Goal: Task Accomplishment & Management: Complete application form

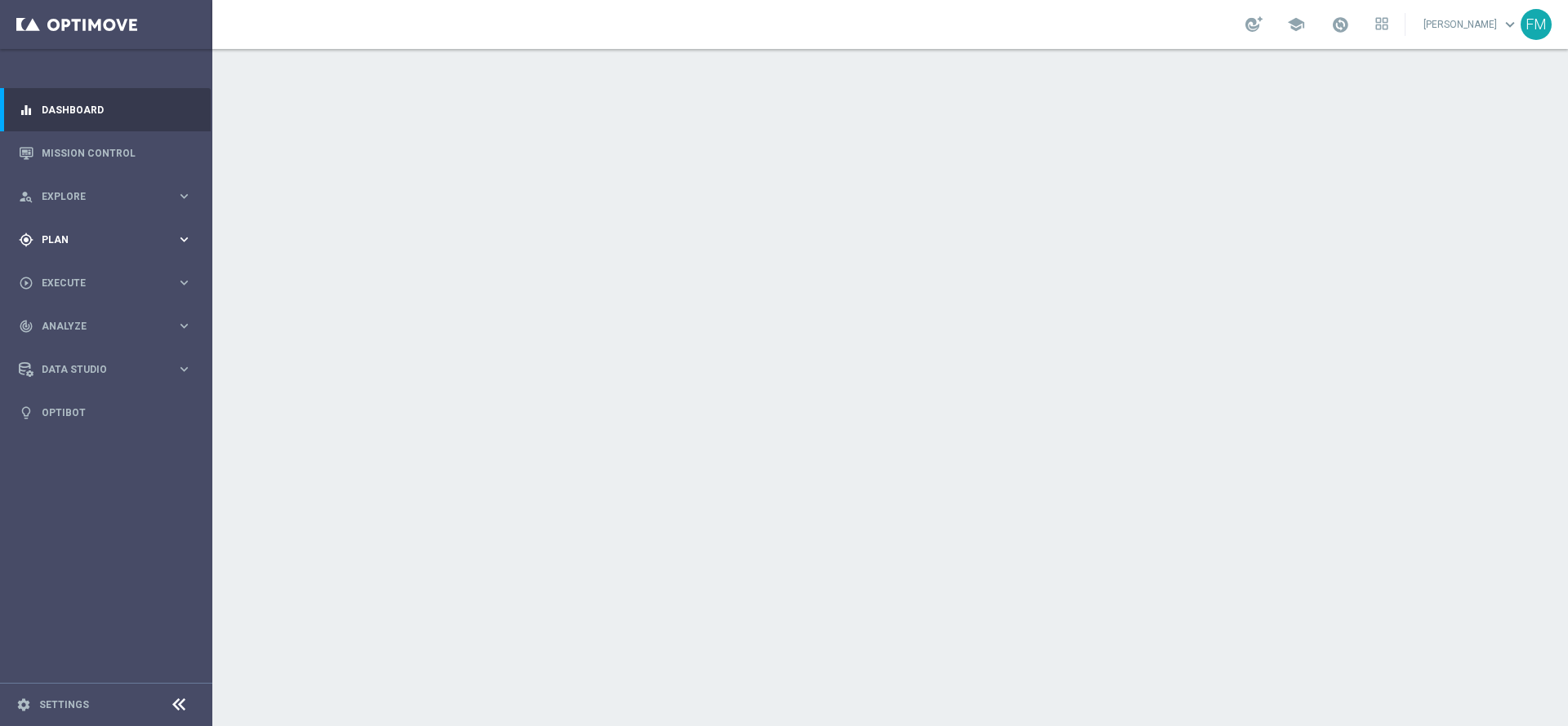
click at [128, 244] on div "gps_fixed Plan" at bounding box center [97, 240] width 158 height 14
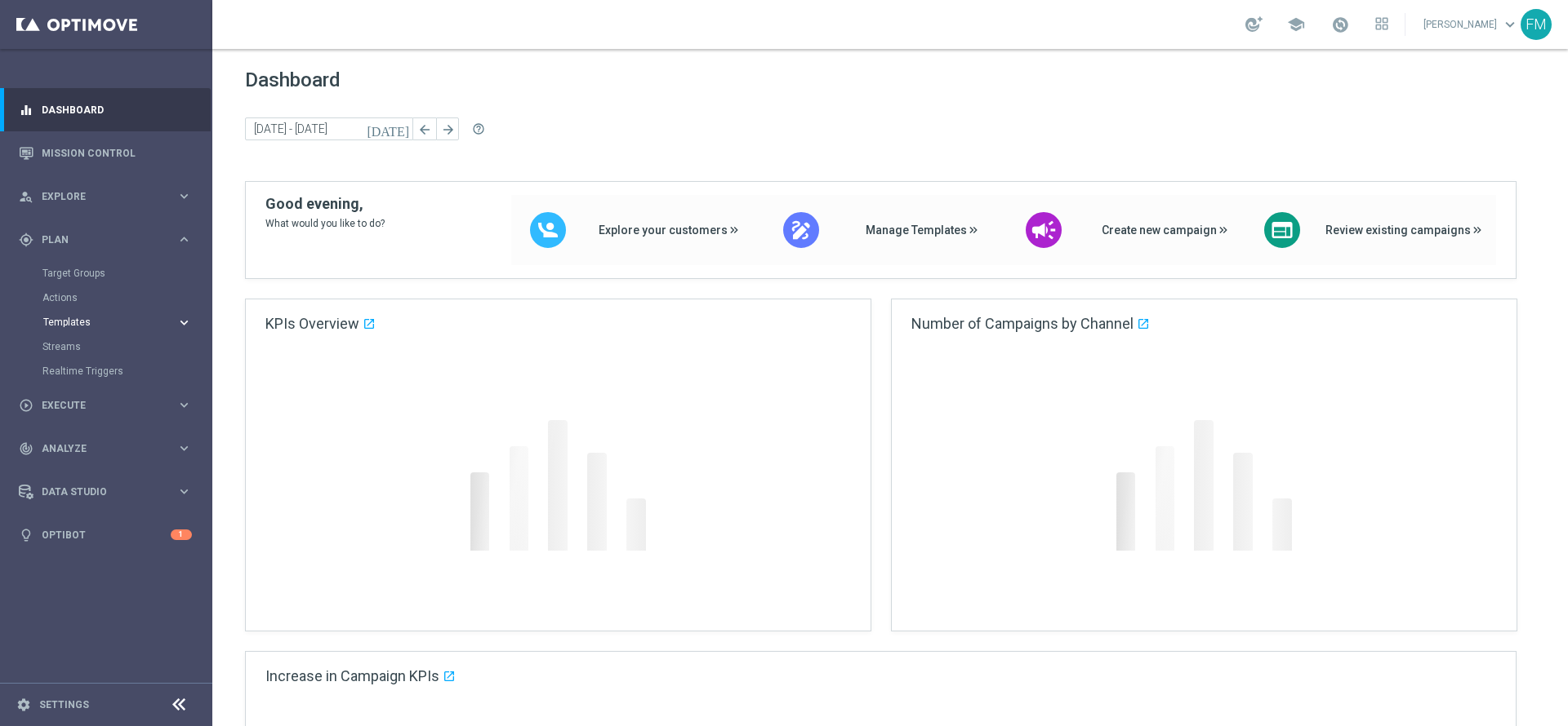
click at [57, 321] on span "Templates" at bounding box center [101, 322] width 117 height 10
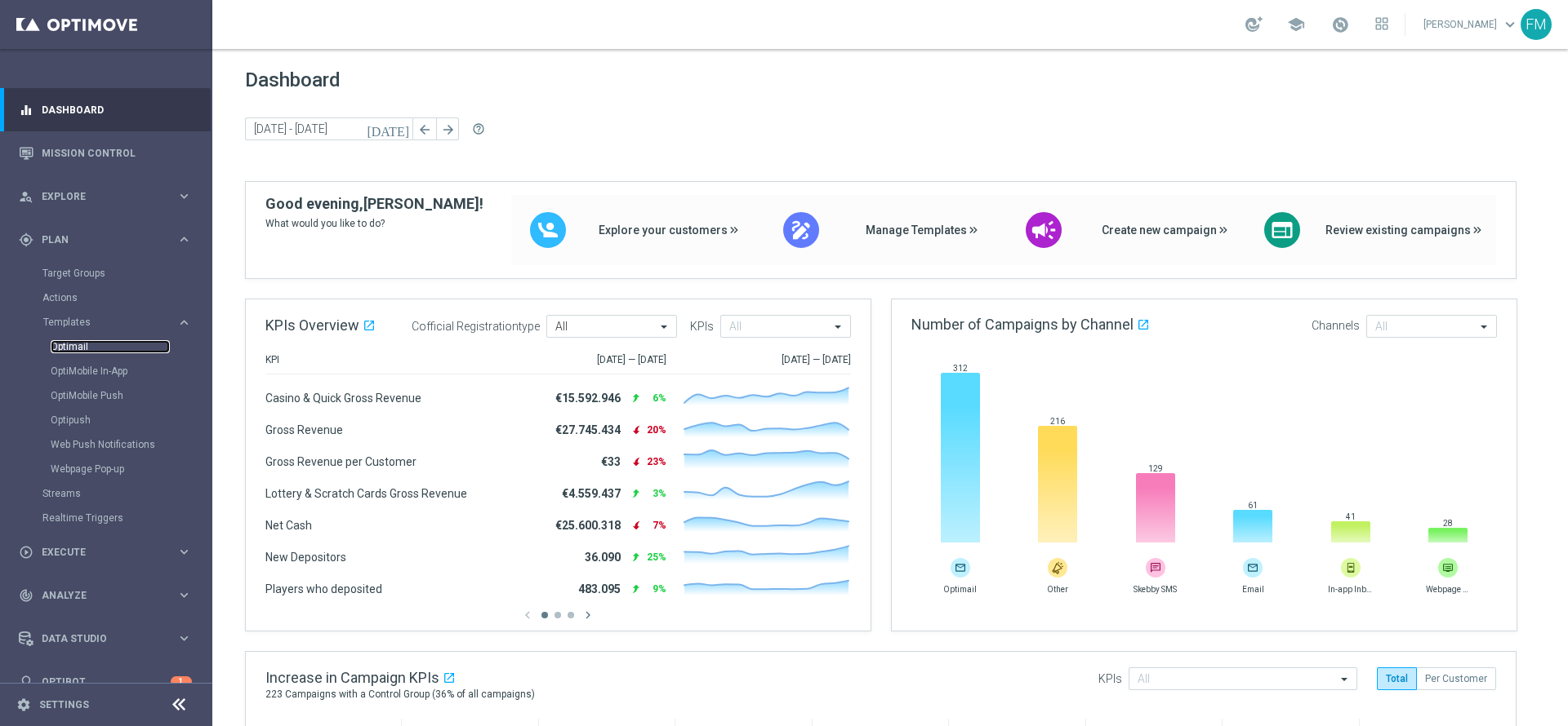
click at [66, 347] on link "Optimail" at bounding box center [111, 347] width 120 height 13
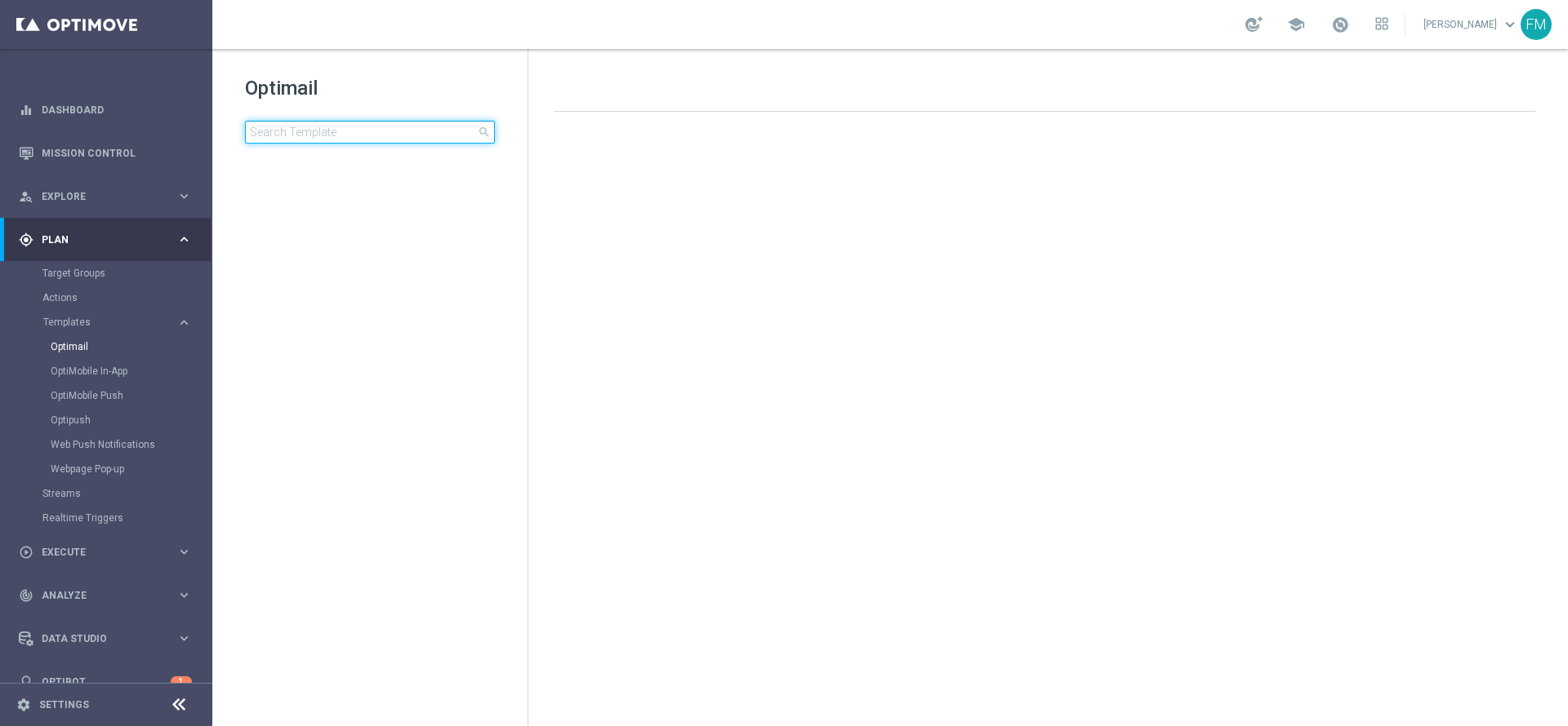
click at [426, 136] on input at bounding box center [369, 132] width 250 height 23
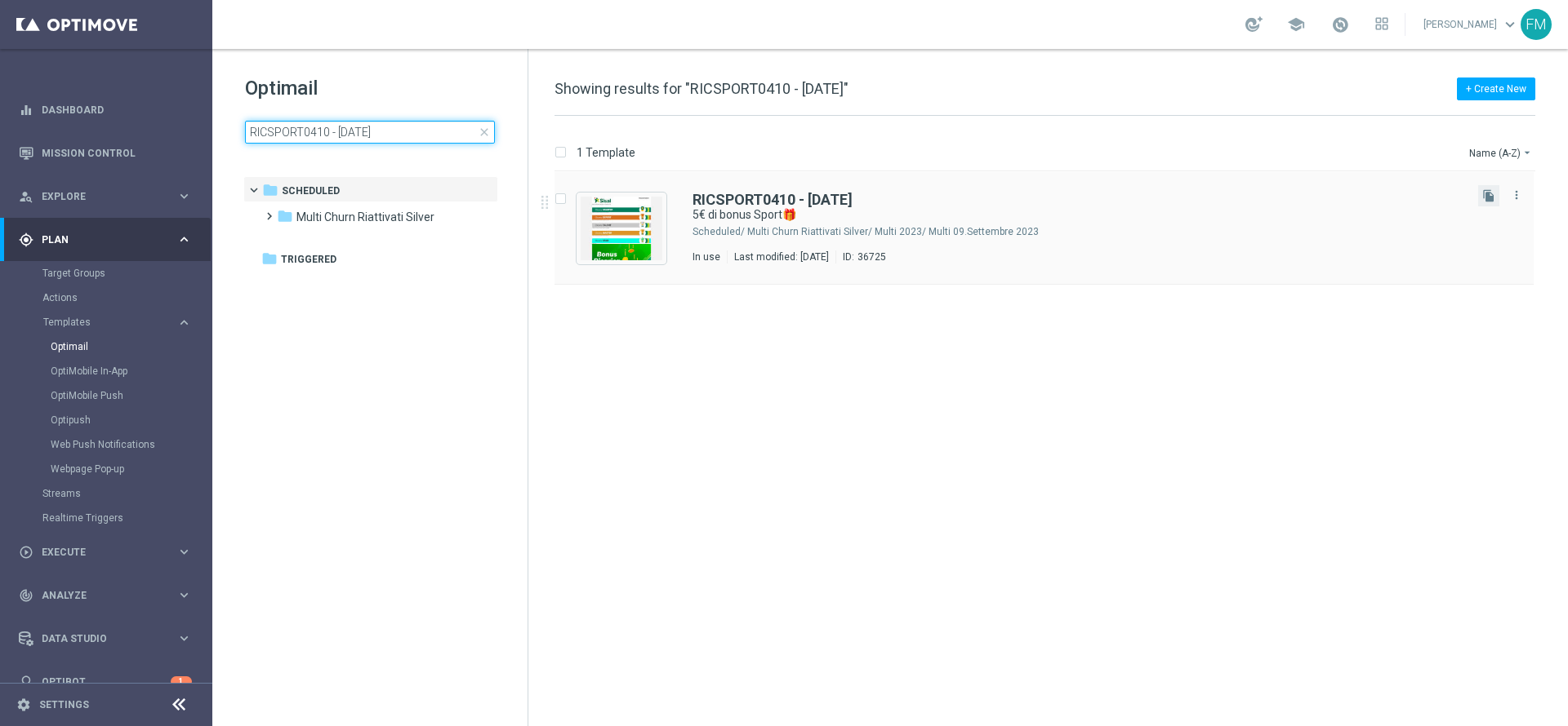
type input "RICSPORT0410 - 2025-10-04"
click at [1044, 190] on button "file_copy" at bounding box center [1489, 196] width 21 height 21
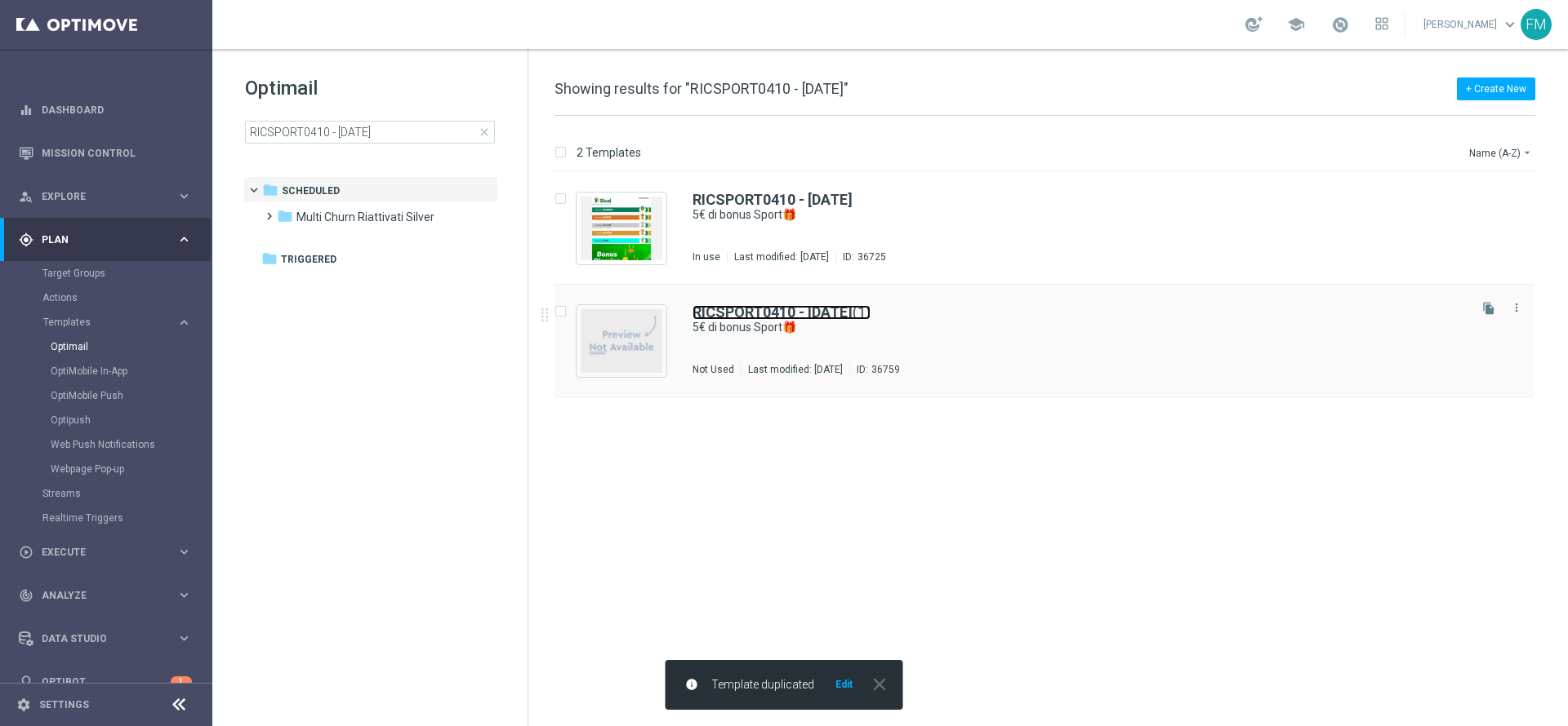
click at [759, 305] on b "RICSPORT0410 - 2025-10-04" at bounding box center [772, 311] width 160 height 17
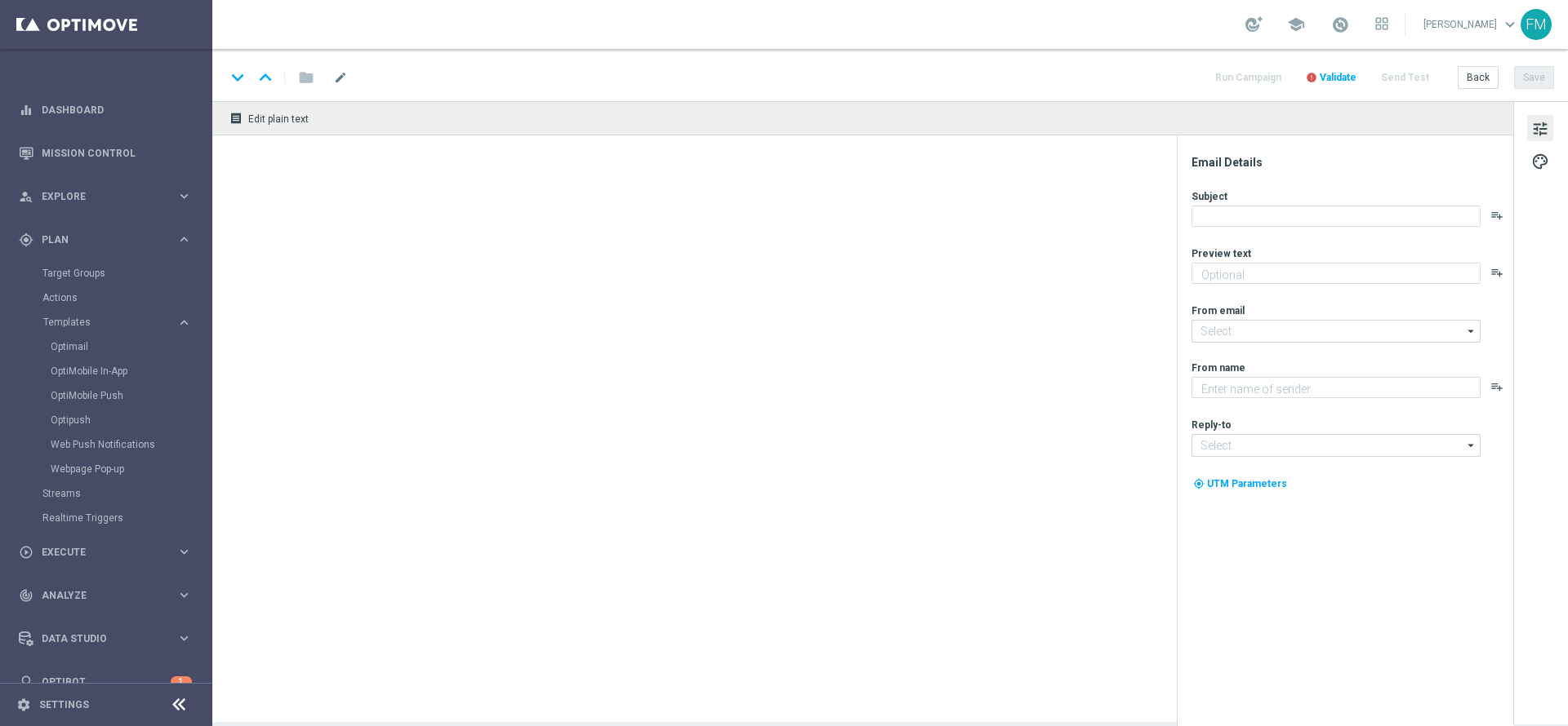
type textarea "Scopri la nuova promozione"
type input "newsletter@comunicazioni.sisal.it"
type textarea "Sisal"
type input "info@sisal.it"
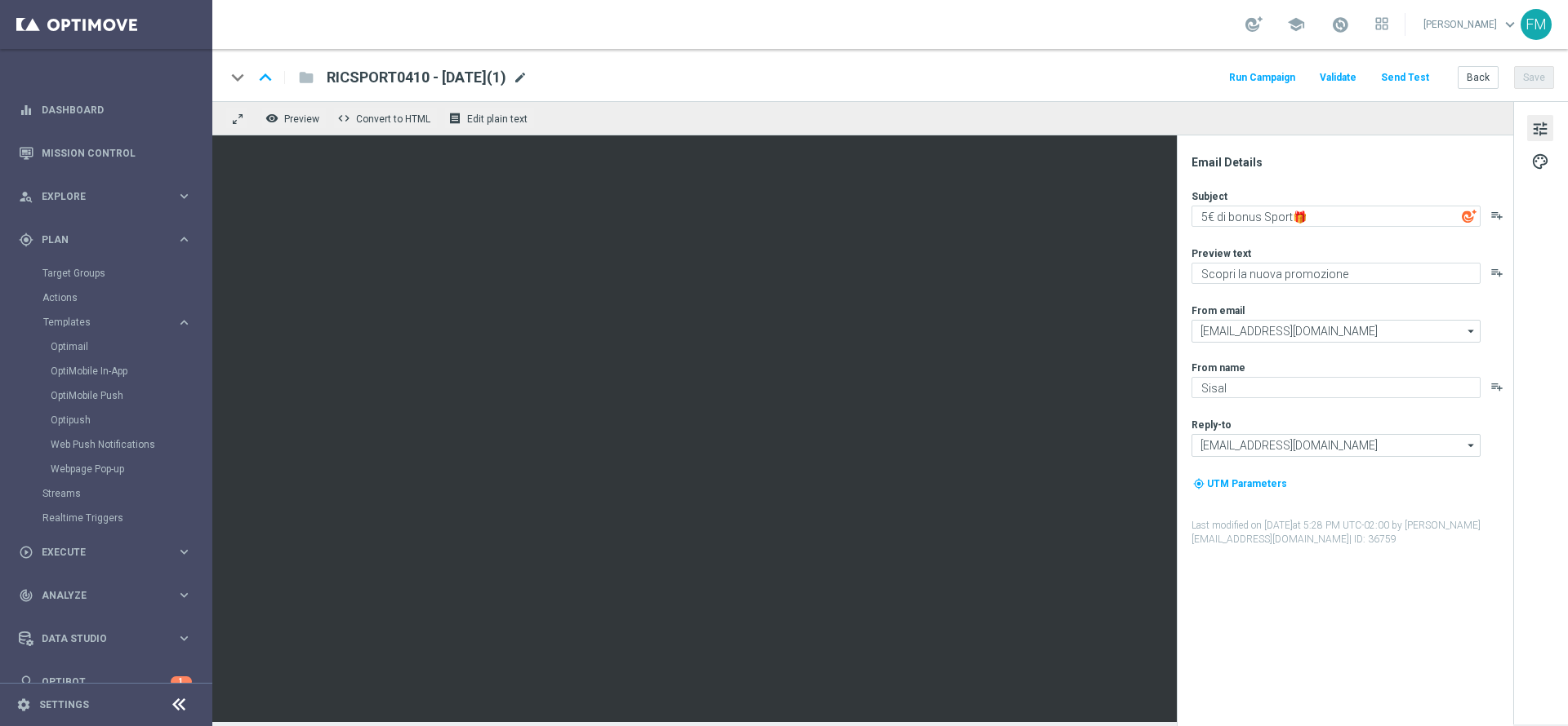
click at [527, 71] on span "mode_edit" at bounding box center [520, 78] width 14 height 14
drag, startPoint x: 414, startPoint y: 77, endPoint x: 259, endPoint y: 81, distance: 155.1
click at [259, 81] on div "keyboard_arrow_down keyboard_arrow_up folder RICSPORT0410 - 2025-10-04(1)" at bounding box center [478, 78] width 506 height 21
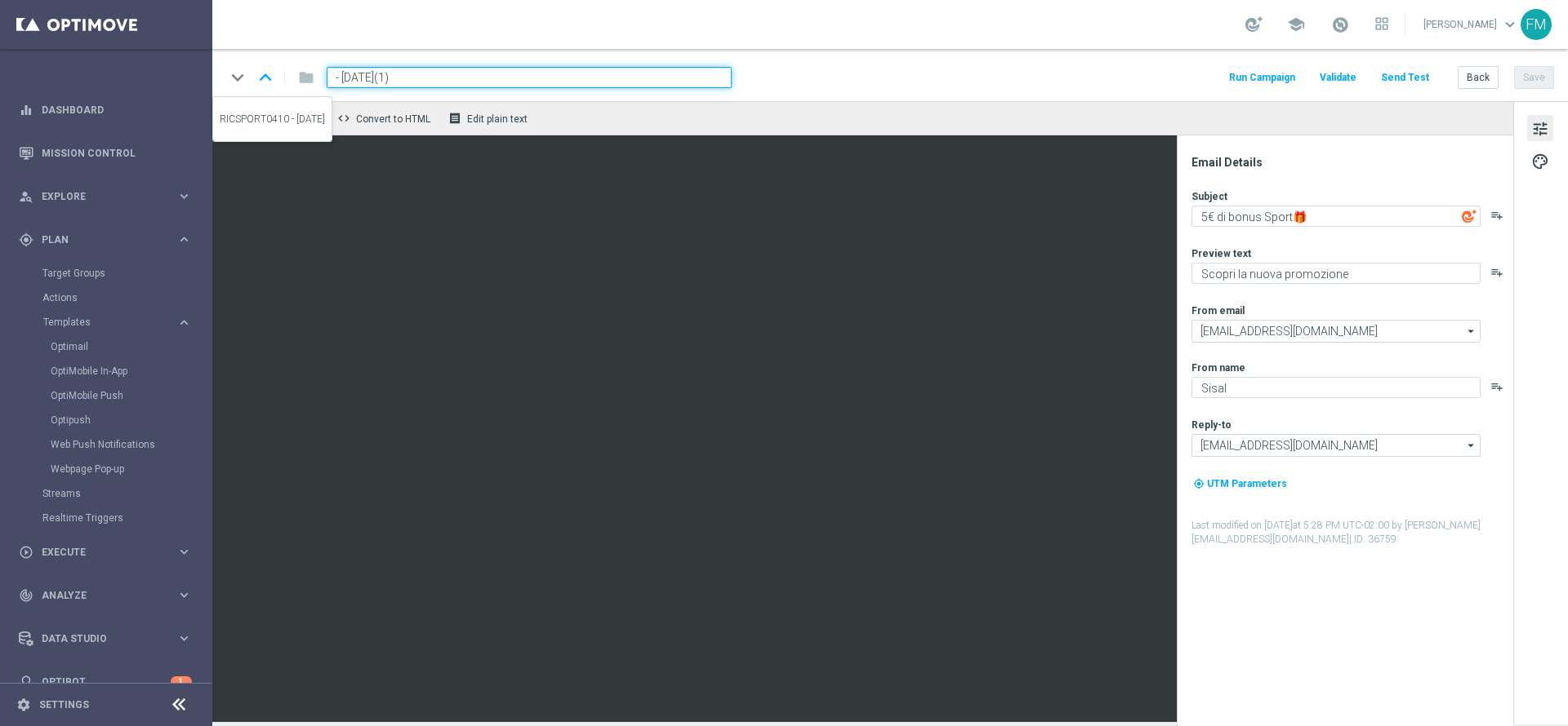
paste input "DEPSPORT0410"
click at [523, 68] on input "DEPSPORT0410 - 2025-10-04(1)" at bounding box center [529, 78] width 405 height 21
type input "DEPSPORT0410 - [DATE]"
drag, startPoint x: 523, startPoint y: 73, endPoint x: 307, endPoint y: 68, distance: 216.1
click at [307, 68] on div "keyboard_arrow_down keyboard_arrow_up folder DEPSPORT0410 - 2025-10-04" at bounding box center [478, 78] width 506 height 21
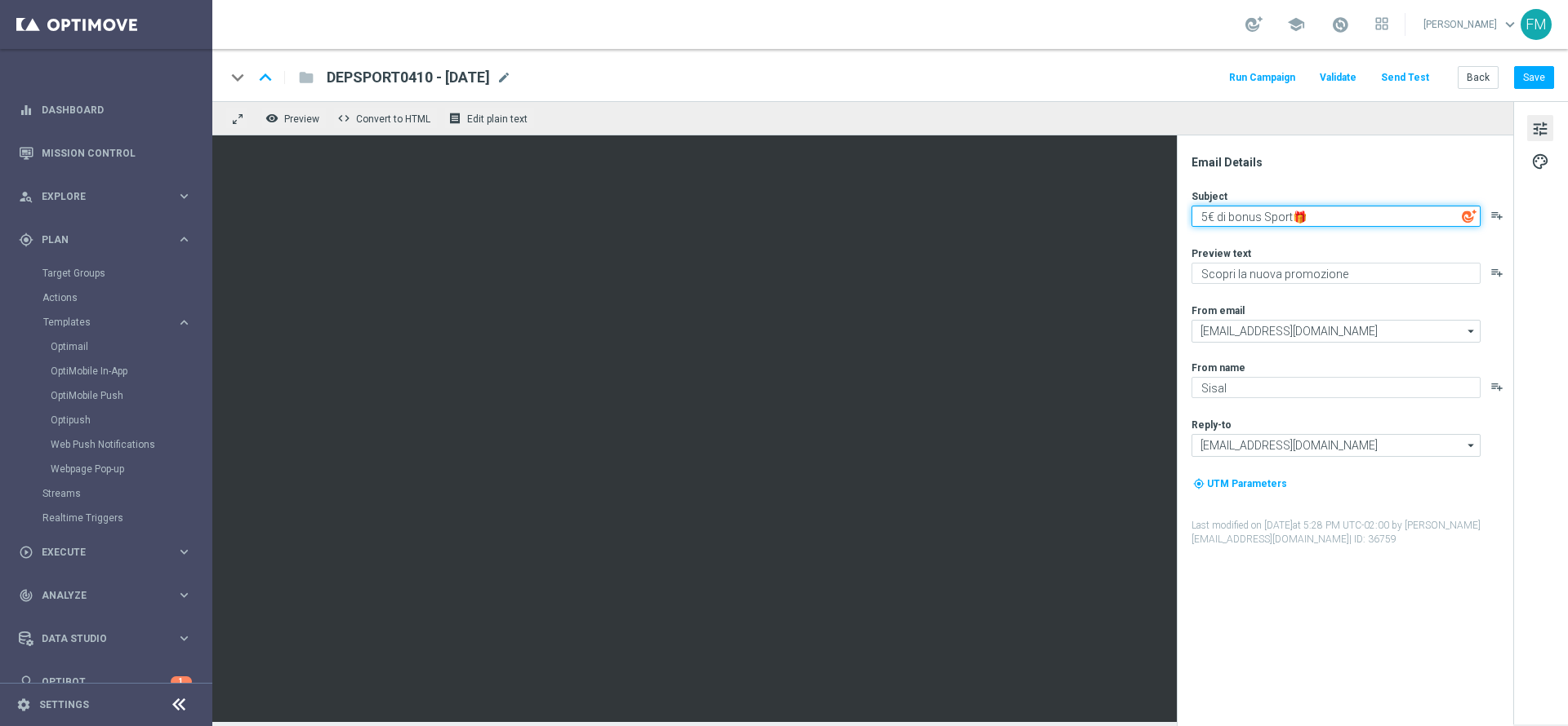
click at [1044, 212] on textarea "5€ di bonus Sport🎁" at bounding box center [1336, 217] width 289 height 21
type textarea "10€ di bonus Sport🎁"
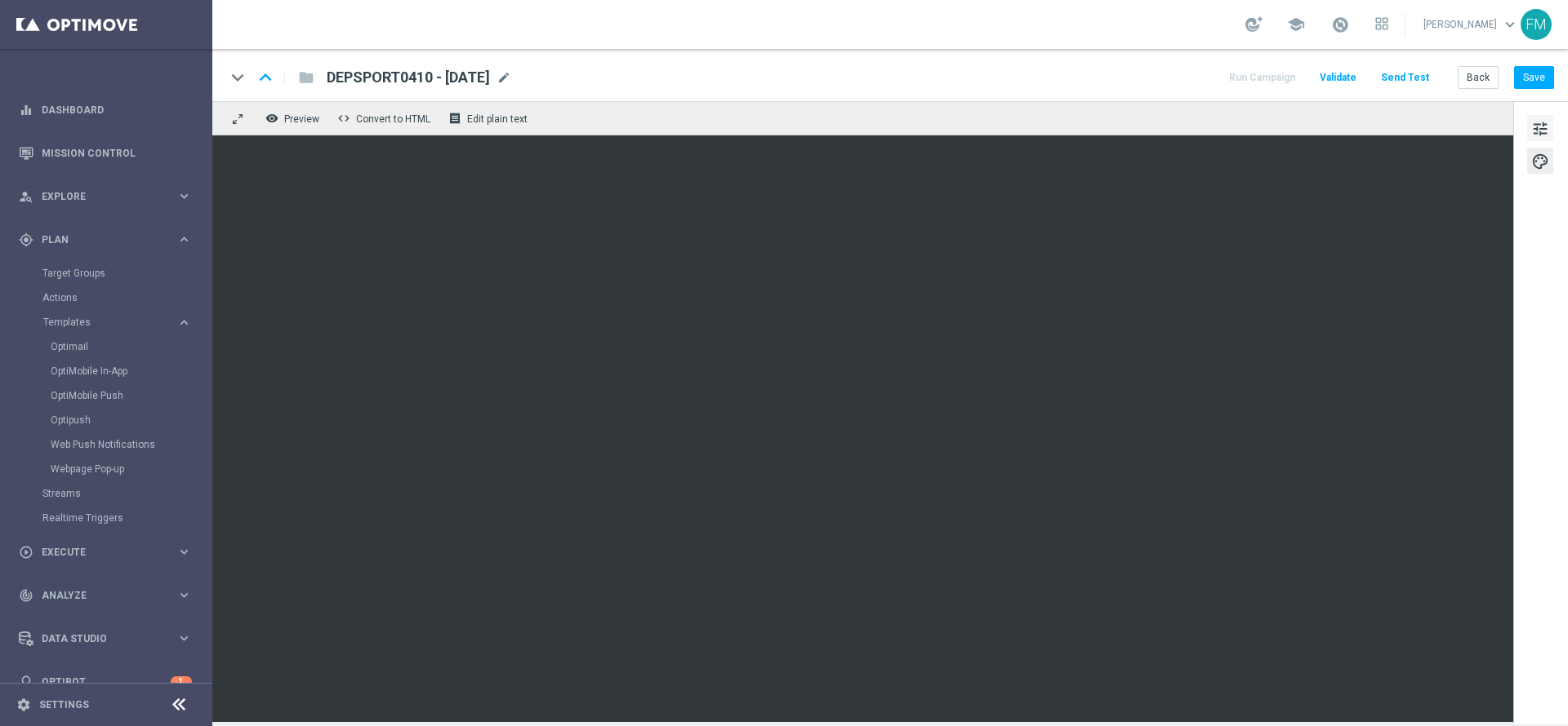
click at [1044, 129] on button "tune" at bounding box center [1539, 128] width 26 height 26
click at [1044, 79] on button "Save" at bounding box center [1533, 78] width 40 height 23
click at [1044, 24] on div "school" at bounding box center [1316, 24] width 143 height 28
click at [1044, 24] on span at bounding box center [1340, 24] width 18 height 18
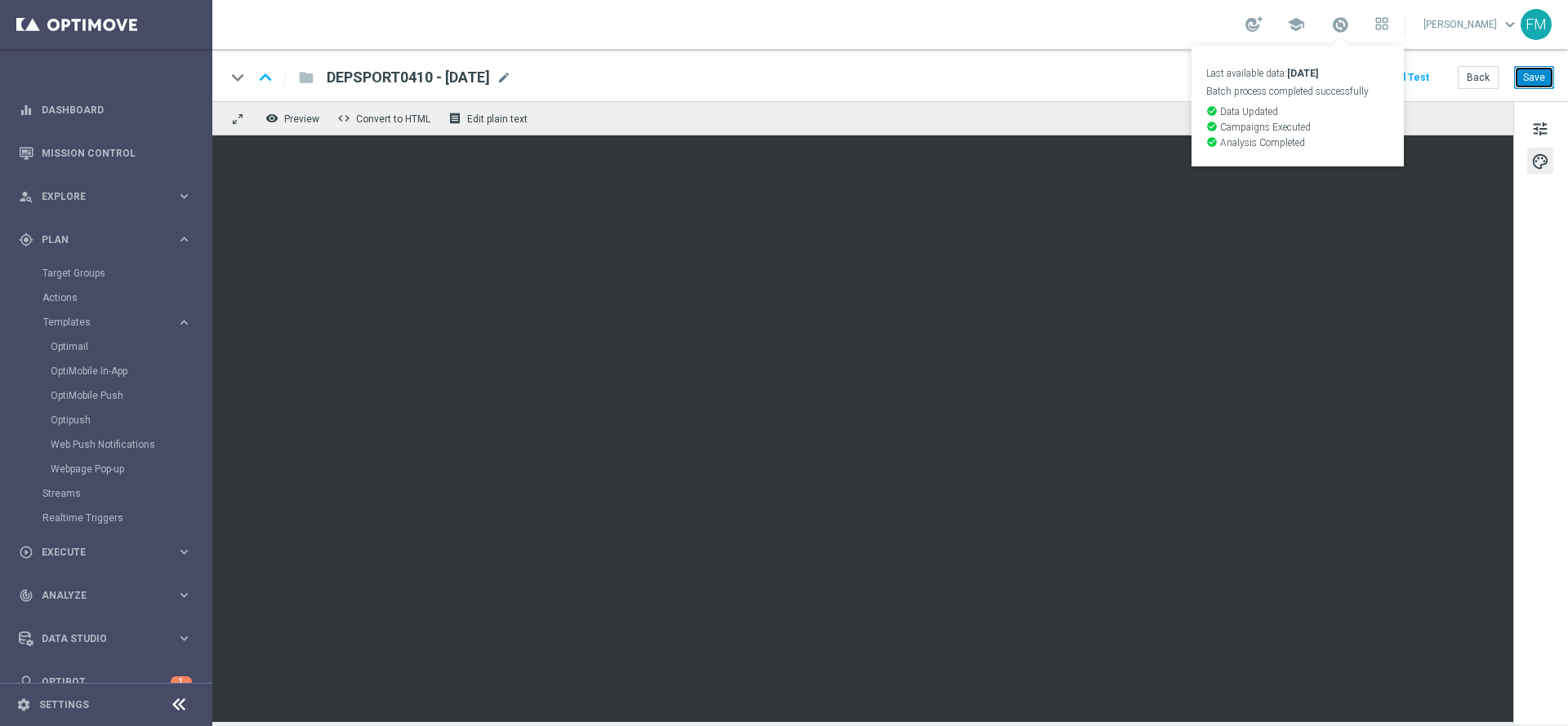
click at [1044, 86] on button "Save" at bounding box center [1533, 78] width 40 height 23
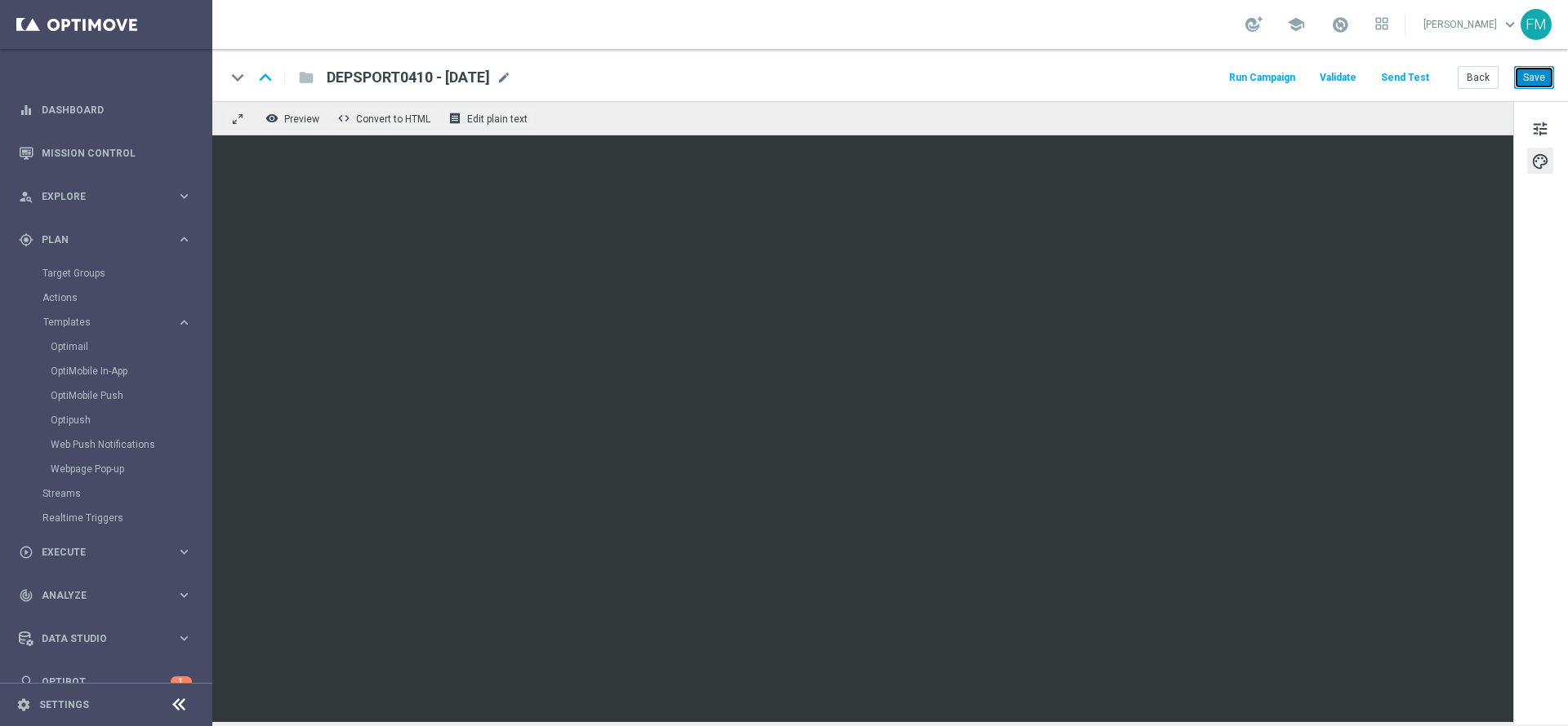
click at [1044, 70] on button "Save" at bounding box center [1533, 78] width 40 height 23
click at [1044, 79] on button "Save" at bounding box center [1533, 78] width 40 height 23
click at [1044, 72] on button "Save" at bounding box center [1533, 78] width 40 height 23
click at [1044, 26] on span at bounding box center [1340, 24] width 18 height 18
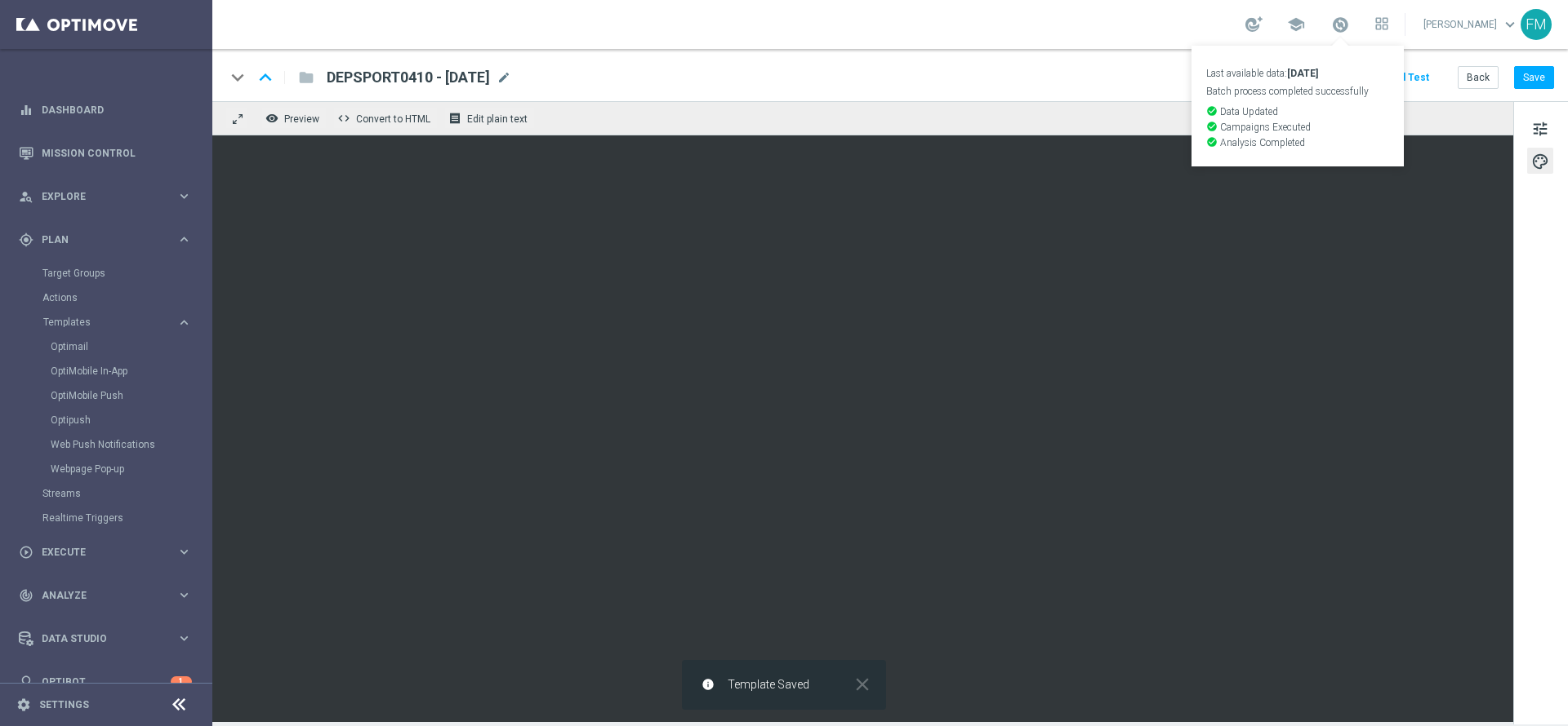
click at [1044, 117] on div "remove_red_eye Preview code Convert to HTML receipt Edit plain text" at bounding box center [862, 118] width 1300 height 34
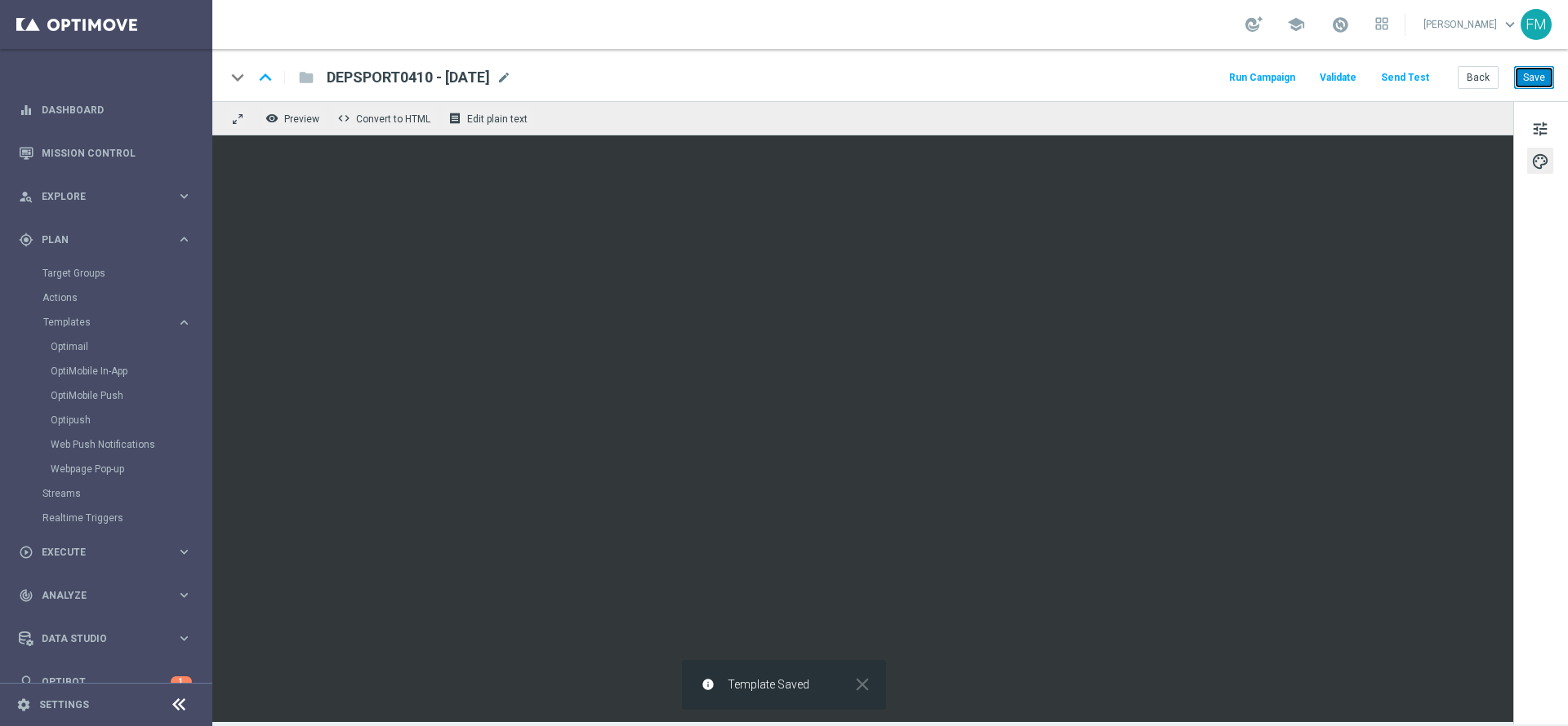
click at [1044, 79] on button "Save" at bounding box center [1533, 78] width 40 height 23
click at [1044, 71] on button "Save" at bounding box center [1533, 78] width 40 height 23
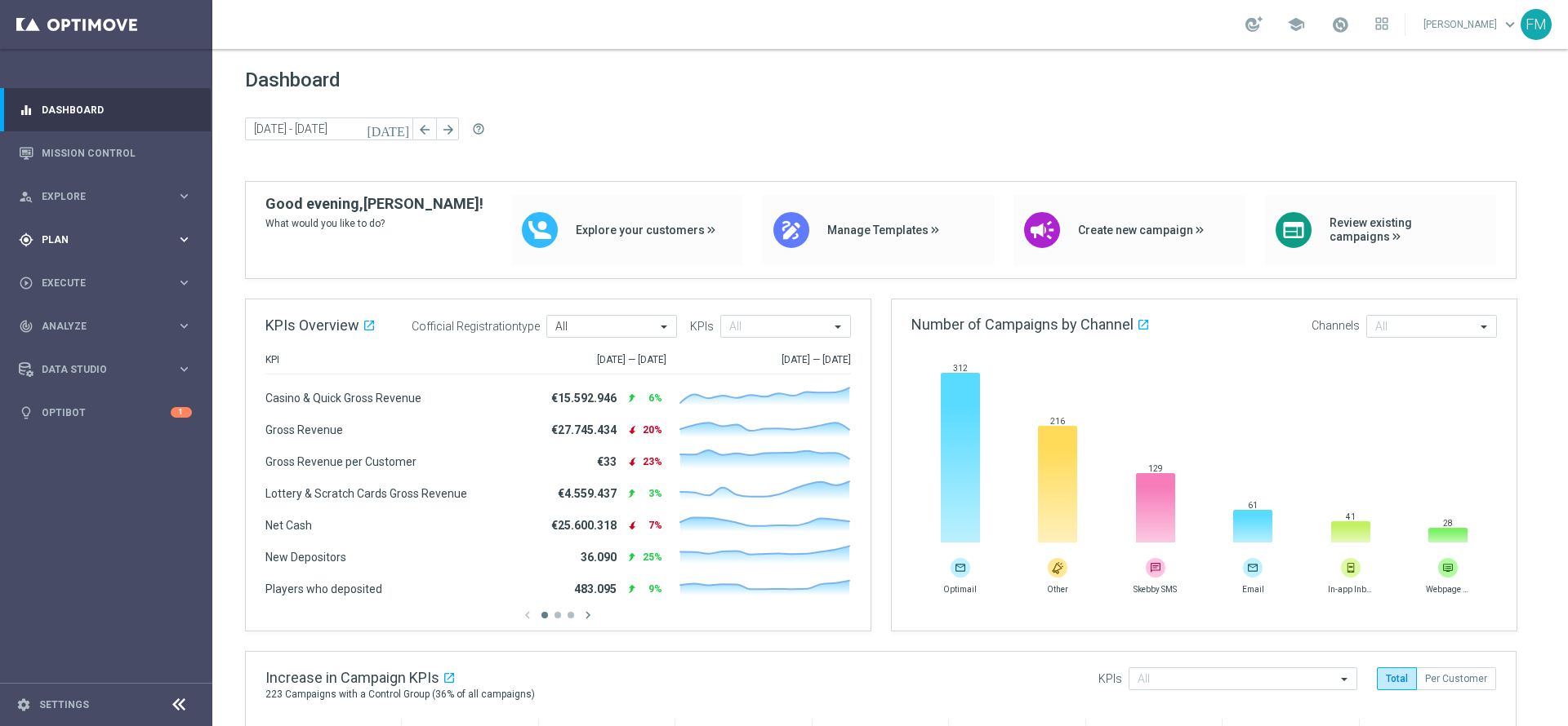
click at [52, 235] on span "Plan" at bounding box center [109, 239] width 135 height 10
click at [63, 272] on link "Target Groups" at bounding box center [106, 273] width 128 height 13
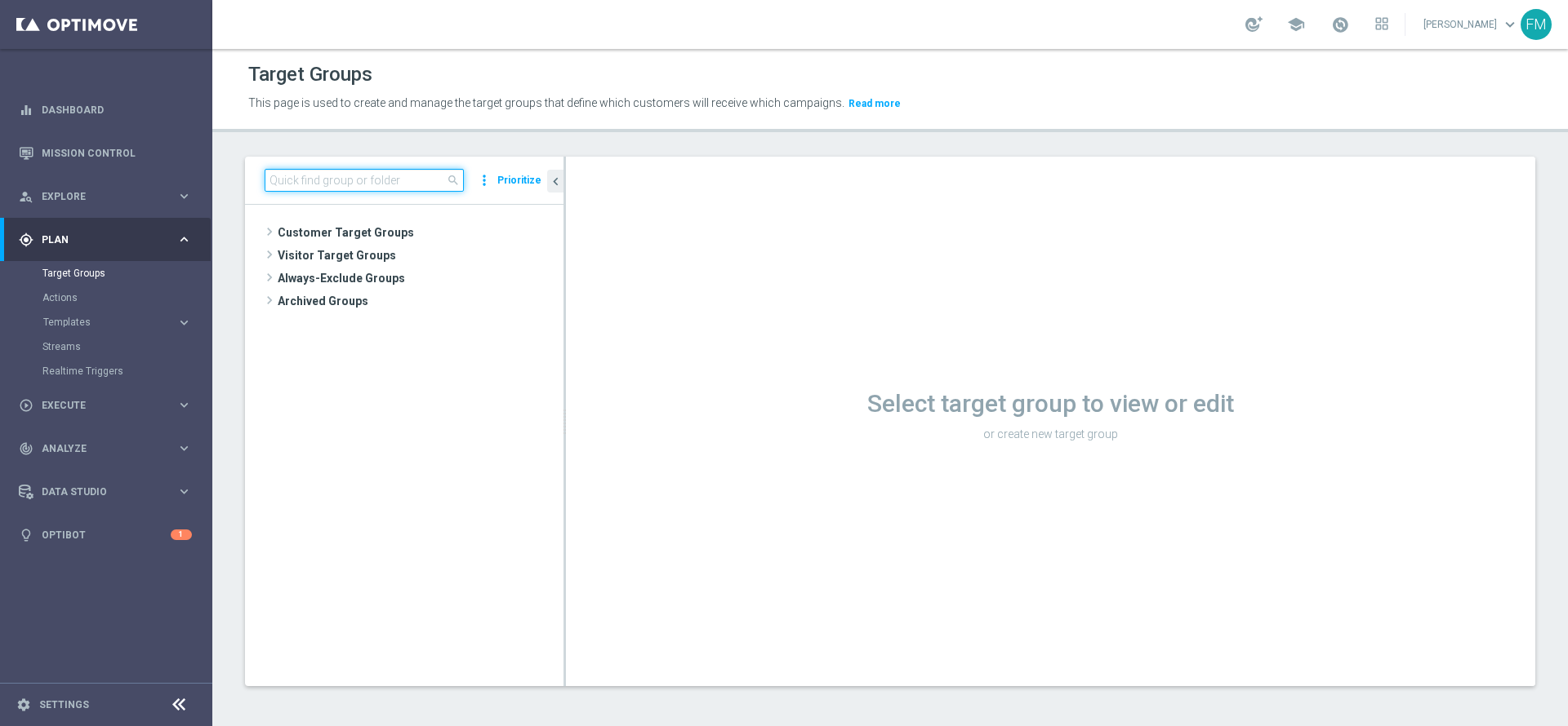
click at [368, 186] on input at bounding box center [363, 180] width 199 height 23
paste input "Master Low 1st casino mpp lm"
type input "Master Low 1st casino mpp lm"
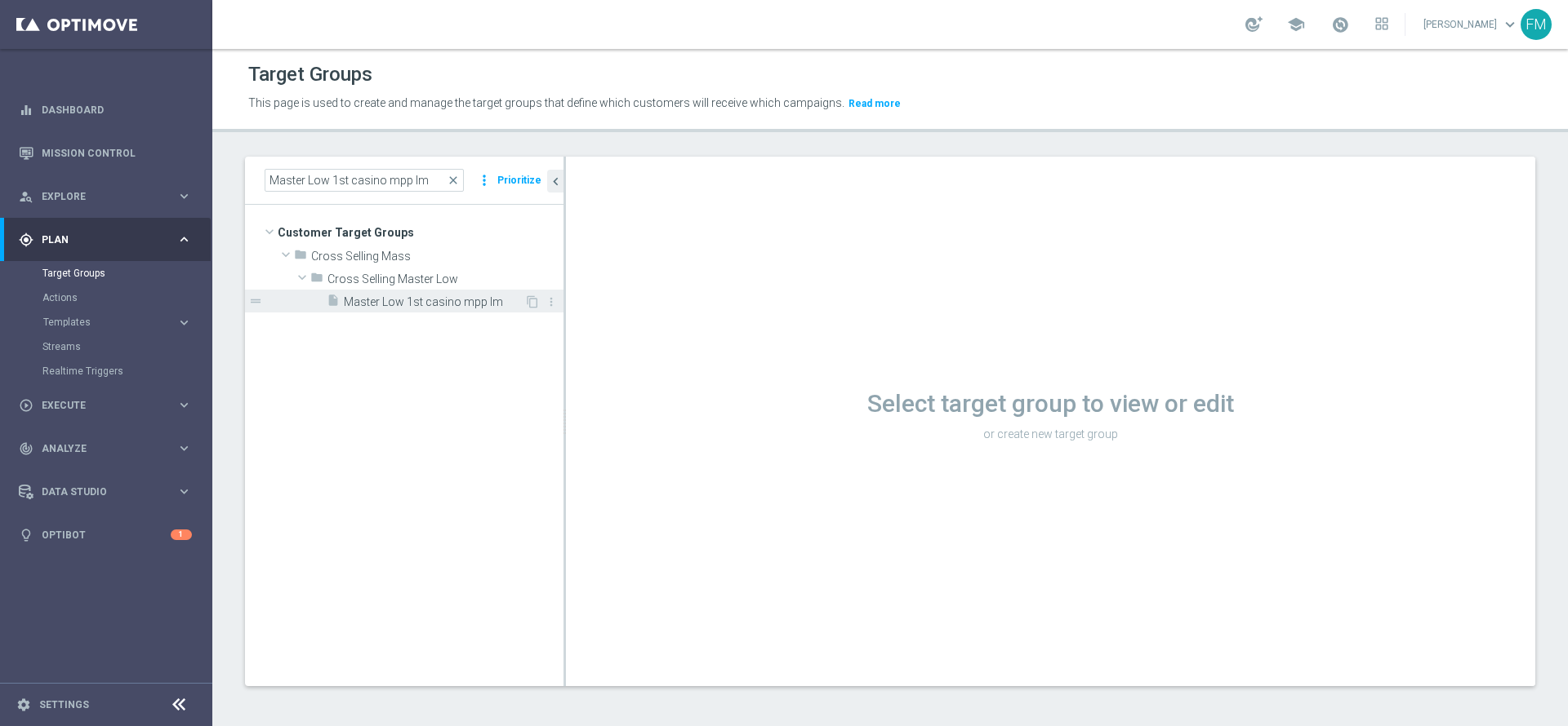
click at [386, 295] on span "Master Low 1st casino mpp lm" at bounding box center [434, 302] width 180 height 14
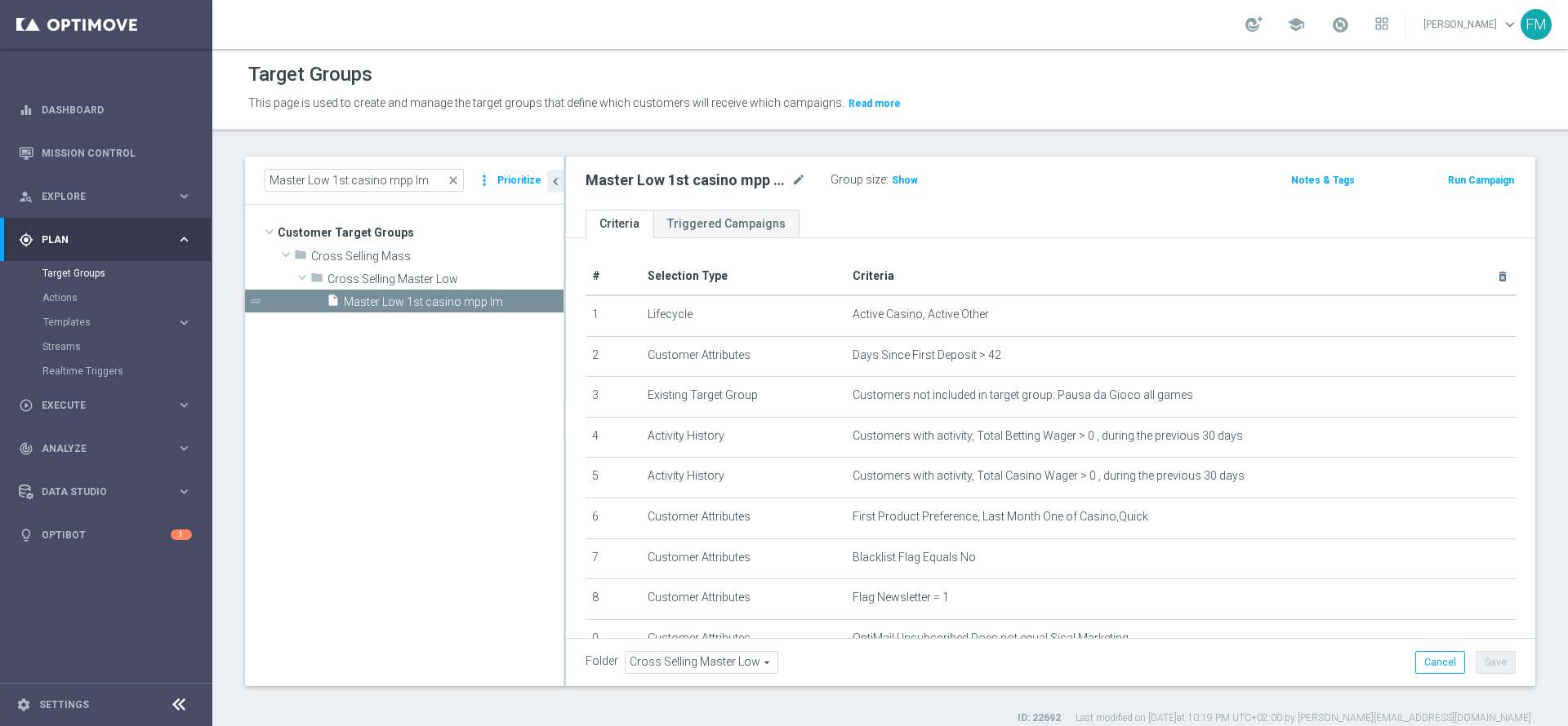
click at [1446, 185] on button "Run Campaign" at bounding box center [1481, 180] width 70 height 18
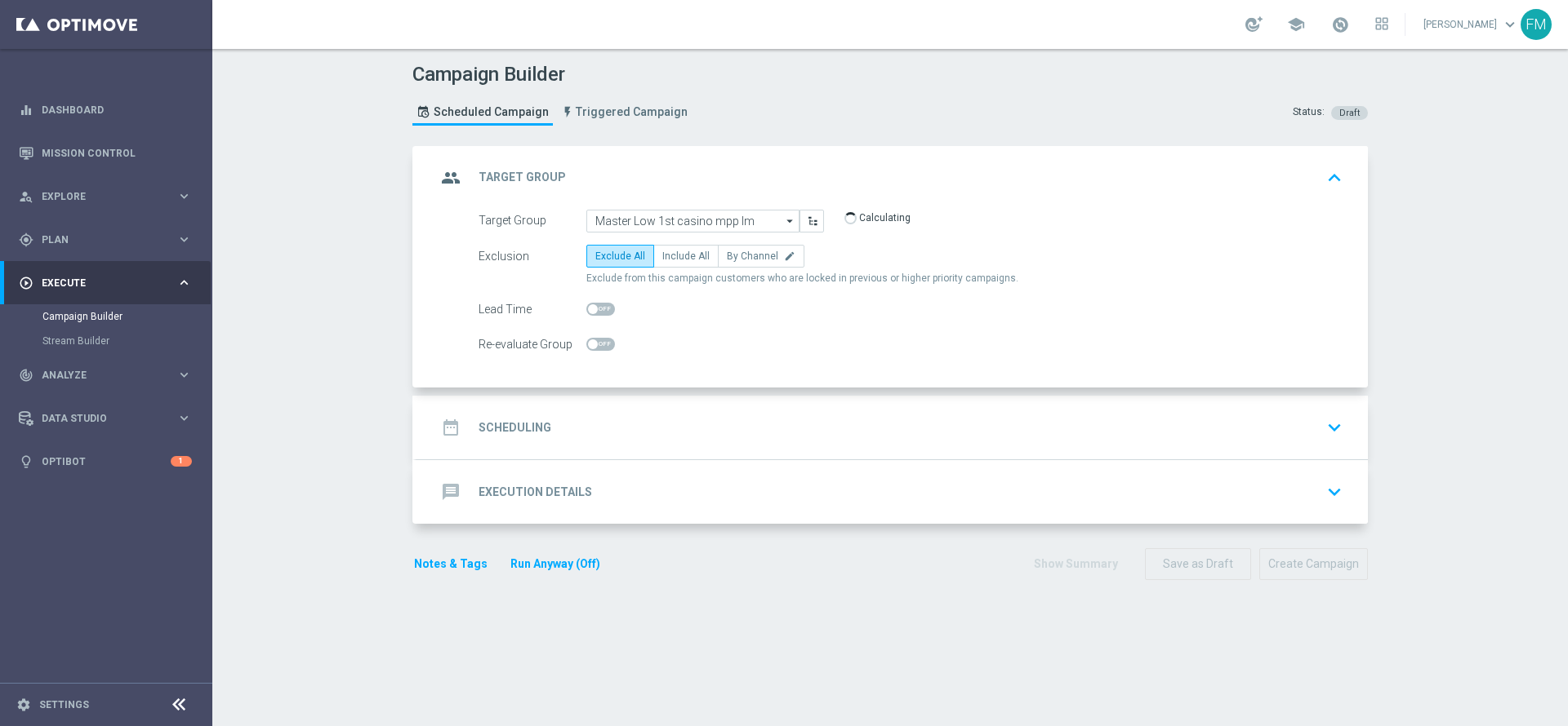
click at [708, 431] on div "date_range Scheduling keyboard_arrow_down" at bounding box center [892, 427] width 912 height 31
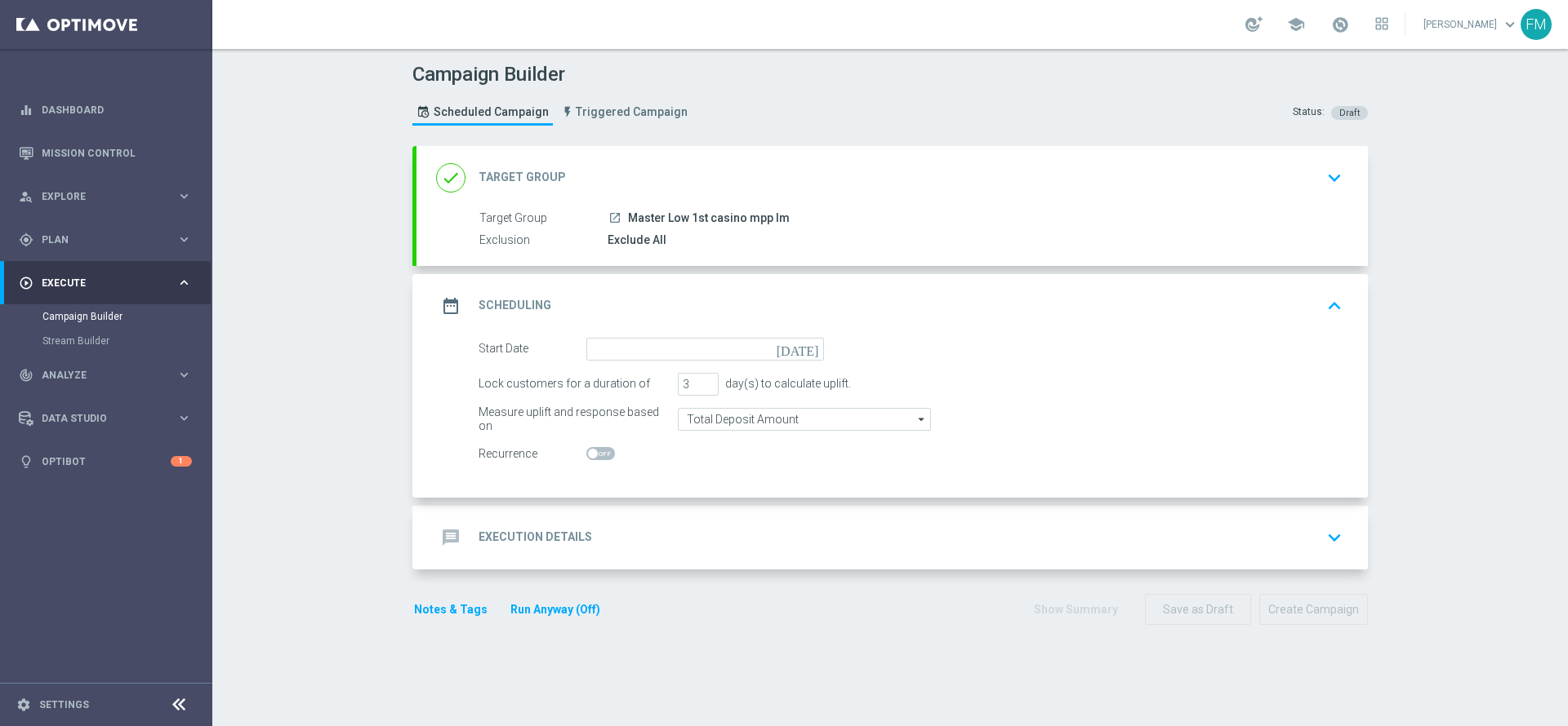
click at [801, 348] on icon "[DATE]" at bounding box center [801, 347] width 48 height 18
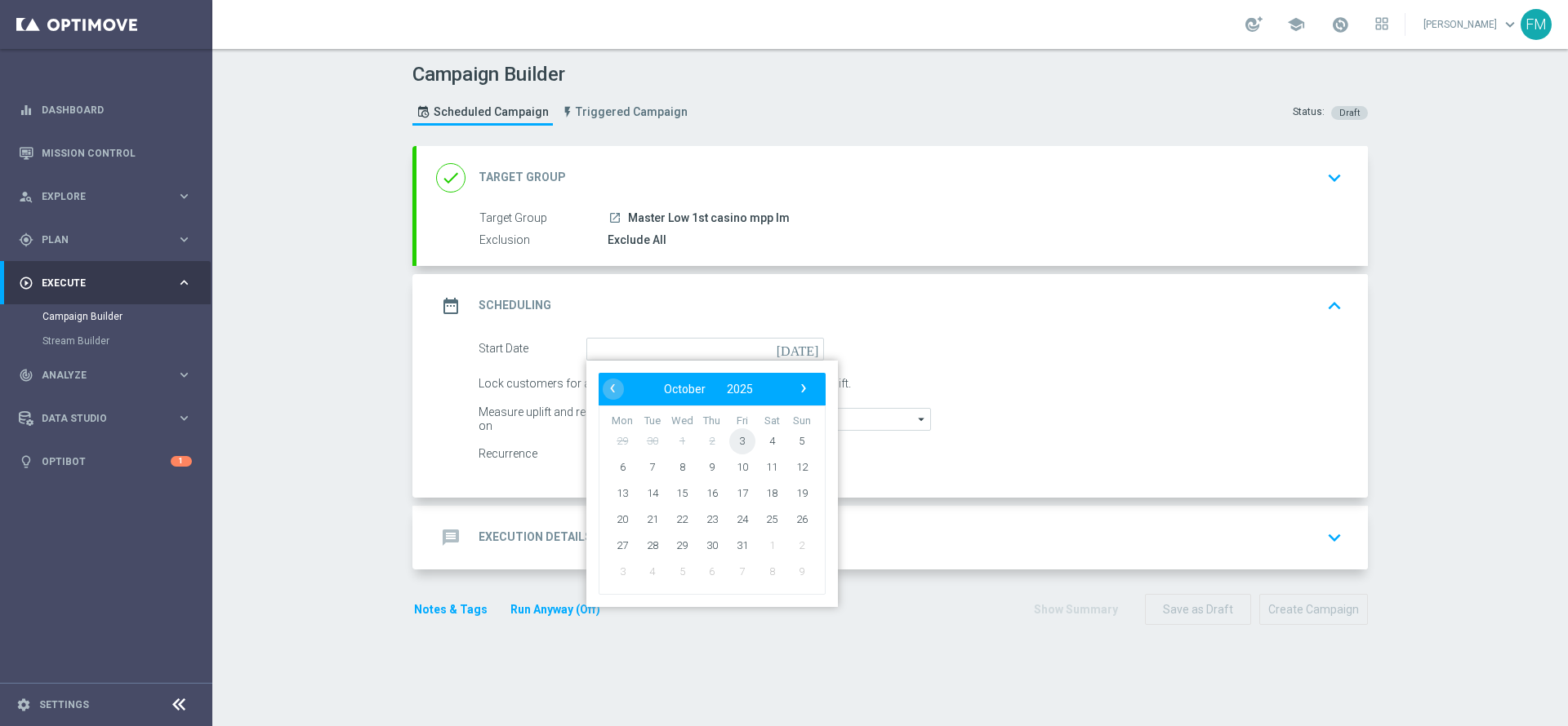
click at [732, 443] on span "3" at bounding box center [742, 440] width 26 height 26
type input "[DATE]"
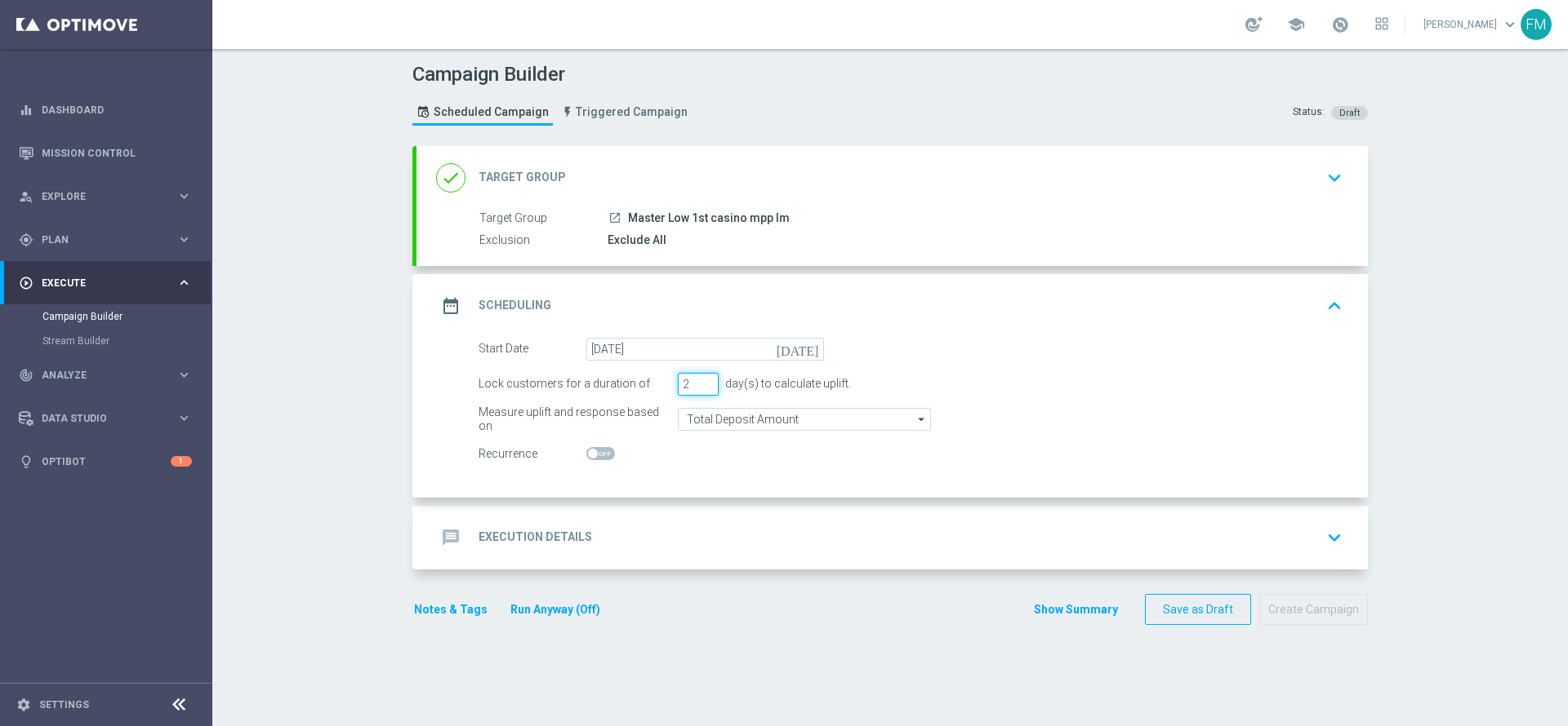
click at [699, 389] on input "2" at bounding box center [698, 384] width 41 height 23
type input "1"
click at [699, 389] on input "1" at bounding box center [698, 384] width 41 height 23
click at [1347, 179] on div "done Target Group keyboard_arrow_down" at bounding box center [892, 177] width 951 height 63
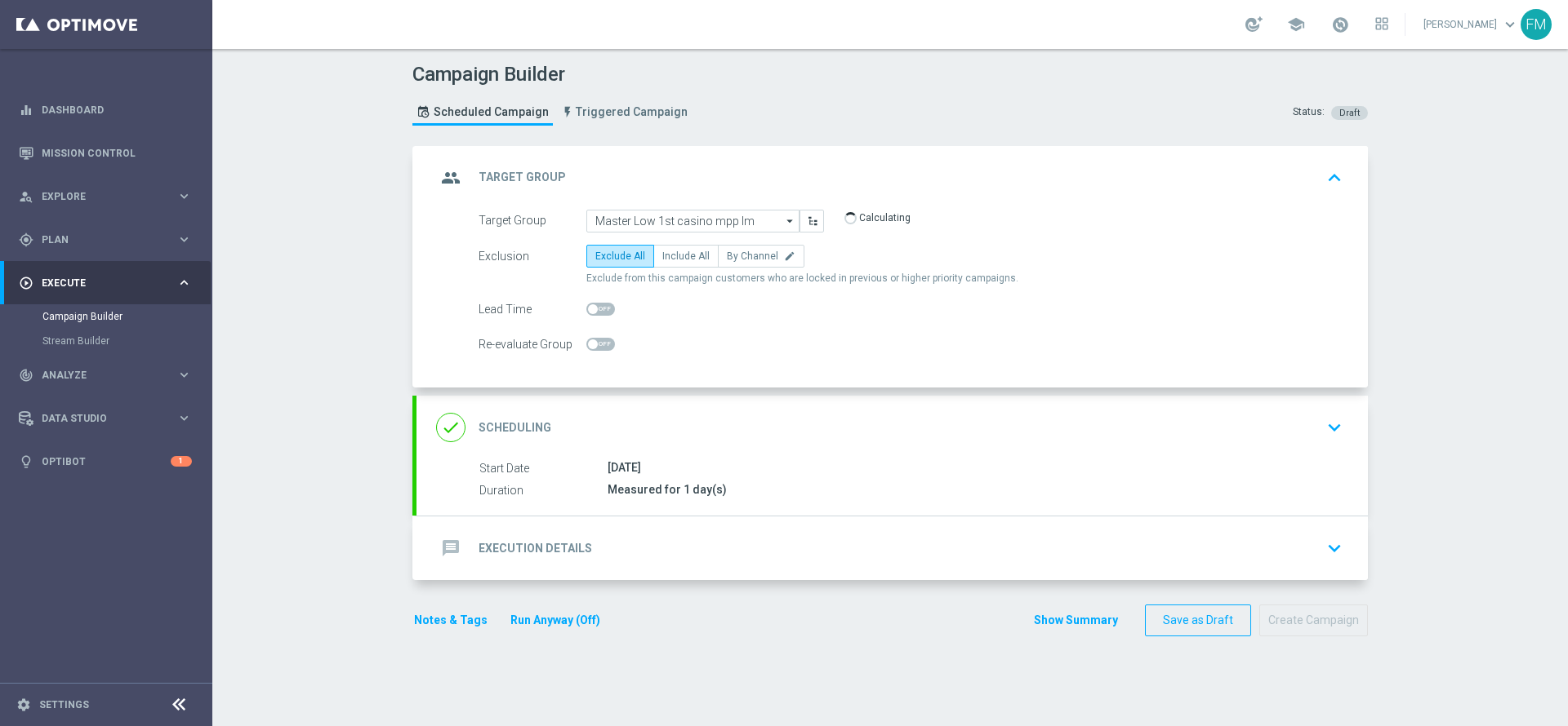
click at [600, 308] on span at bounding box center [601, 309] width 29 height 13
click at [600, 308] on input "checkbox" at bounding box center [601, 309] width 29 height 13
checkbox input "true"
click at [1060, 417] on div "done Scheduling keyboard_arrow_down" at bounding box center [892, 427] width 912 height 31
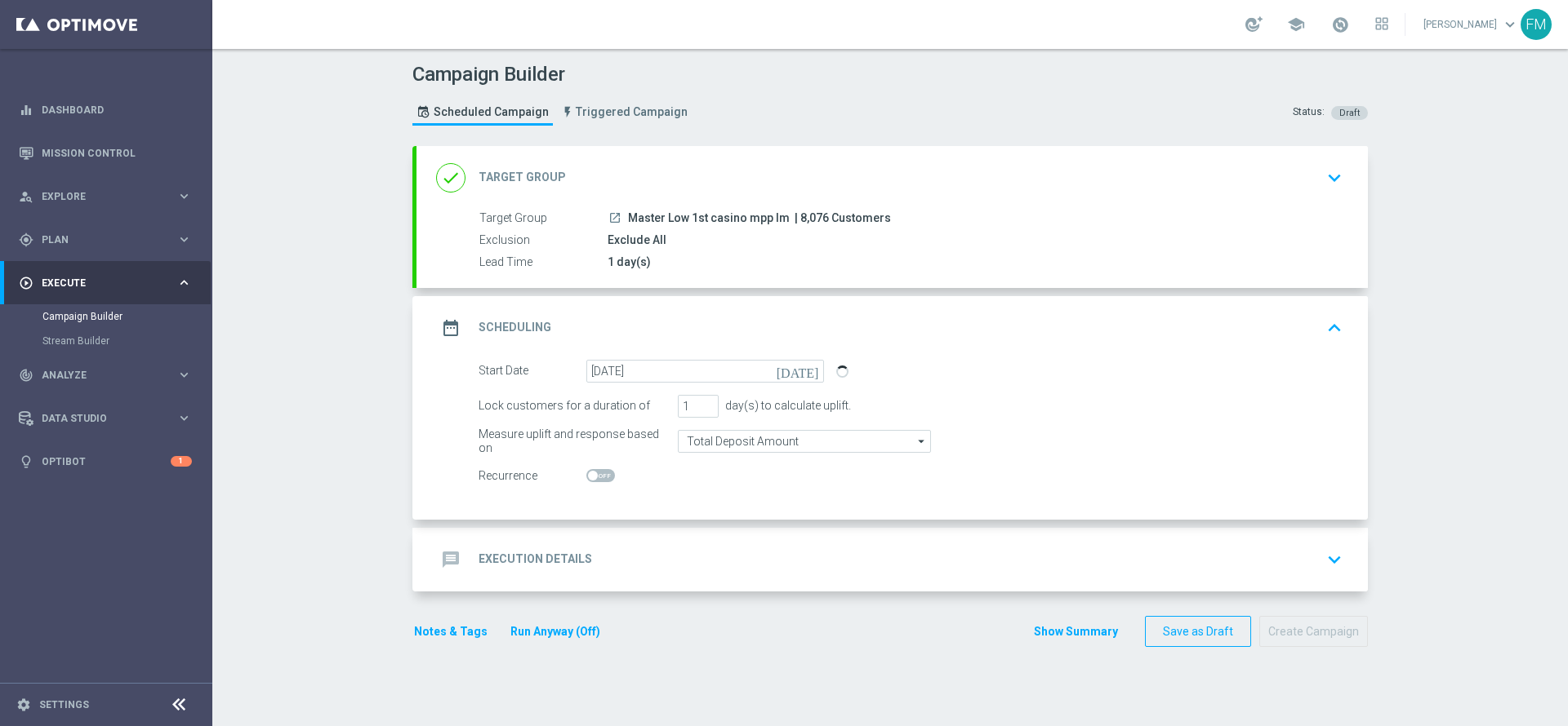
click at [902, 546] on div "message Execution Details keyboard_arrow_down" at bounding box center [892, 559] width 912 height 31
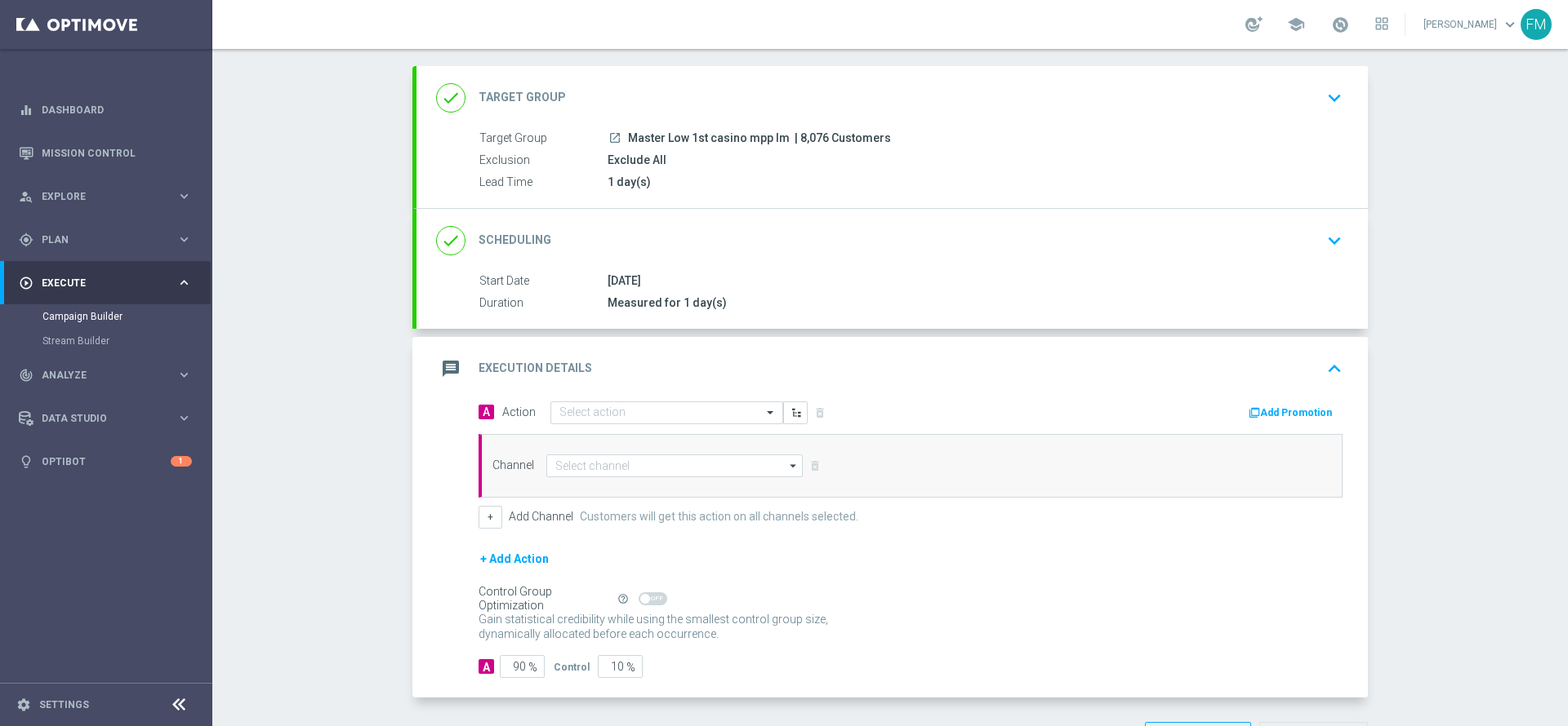
scroll to position [140, 0]
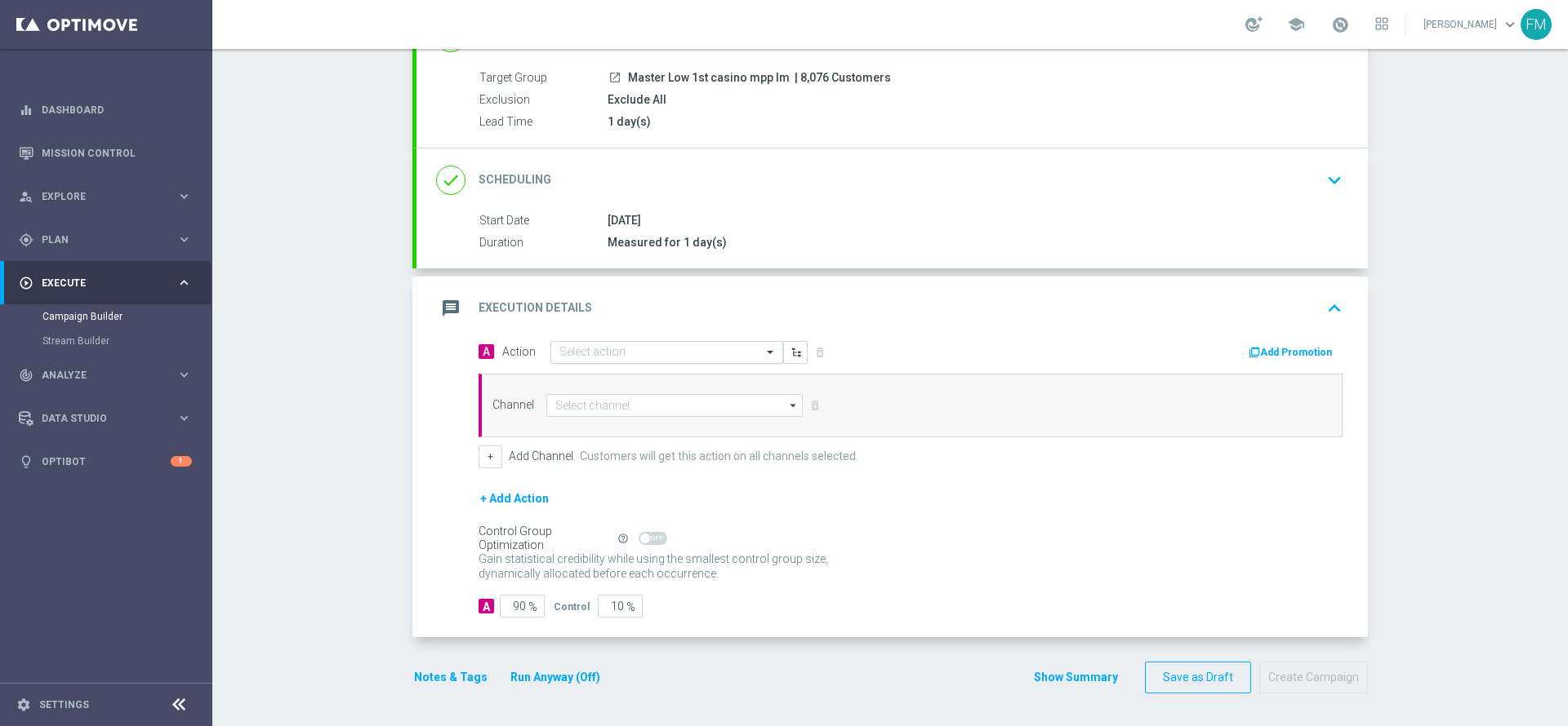
click at [667, 351] on input "text" at bounding box center [651, 353] width 182 height 14
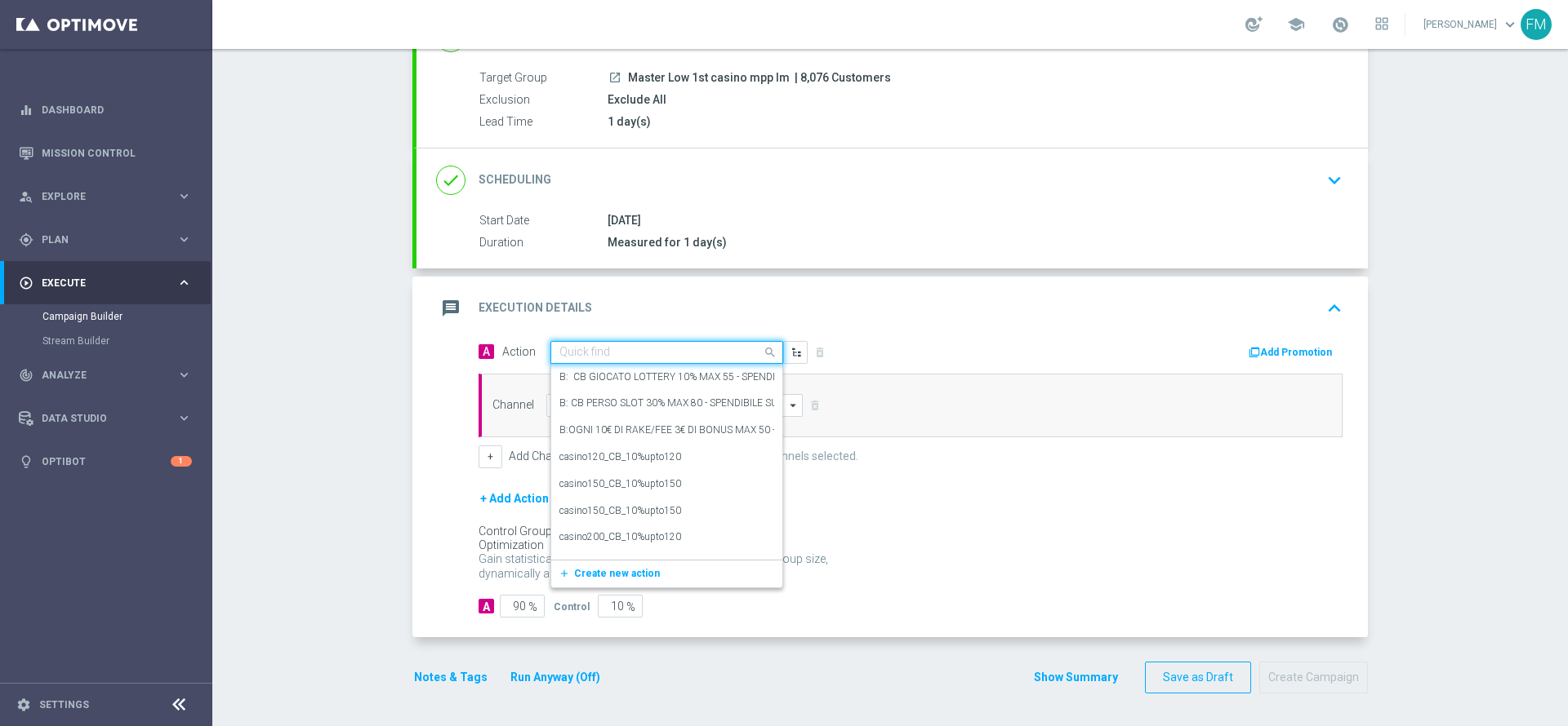
paste input "Ricarica 50€ e gioca almeno 10€ su Sport e ricevi 10€ Sport QeL3"
type input "Ricarica 50€ e gioca almeno 10€ su Sport e ricevi 10€ Sport QeL3"
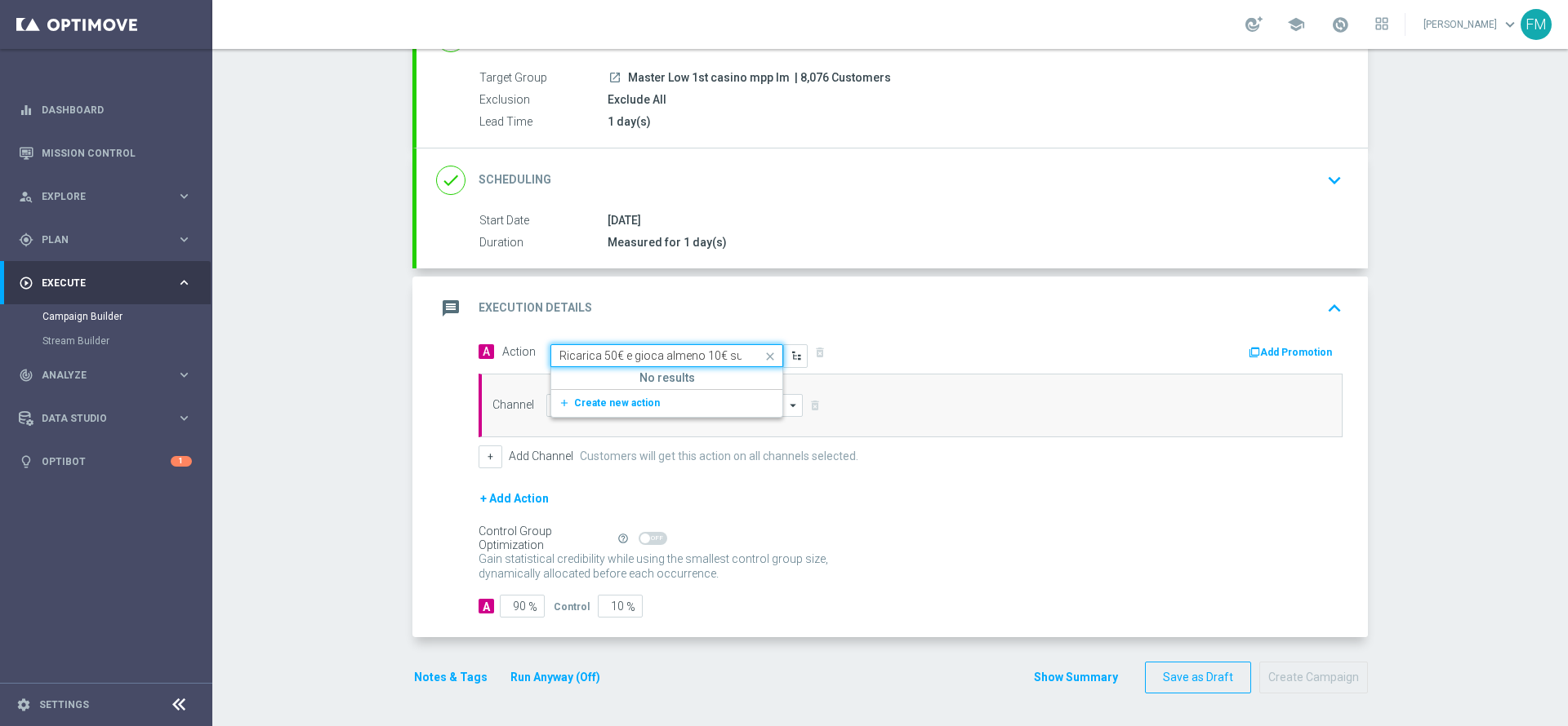
scroll to position [0, 145]
click at [620, 403] on span "Create new action" at bounding box center [617, 403] width 86 height 12
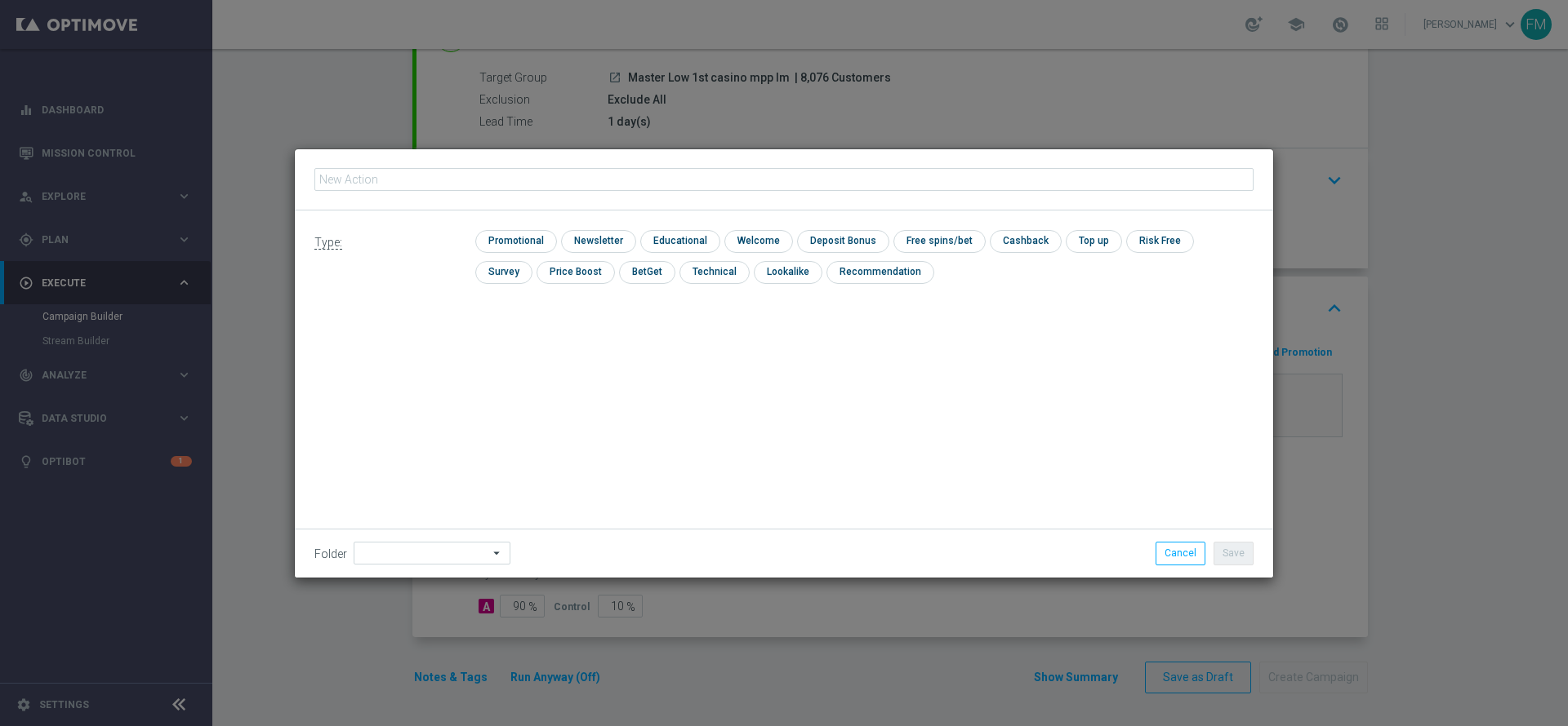
type input "Ricarica 50€ e gioca almeno 10€ su Sport e ricevi 10€ Sport QeL3"
click at [514, 242] on input "checkbox" at bounding box center [513, 241] width 78 height 22
checkbox input "true"
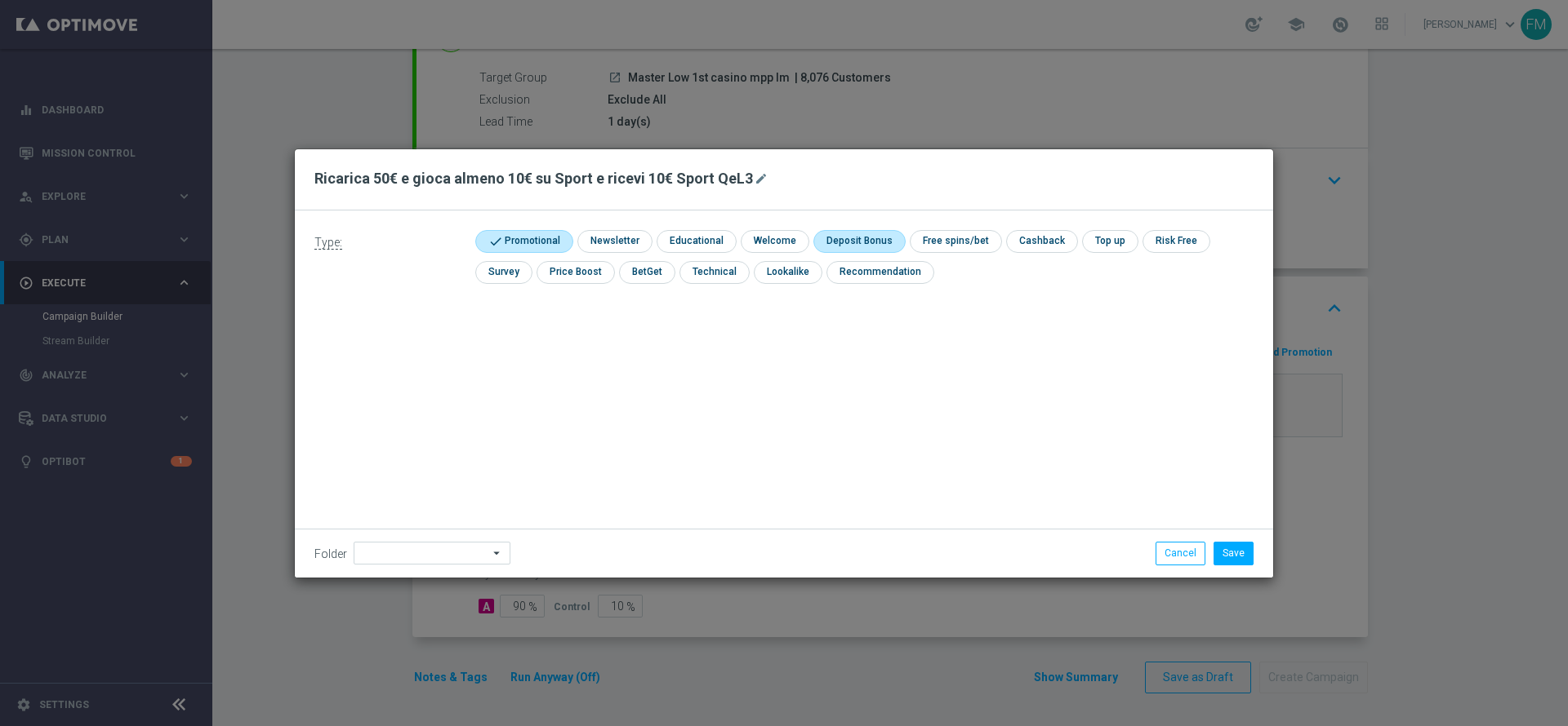
click at [867, 244] on input "checkbox" at bounding box center [857, 241] width 87 height 22
checkbox input "true"
click at [1230, 564] on div "Folder arrow_drop_down Show Selected 0 of 131 000Multi vecchie" at bounding box center [784, 553] width 978 height 48
click at [1230, 556] on button "Save" at bounding box center [1233, 553] width 40 height 23
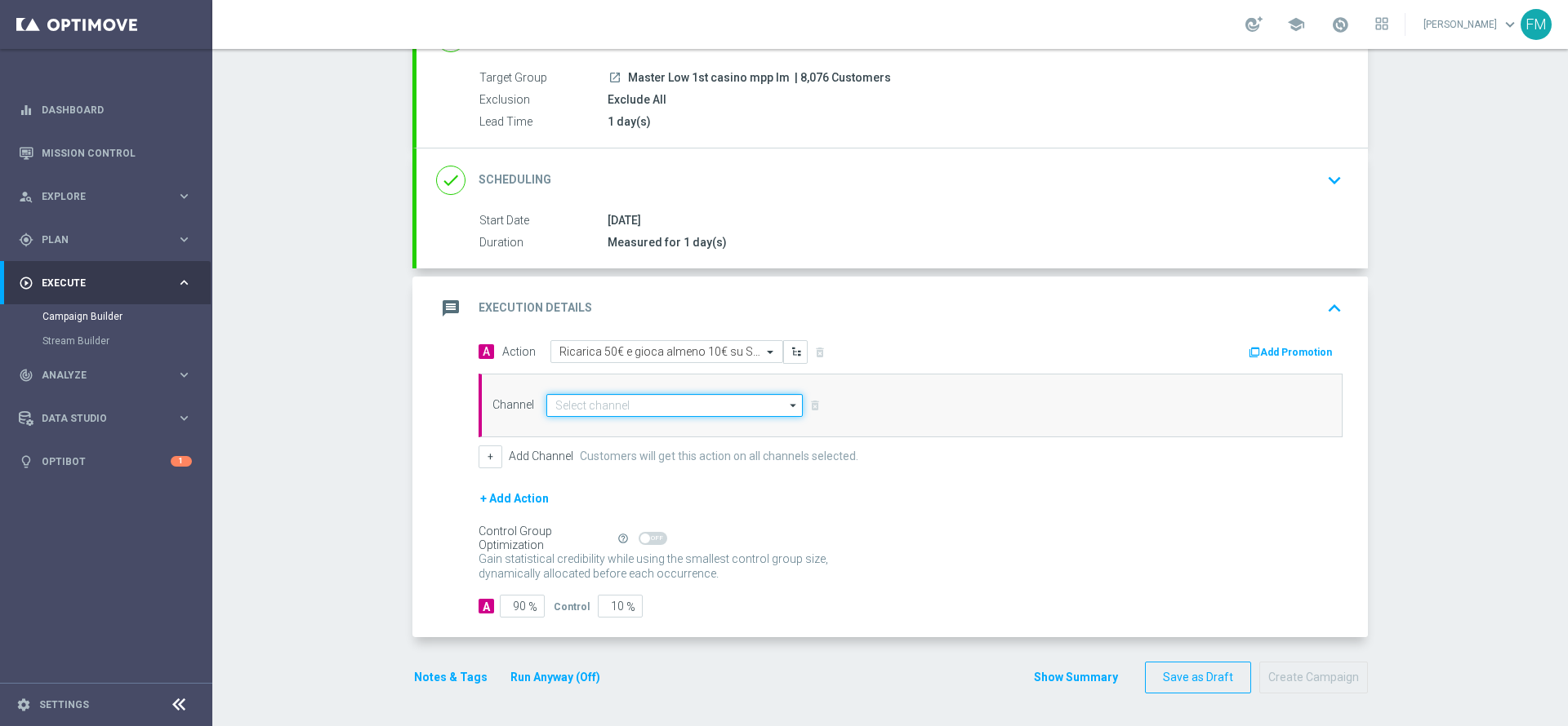
click at [618, 409] on input at bounding box center [674, 406] width 256 height 23
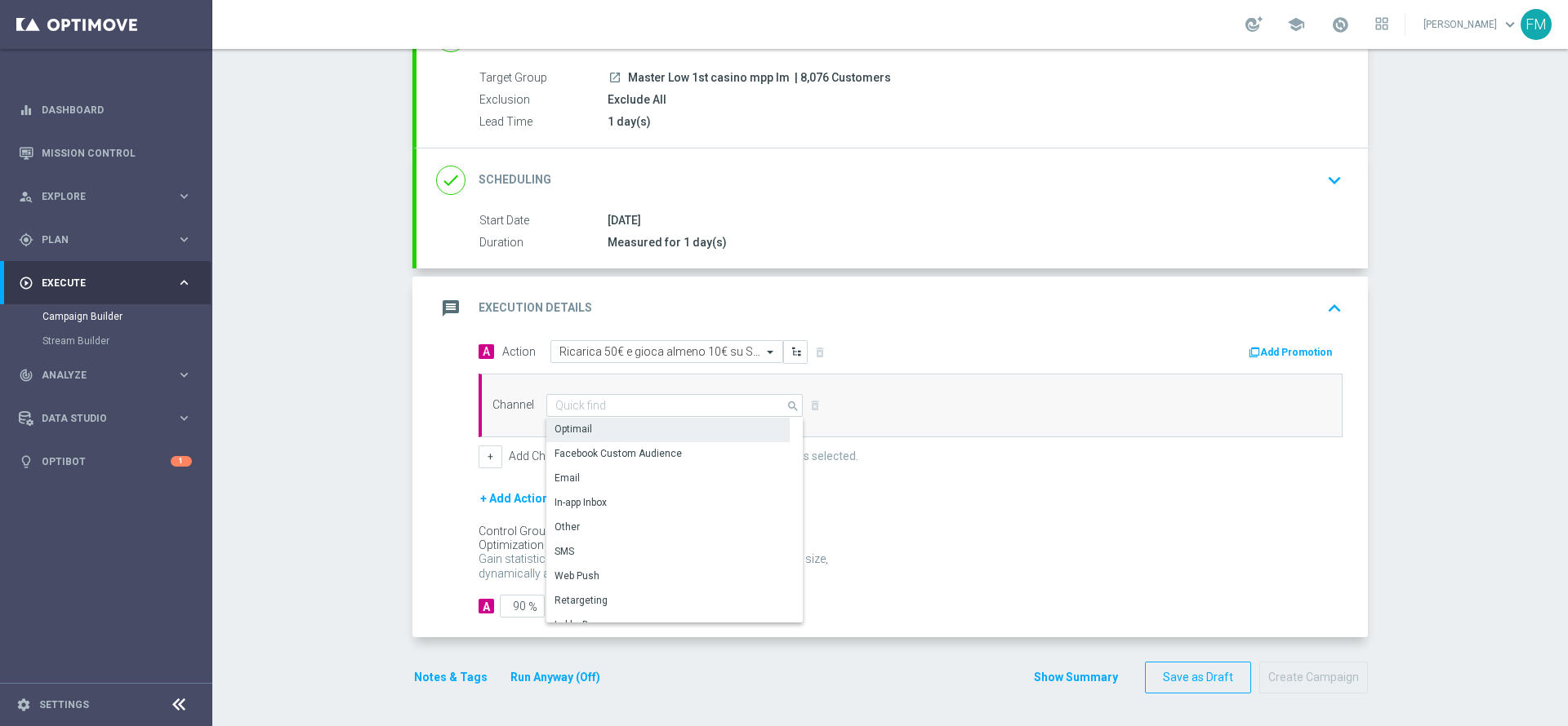
click at [611, 429] on div "Optimail" at bounding box center [668, 429] width 244 height 23
type input "Optimail"
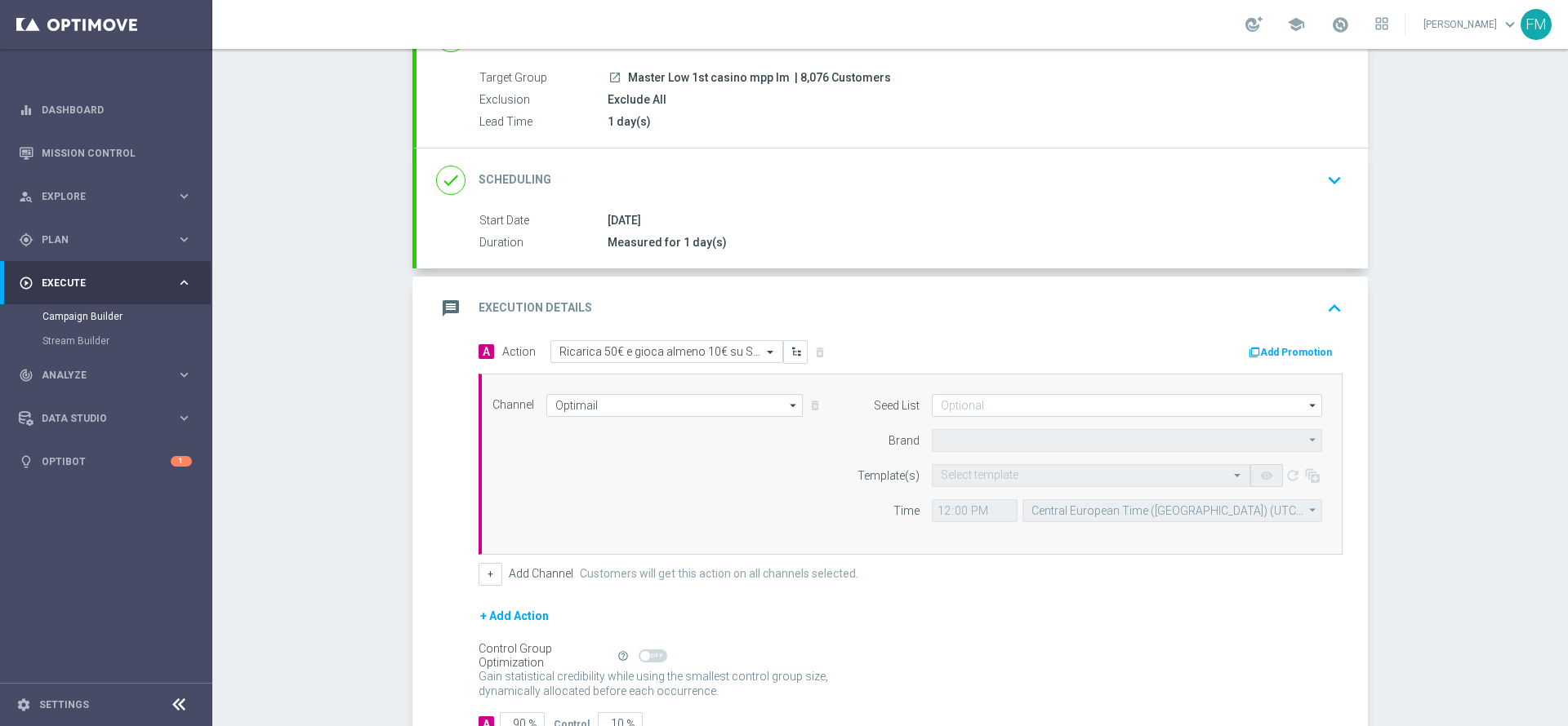
type input "Sisal Marketing"
click at [1263, 350] on button "Add Promotion" at bounding box center [1292, 352] width 91 height 18
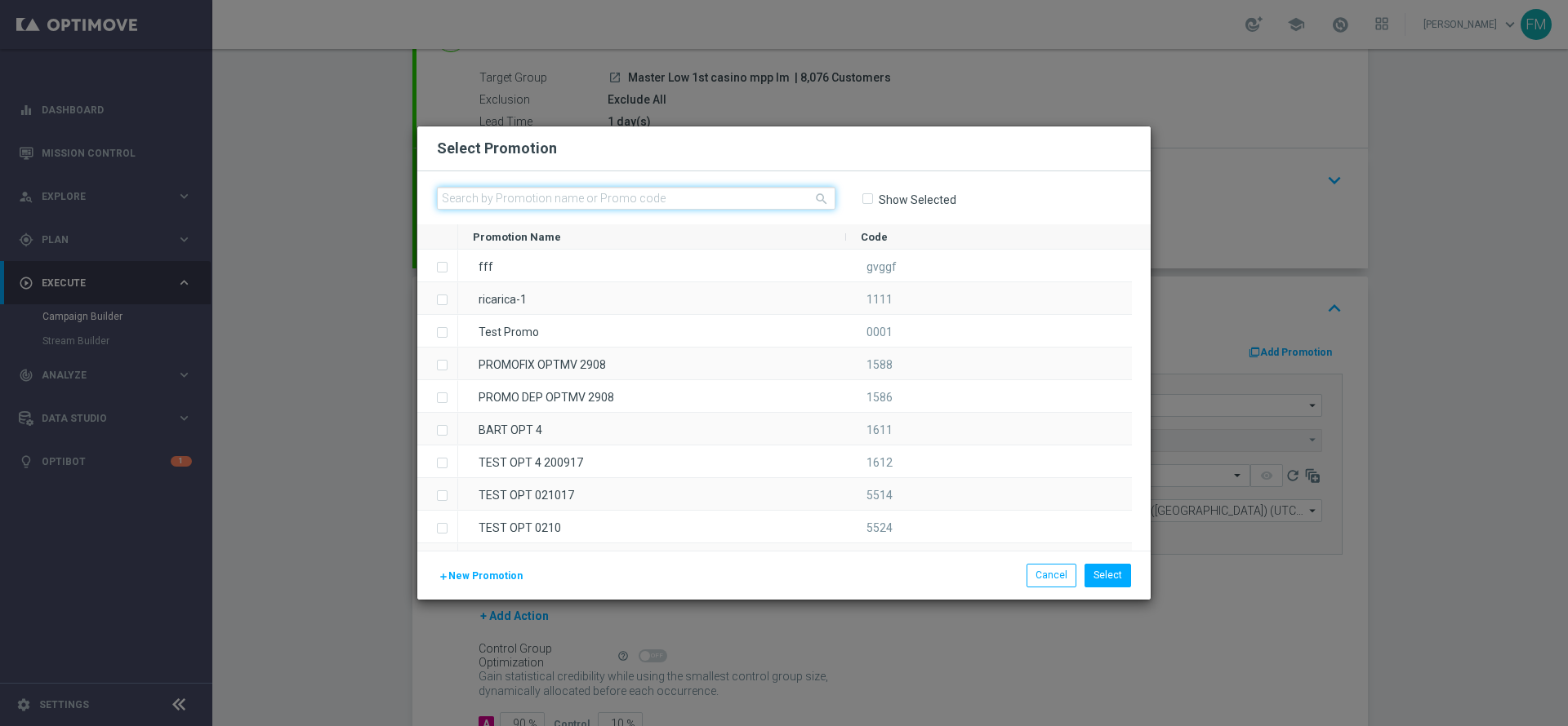
click at [628, 191] on input "text" at bounding box center [635, 199] width 398 height 23
paste input "DEPSPORT0410"
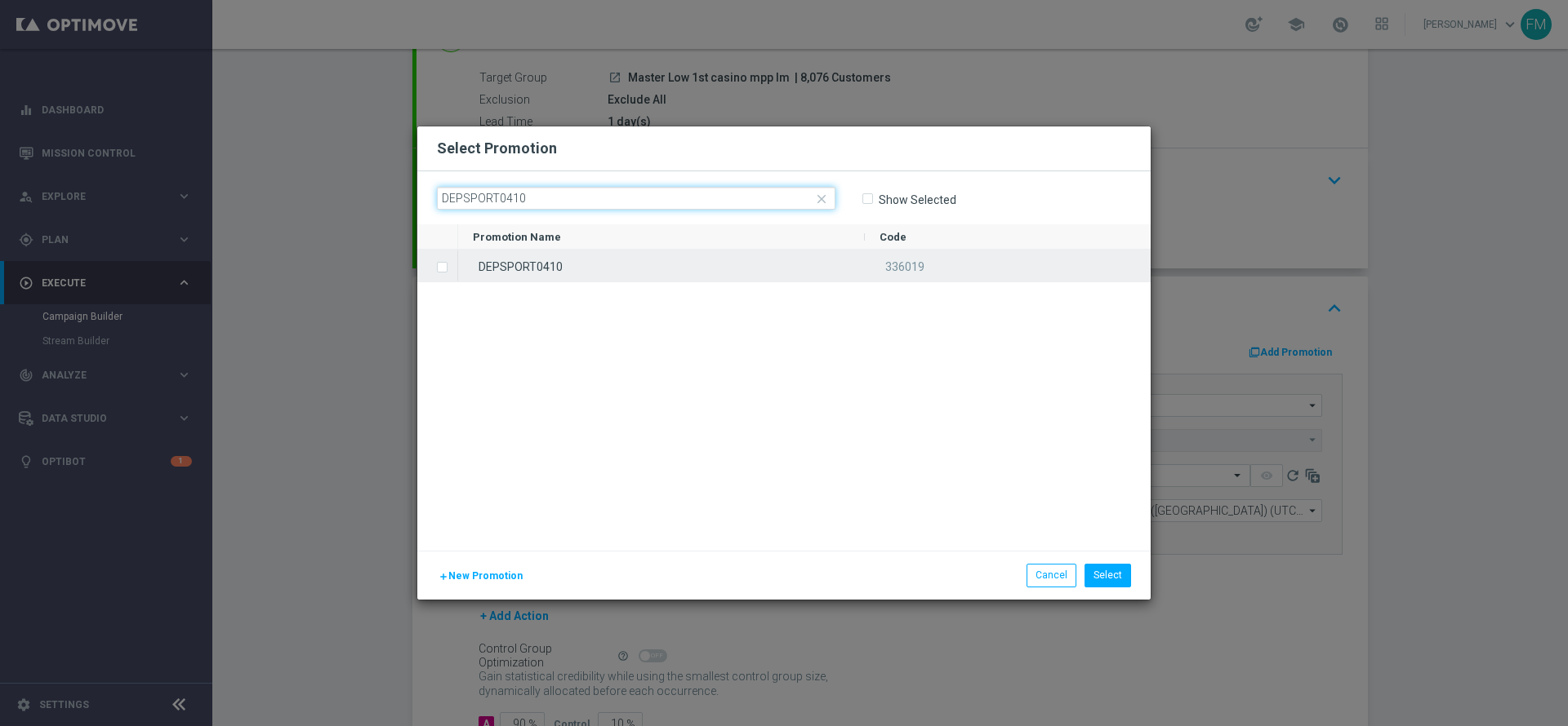
type input "DEPSPORT0410"
click at [663, 267] on div "DEPSPORT0410" at bounding box center [661, 266] width 407 height 32
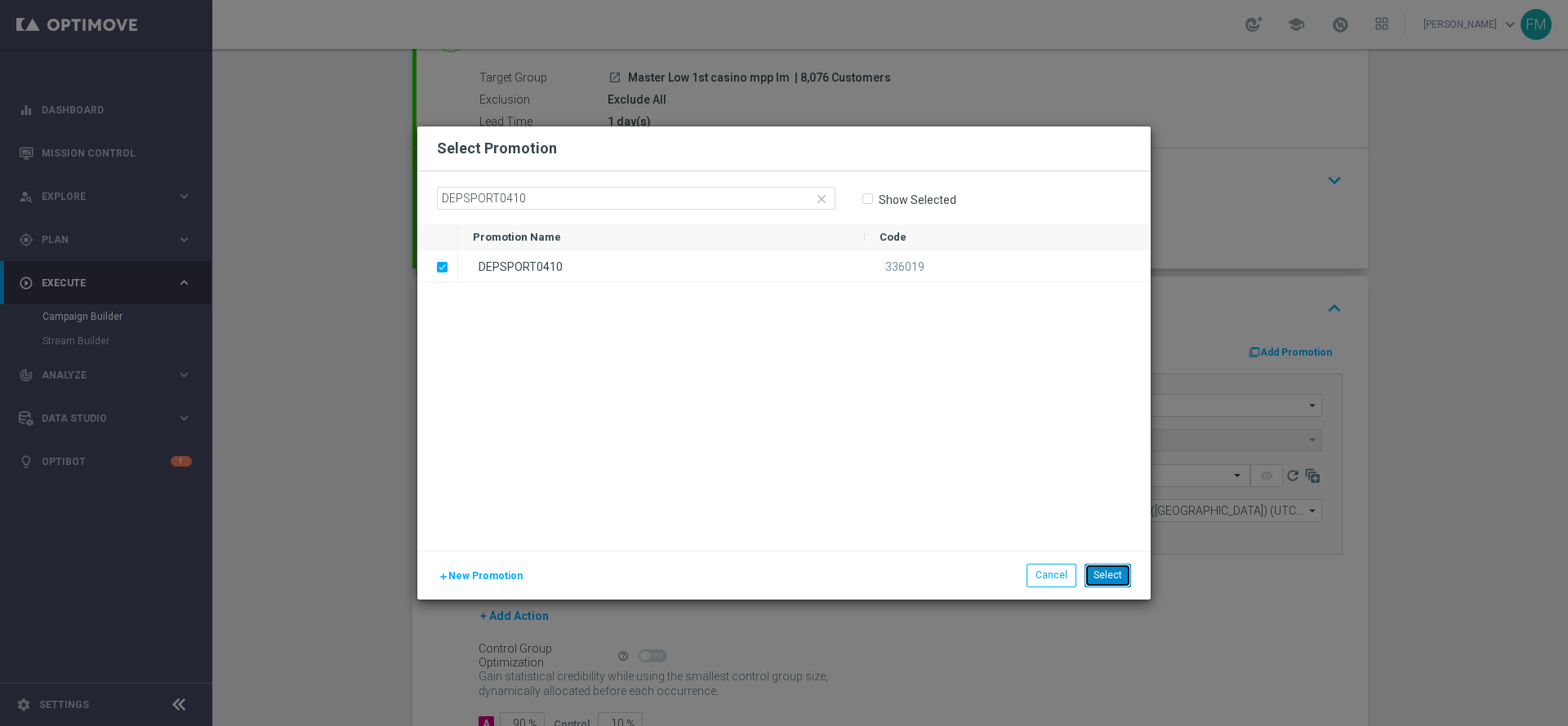
click at [1112, 570] on button "Select" at bounding box center [1108, 575] width 46 height 23
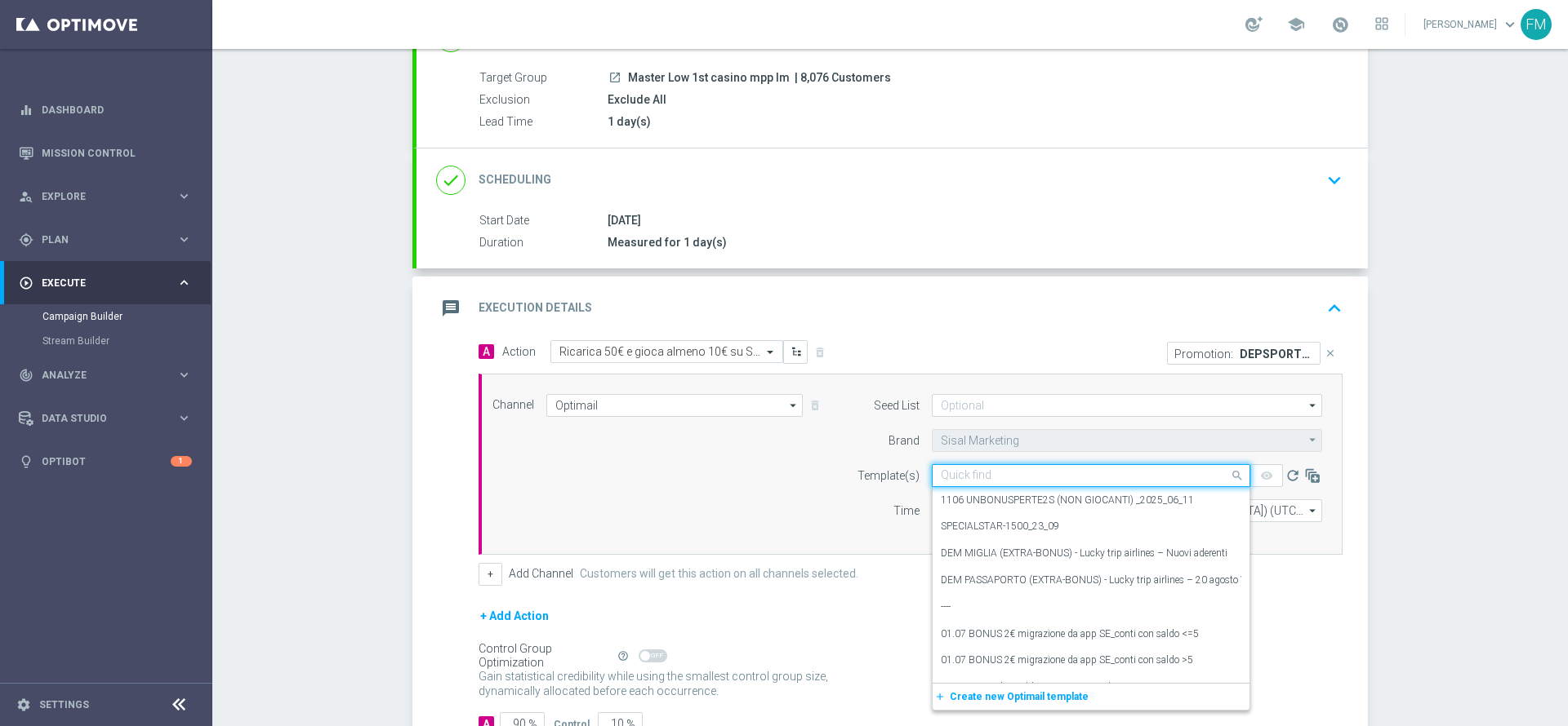
click at [1025, 474] on input "text" at bounding box center [1074, 476] width 268 height 14
paste input "DEPSPORT0410 - [DATE]"
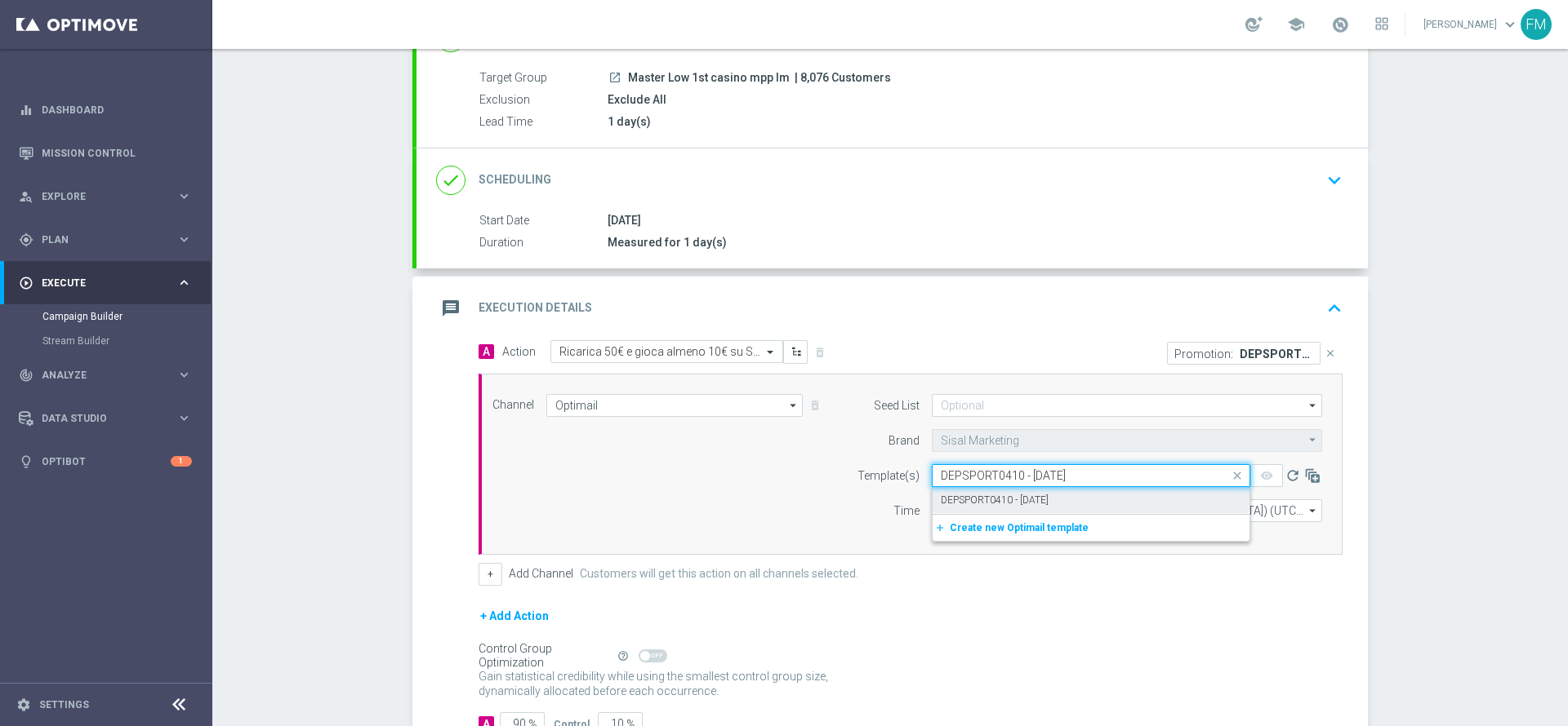
click at [1012, 493] on label "DEPSPORT0410 - [DATE]" at bounding box center [994, 500] width 108 height 14
type input "DEPSPORT0410 - [DATE]"
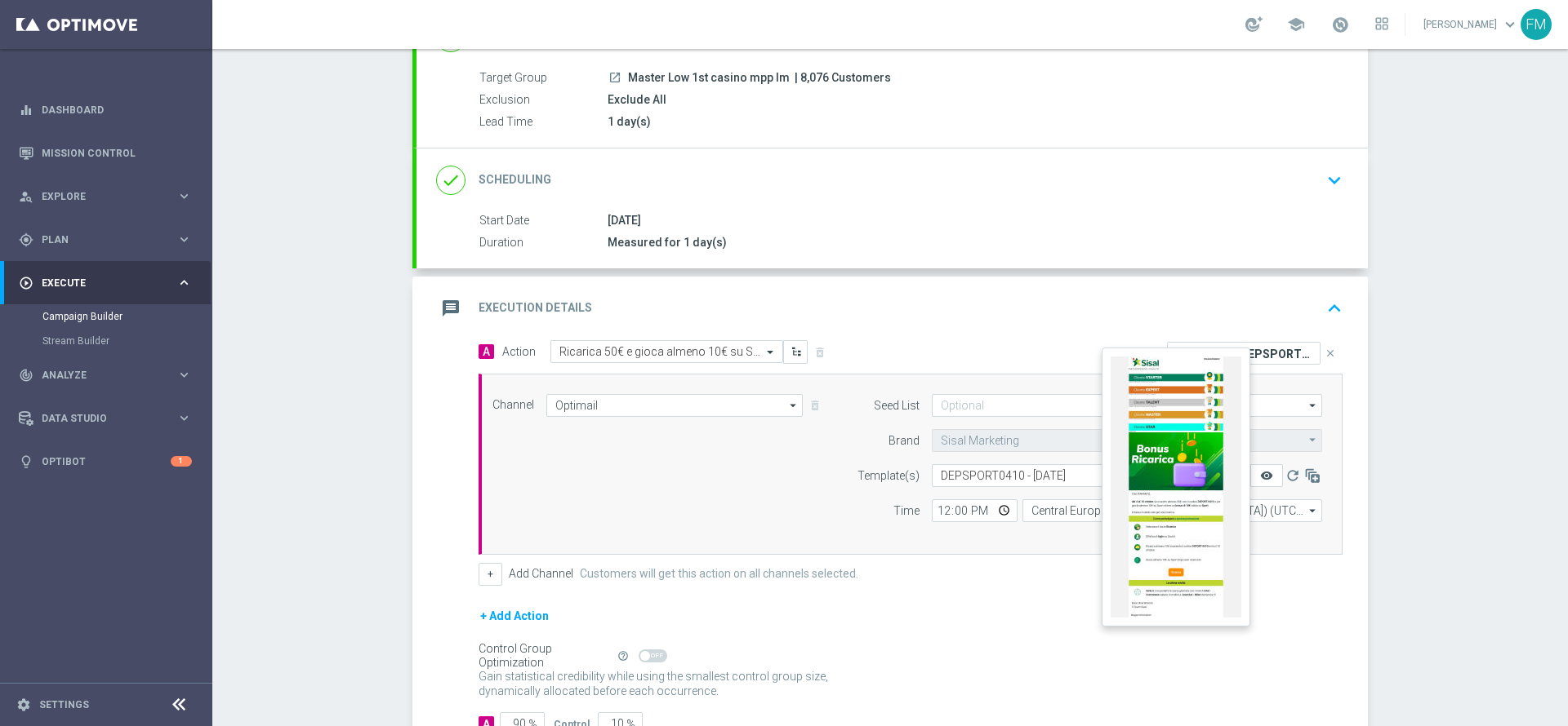
click at [1260, 474] on icon "remove_red_eye" at bounding box center [1266, 475] width 13 height 13
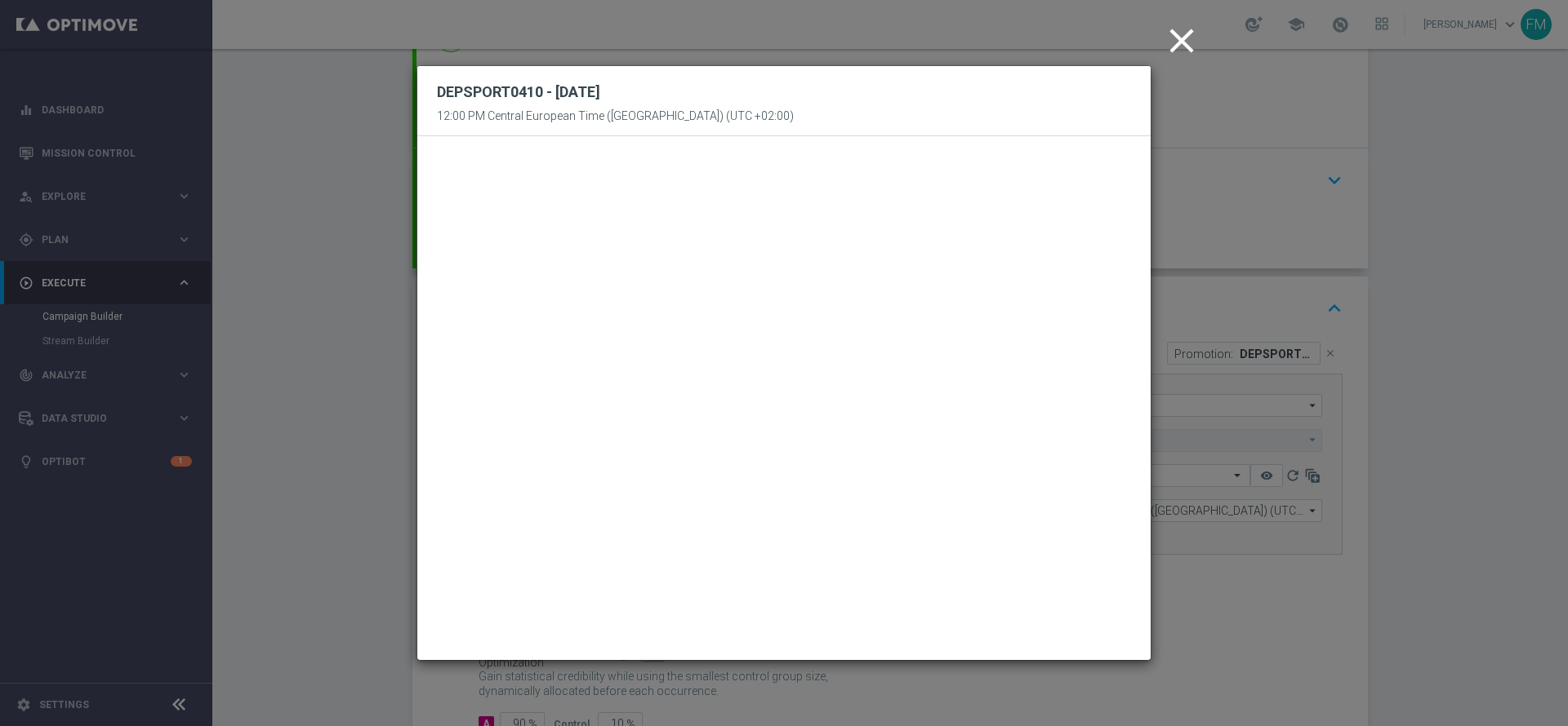
click at [1181, 40] on icon "close" at bounding box center [1182, 41] width 41 height 41
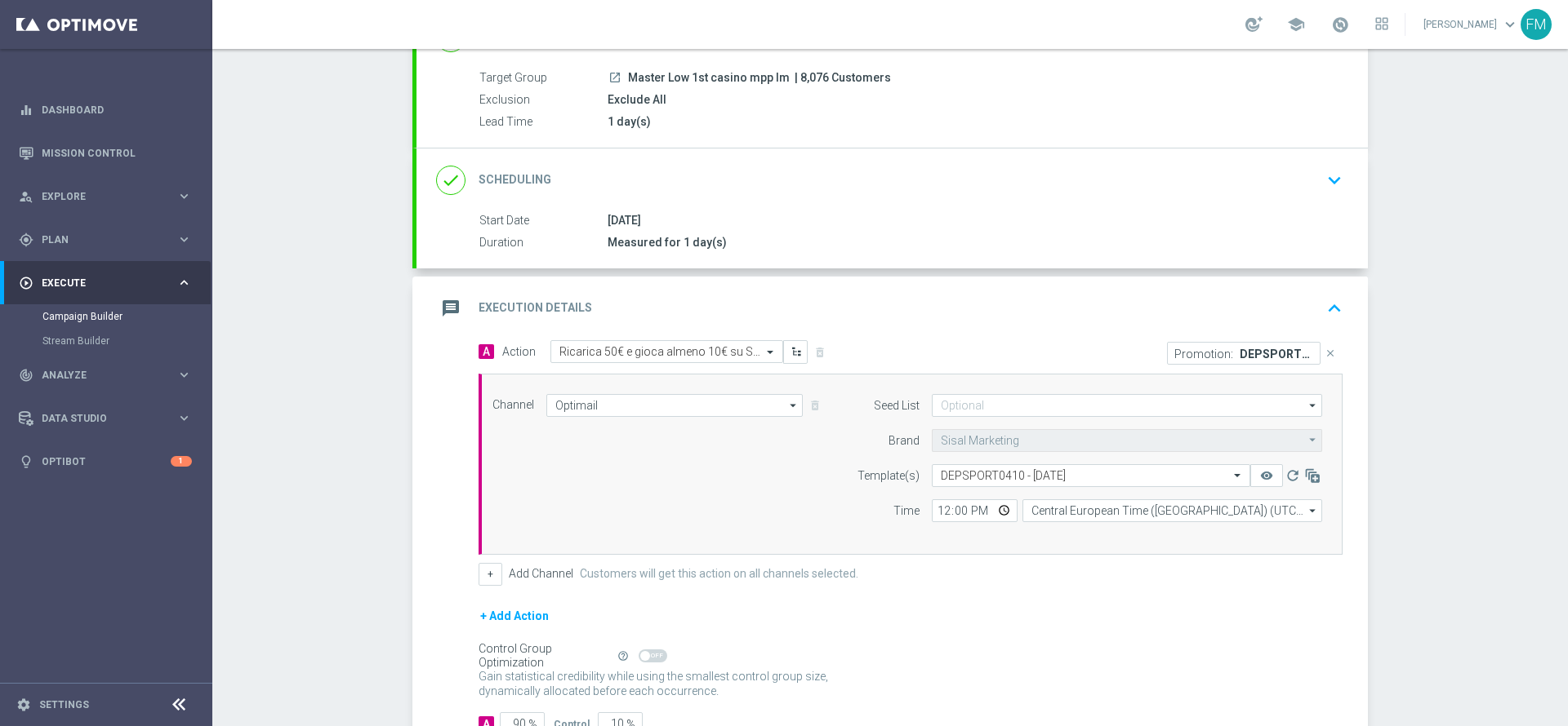
click at [1234, 167] on div "done Scheduling keyboard_arrow_down" at bounding box center [892, 180] width 912 height 31
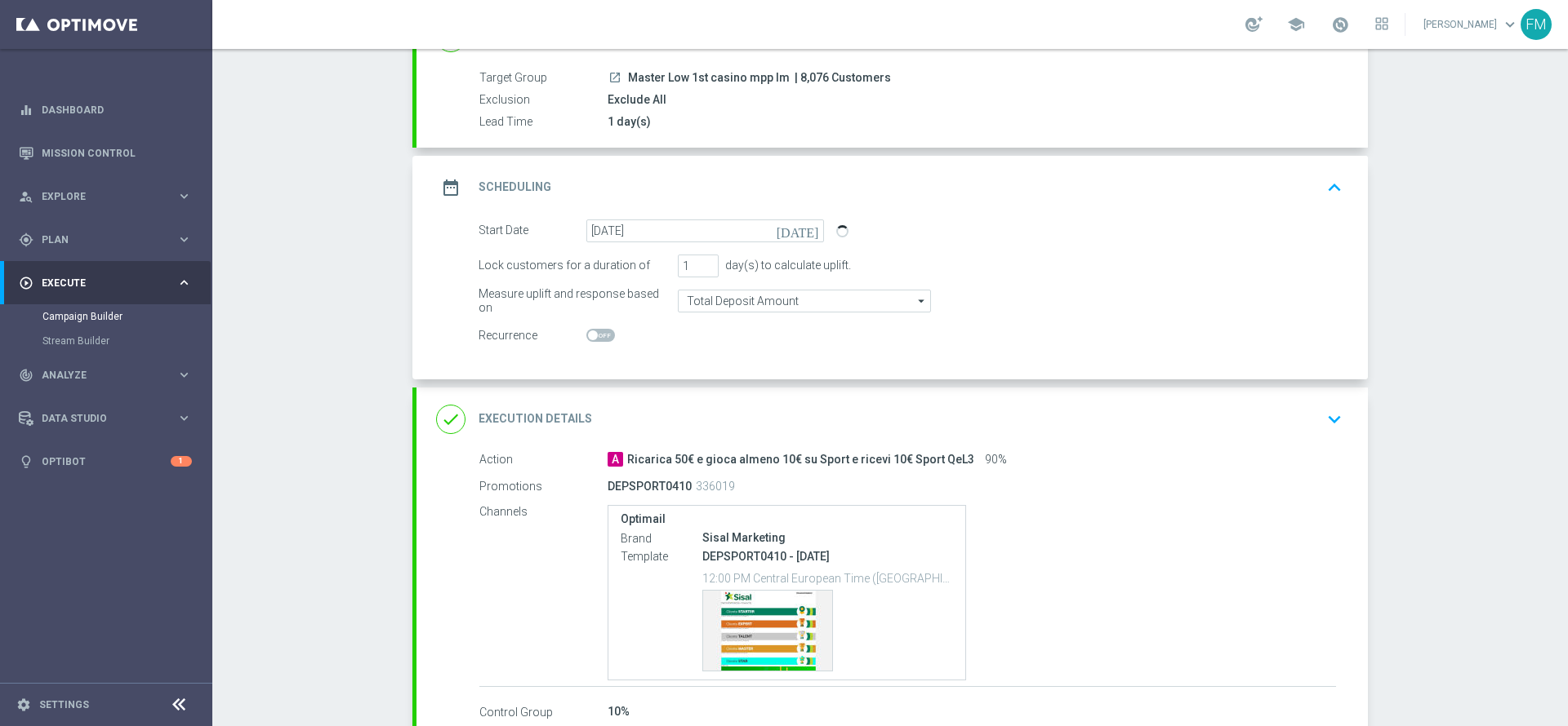
click at [804, 233] on icon "[DATE]" at bounding box center [801, 228] width 48 height 18
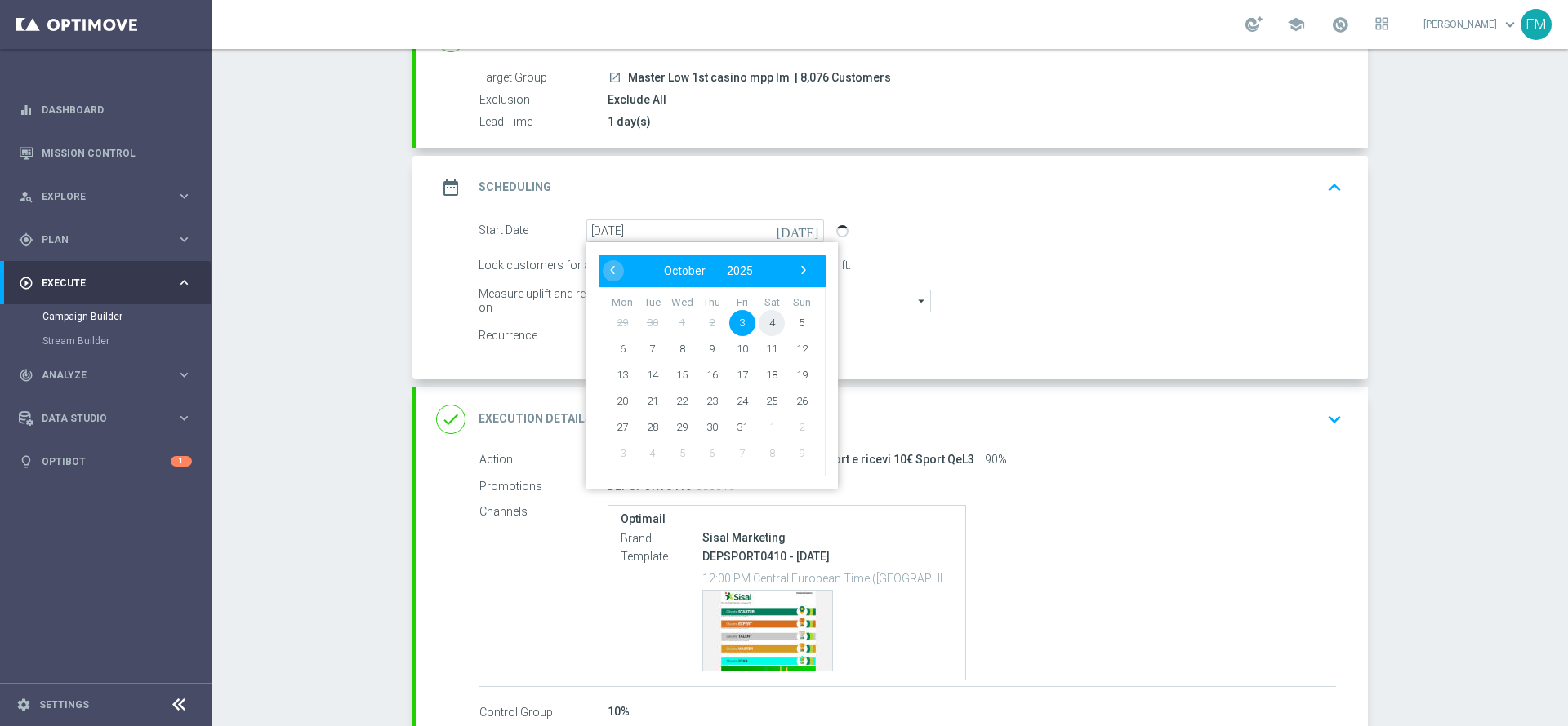
click at [767, 318] on span "4" at bounding box center [771, 322] width 26 height 26
type input "[DATE]"
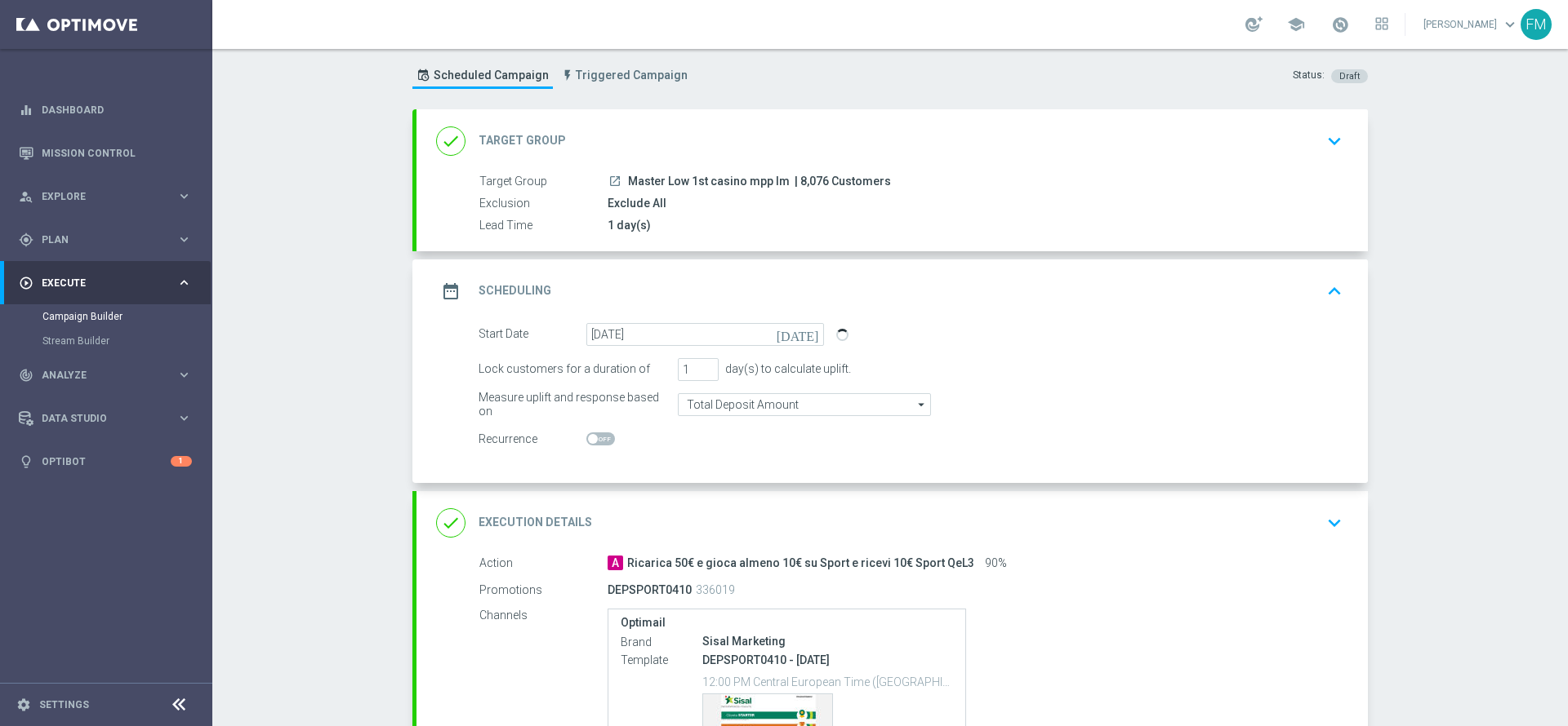
scroll to position [122, 0]
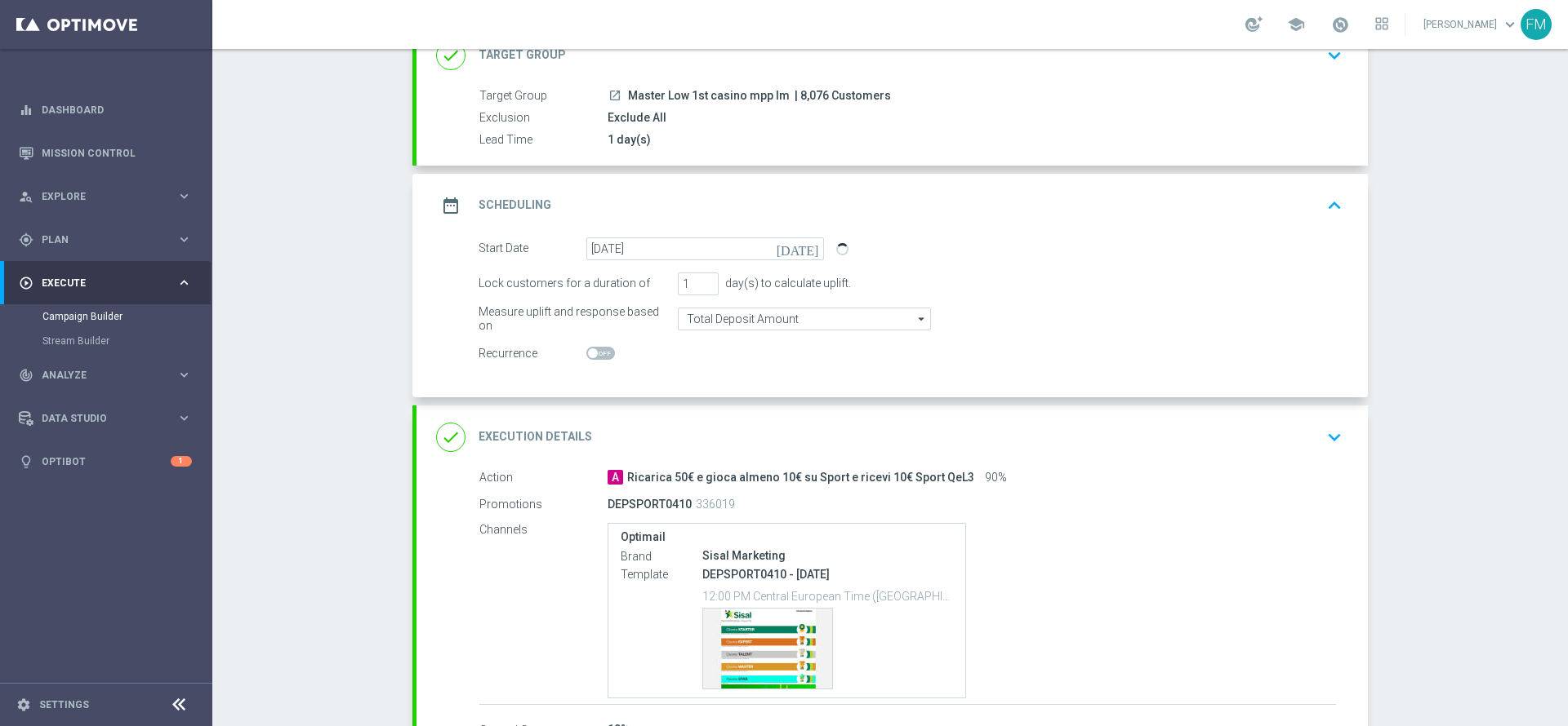
click at [1234, 243] on div "Start Date [DATE] [DATE]" at bounding box center [909, 249] width 888 height 23
drag, startPoint x: 1242, startPoint y: 184, endPoint x: 1247, endPoint y: 199, distance: 15.8
click at [1242, 184] on div "date_range Scheduling keyboard_arrow_up" at bounding box center [892, 205] width 951 height 63
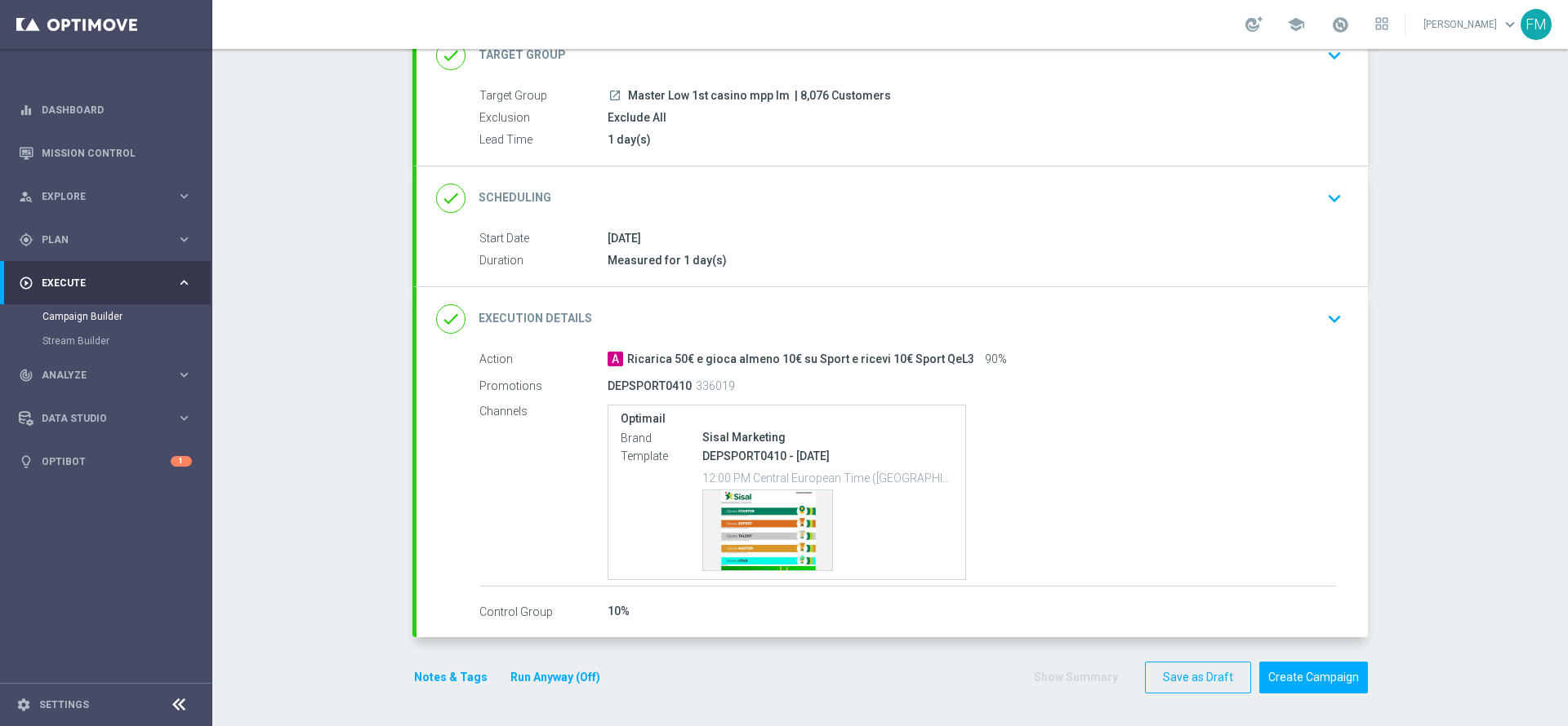
click at [1290, 311] on div "done Execution Details keyboard_arrow_down" at bounding box center [892, 318] width 912 height 31
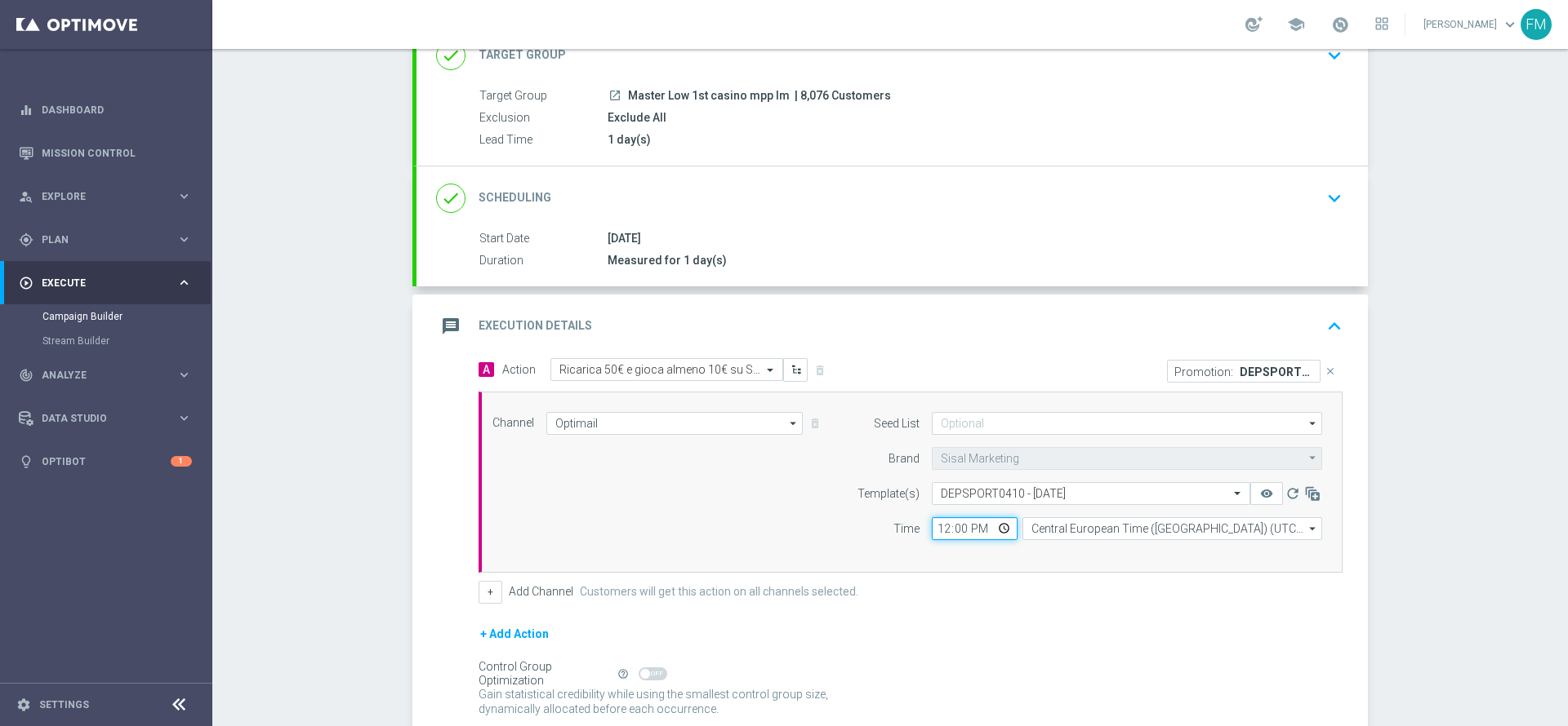
click at [932, 528] on input "12:00" at bounding box center [975, 529] width 86 height 23
type input "18:30"
click at [1015, 606] on form "A Action Select action Ricarica 50€ e gioca almeno 10€ su Sport e ricevi 10€ Sp…" at bounding box center [910, 557] width 864 height 396
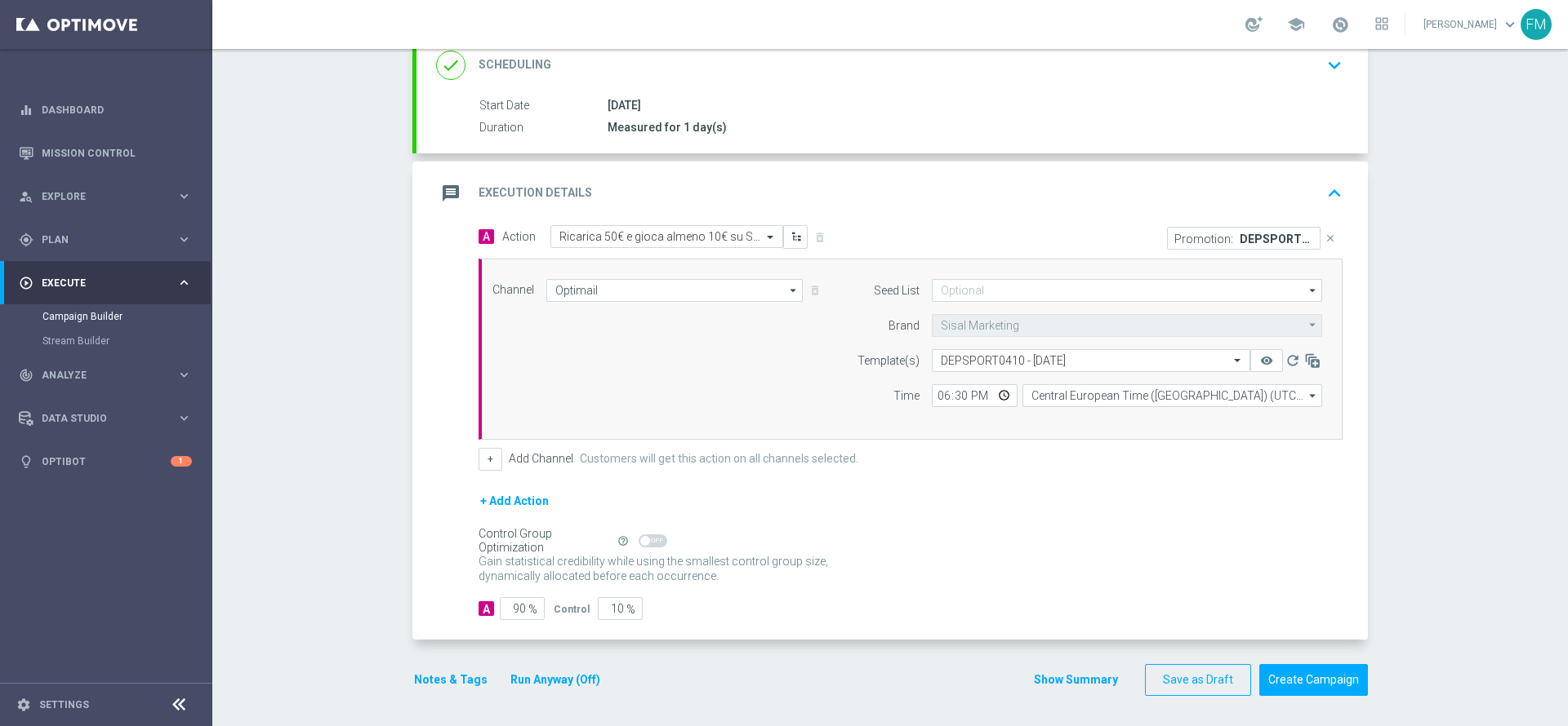
scroll to position [258, 0]
click at [436, 671] on button "Notes & Tags" at bounding box center [451, 677] width 77 height 21
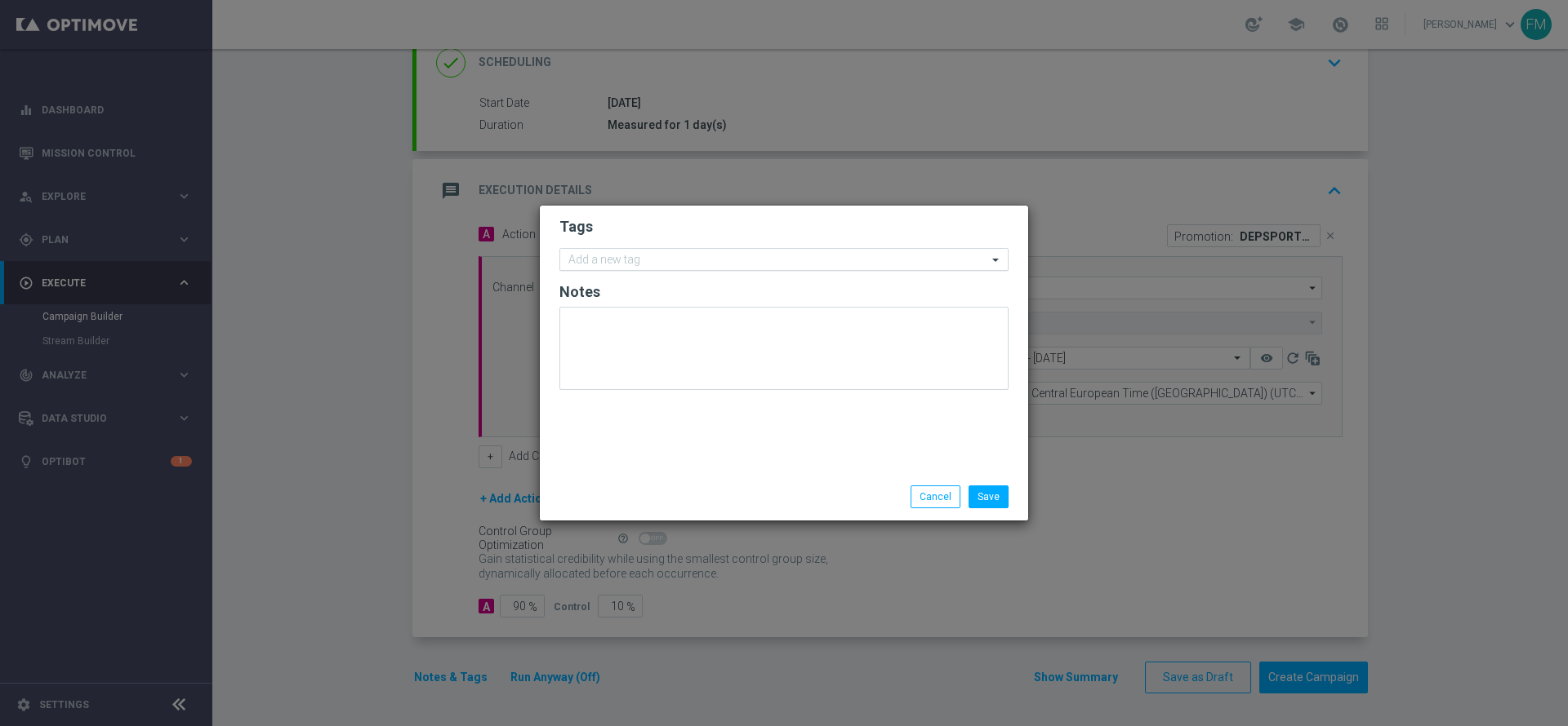
click at [629, 264] on input "text" at bounding box center [777, 261] width 419 height 14
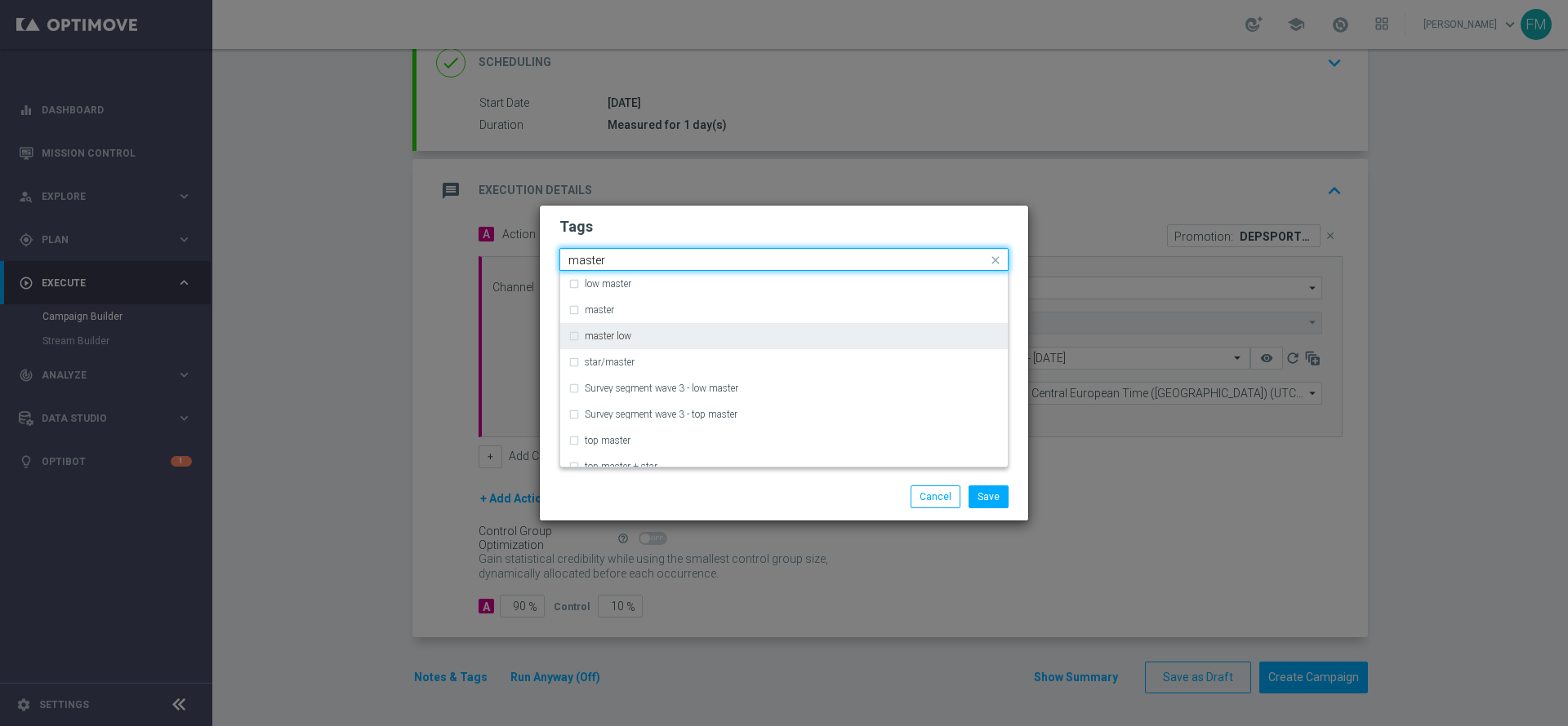
click at [644, 342] on div "master low" at bounding box center [784, 335] width 431 height 26
type input "master"
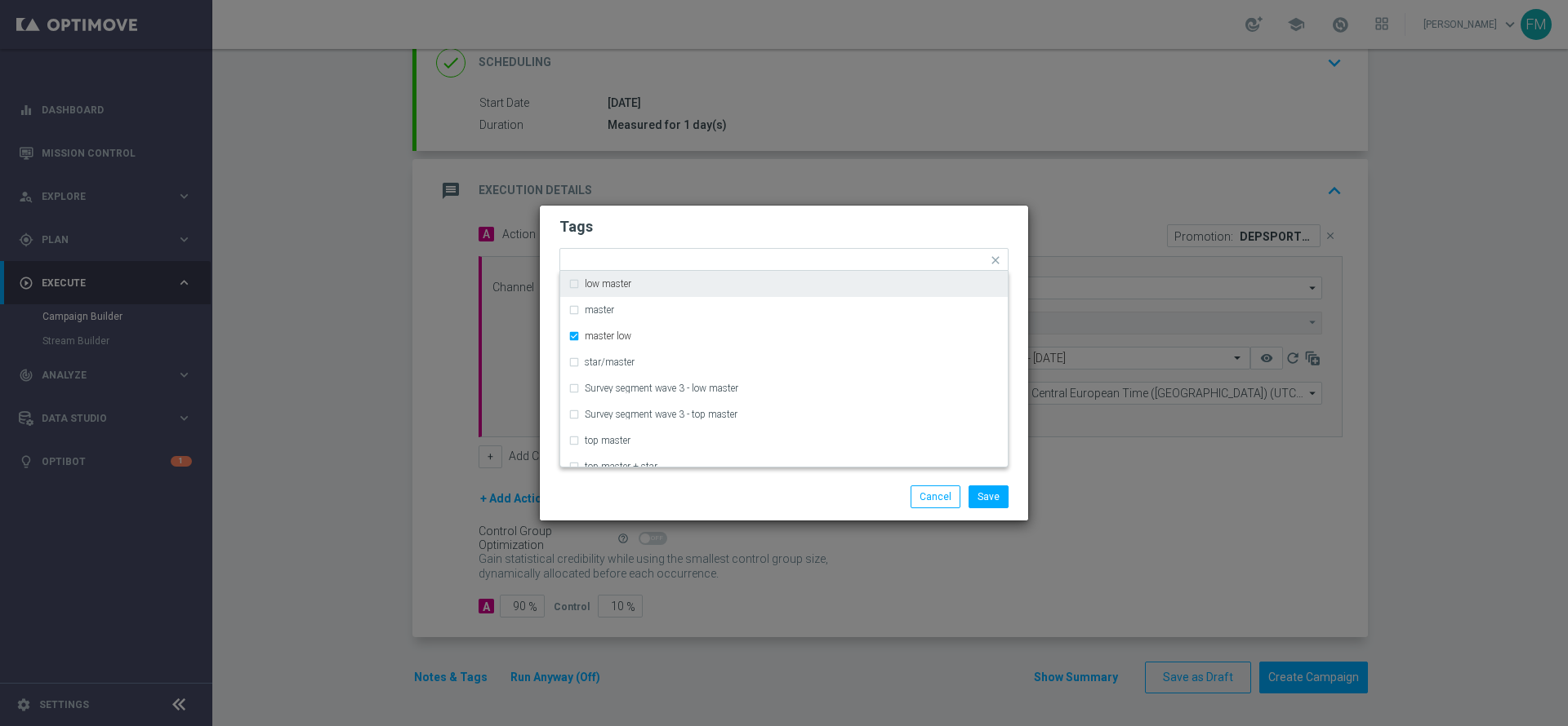
click at [727, 223] on h2 "Tags" at bounding box center [784, 227] width 449 height 20
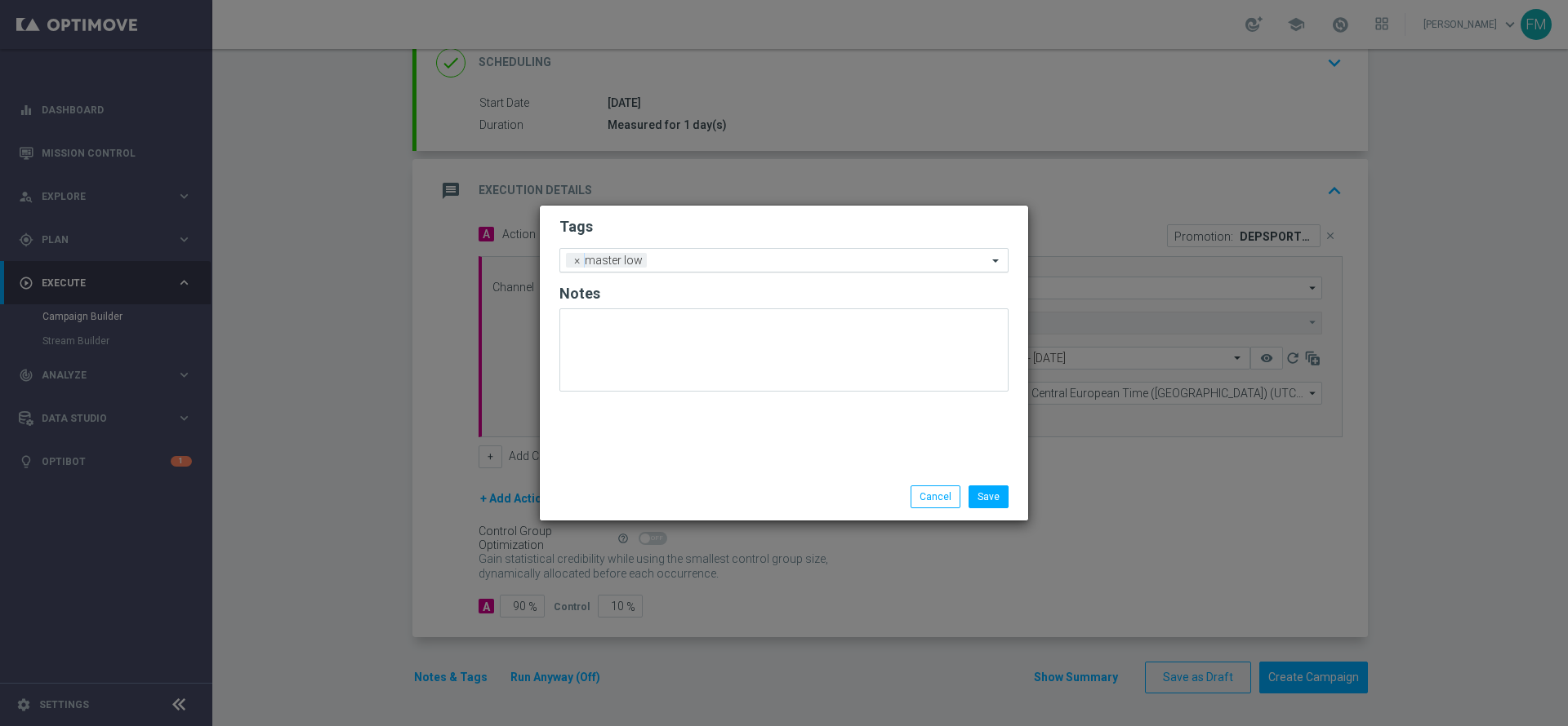
click at [707, 264] on input "text" at bounding box center [820, 261] width 334 height 14
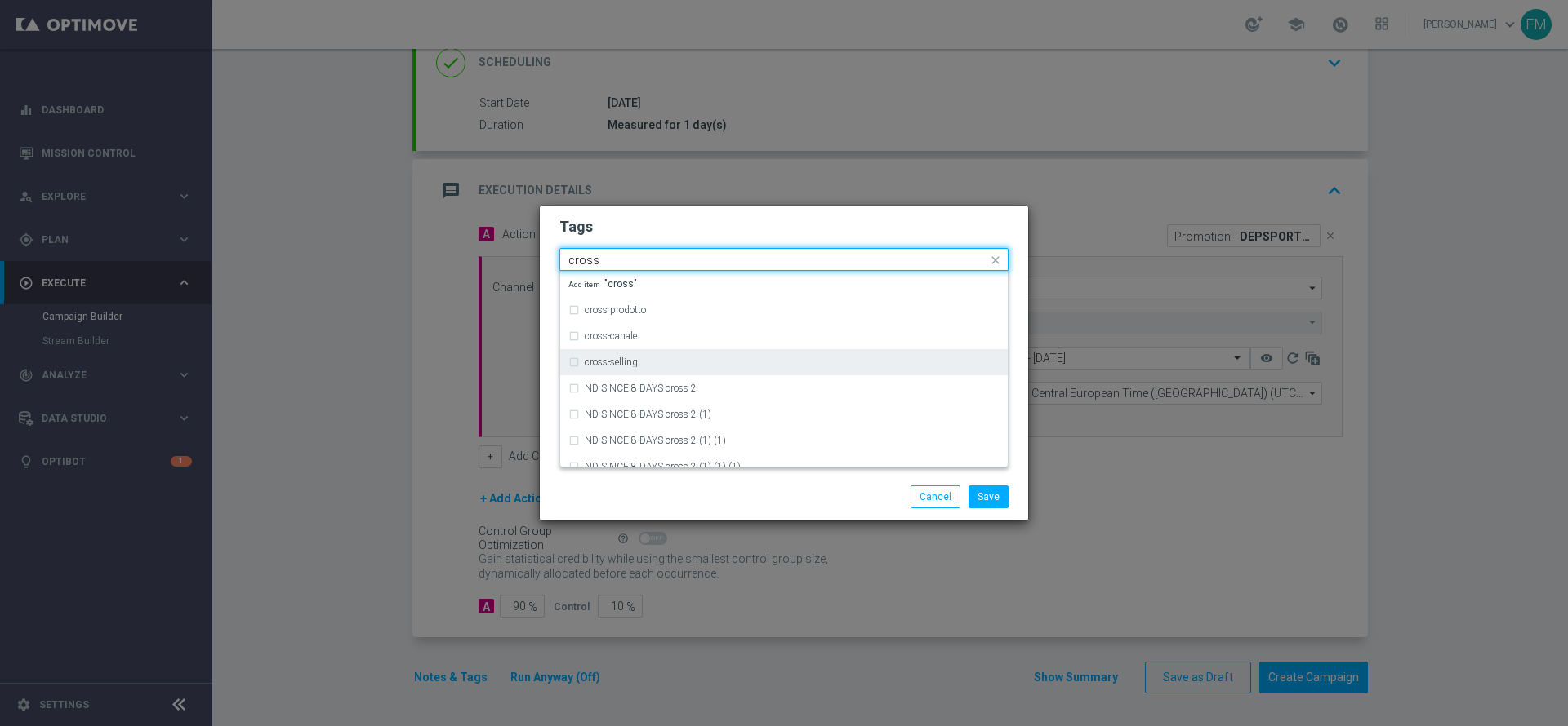
click at [685, 355] on div "cross-selling" at bounding box center [784, 362] width 431 height 26
type input "cross"
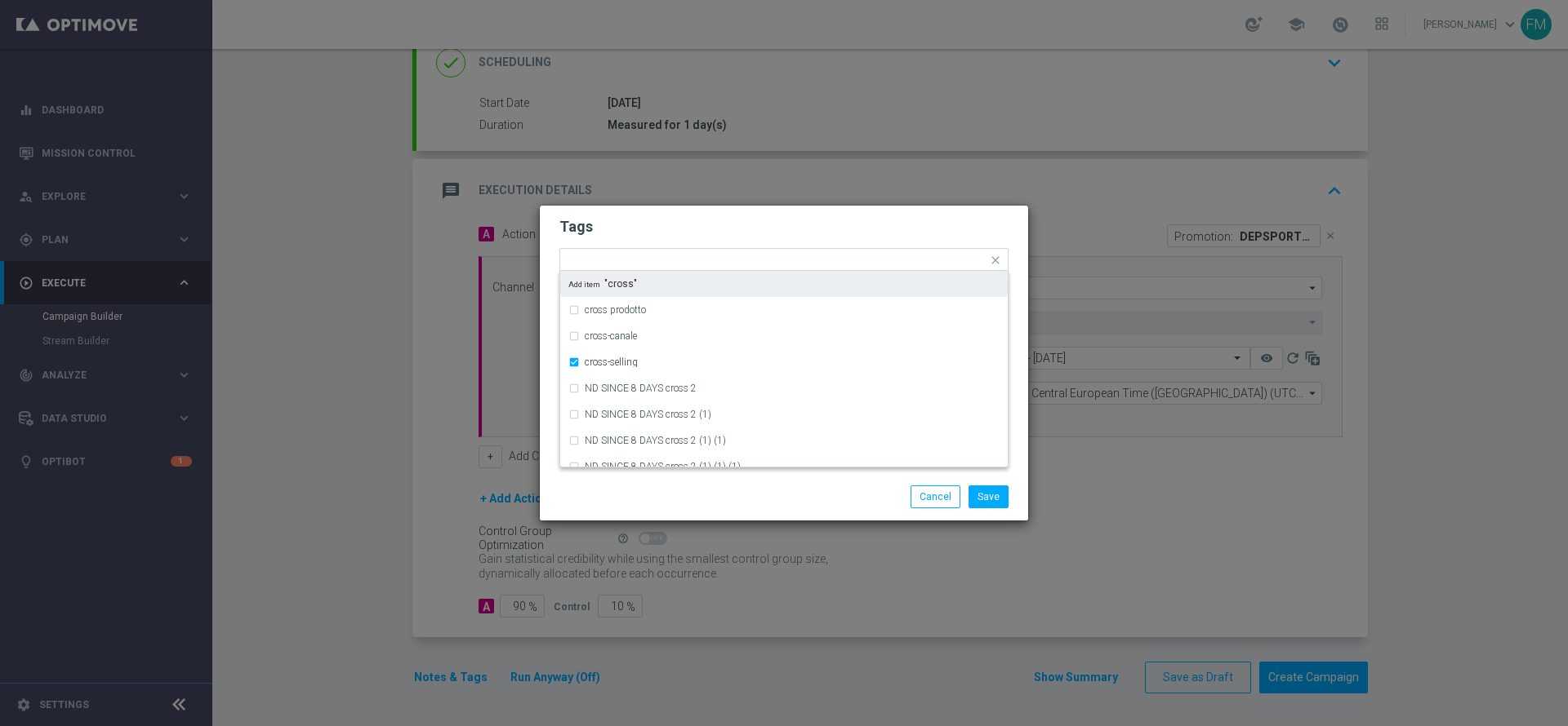
click at [709, 221] on h2 "Tags" at bounding box center [784, 227] width 449 height 20
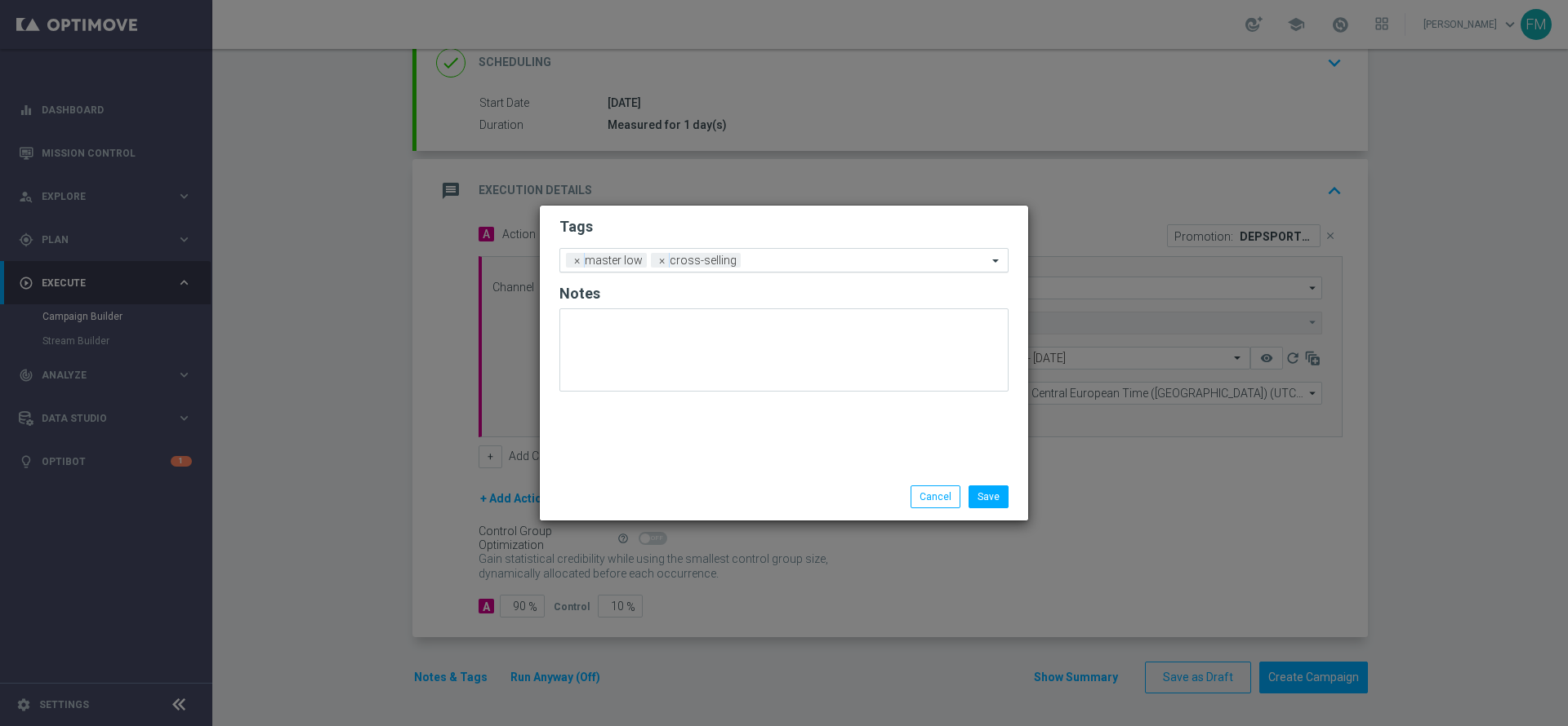
click at [767, 257] on input "text" at bounding box center [867, 261] width 240 height 14
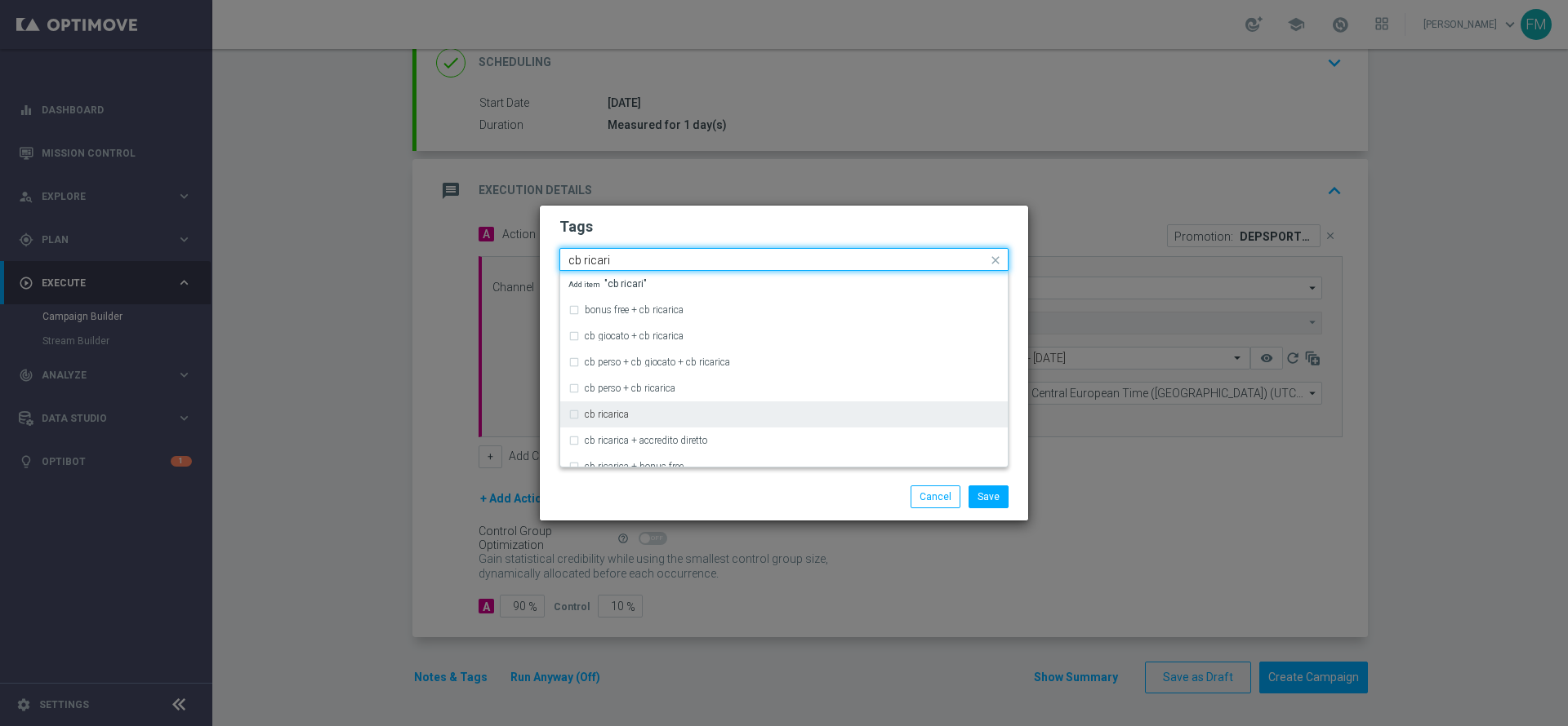
click at [766, 412] on div "cb ricarica" at bounding box center [792, 414] width 415 height 10
type input "cb ricari"
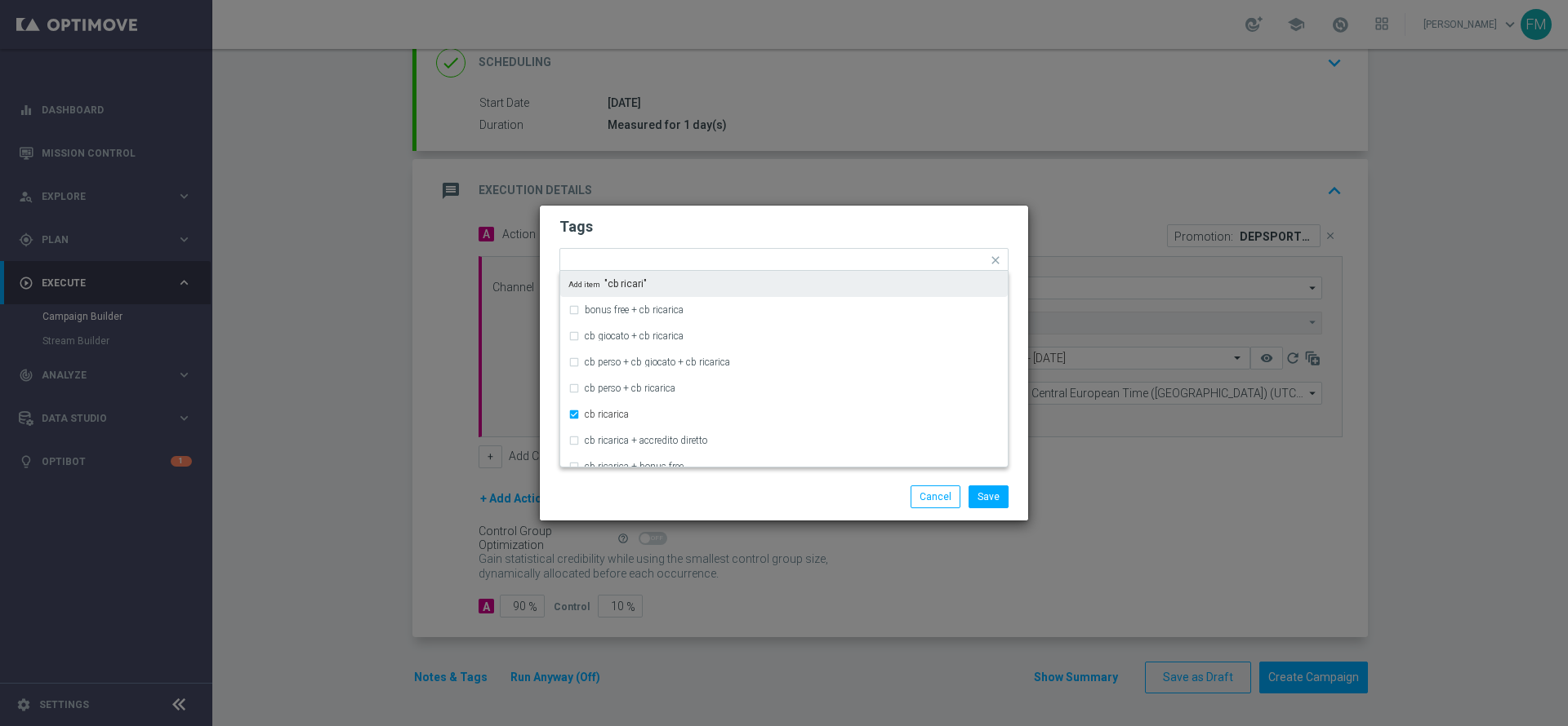
click at [801, 214] on form "Tags Quick find × master low × cross-selling × cb ricarica bonus free + cb rica…" at bounding box center [784, 308] width 449 height 189
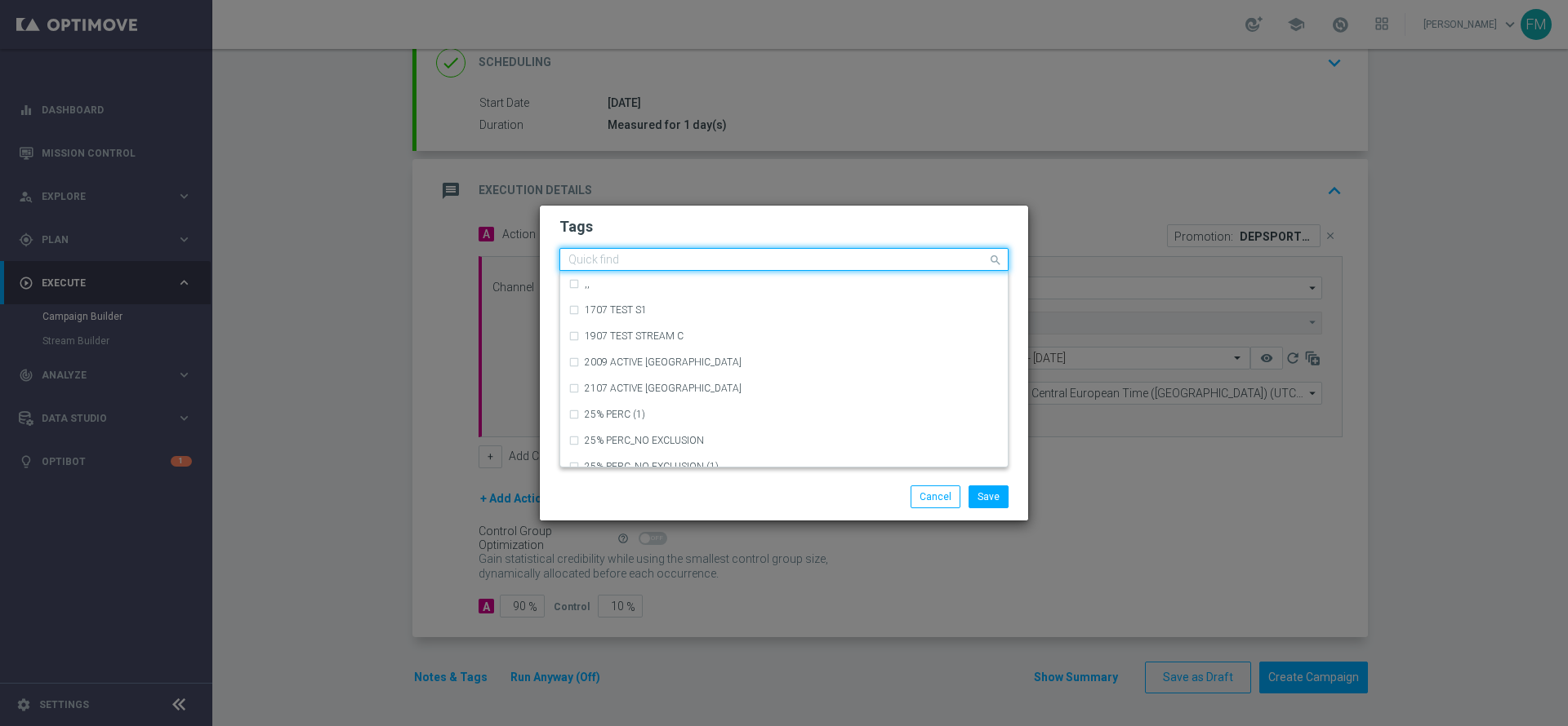
click at [830, 255] on input "text" at bounding box center [777, 261] width 419 height 14
drag, startPoint x: 795, startPoint y: 300, endPoint x: 808, endPoint y: 282, distance: 22.2
click at [808, 282] on div "betting betting + all betting + casino betting + casinò betting + gaming bettin…" at bounding box center [784, 369] width 447 height 196
click at [808, 282] on div "betting" at bounding box center [792, 284] width 415 height 10
type input "betting"
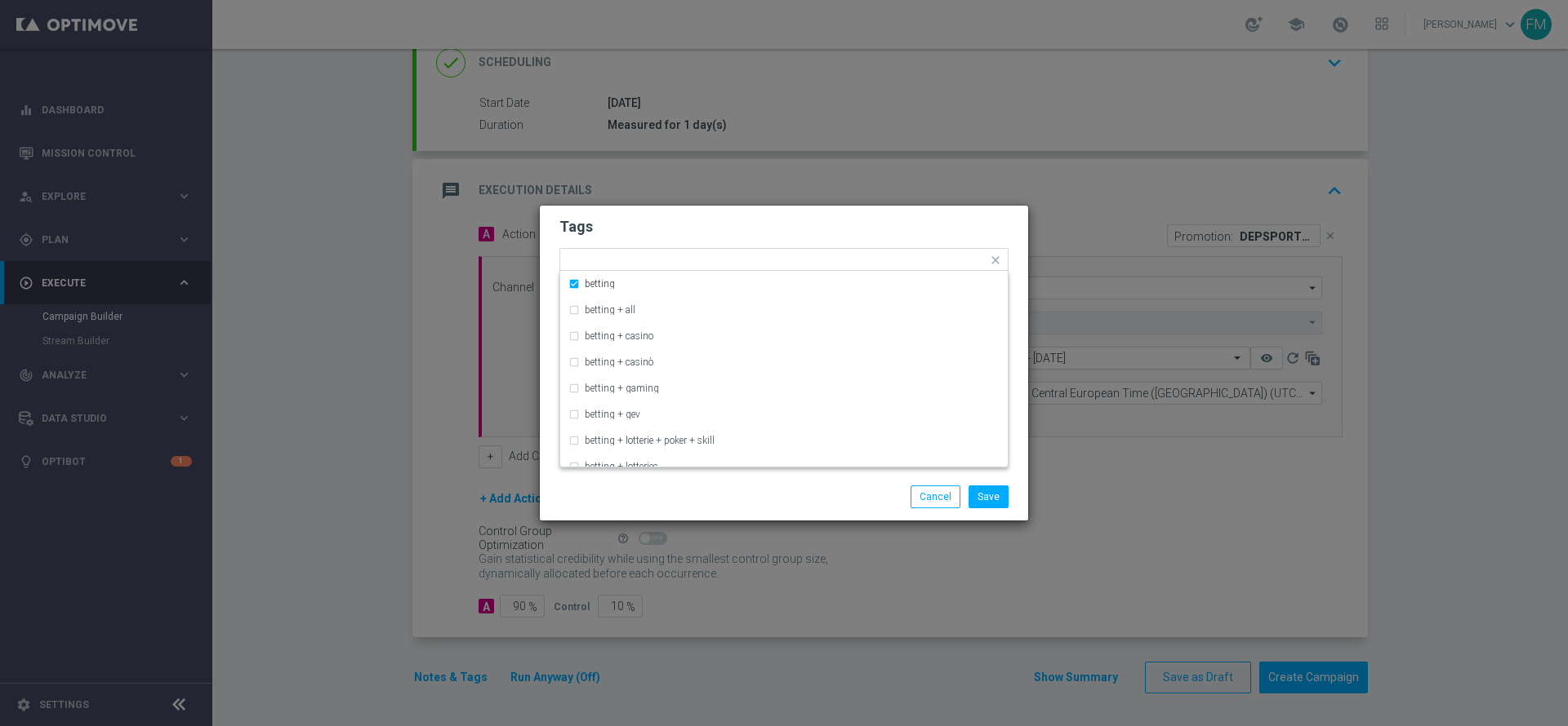
drag, startPoint x: 845, startPoint y: 244, endPoint x: 871, endPoint y: 235, distance: 27.5
click at [850, 243] on form "Tags Quick find × master low × cross-selling × cb ricarica × betting betting be…" at bounding box center [784, 308] width 449 height 189
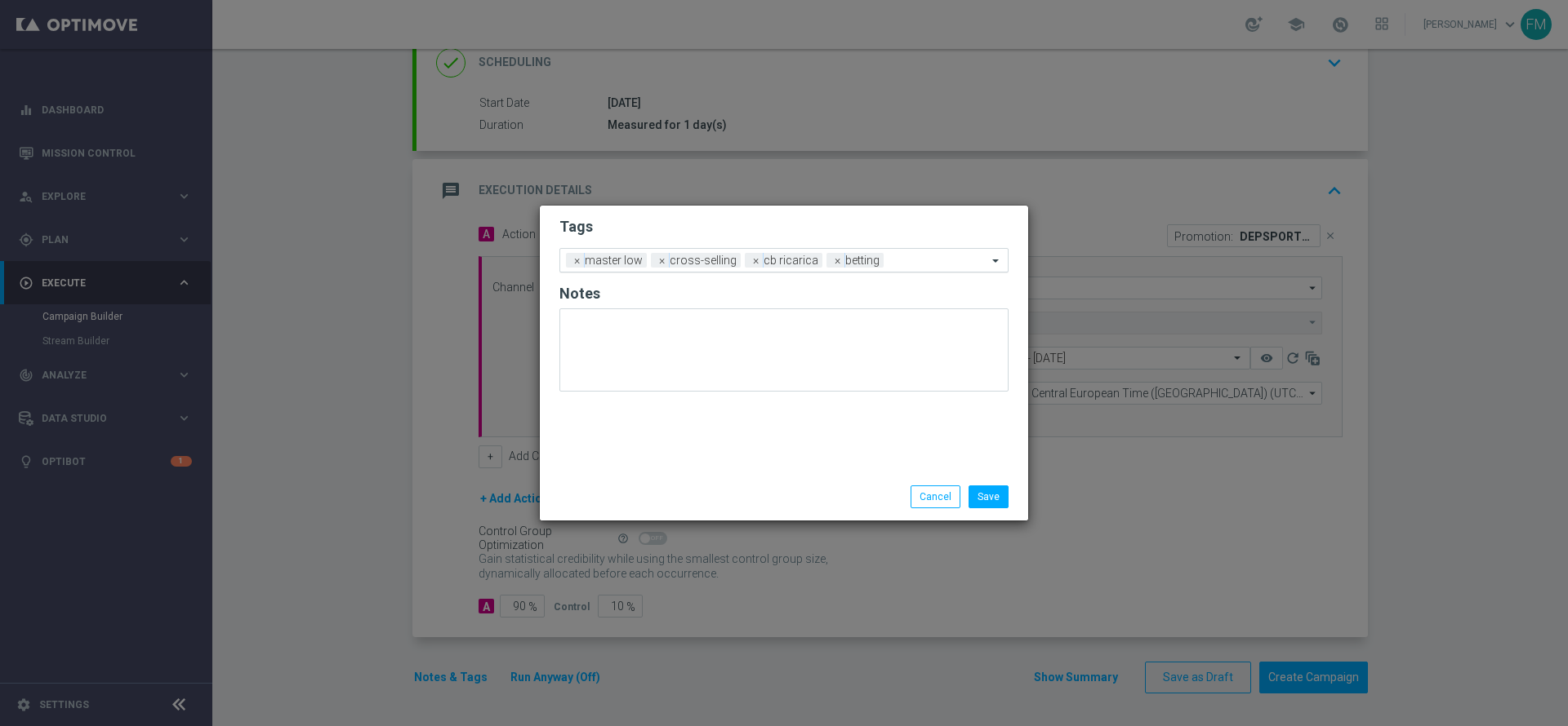
click at [907, 256] on input "text" at bounding box center [938, 261] width 97 height 14
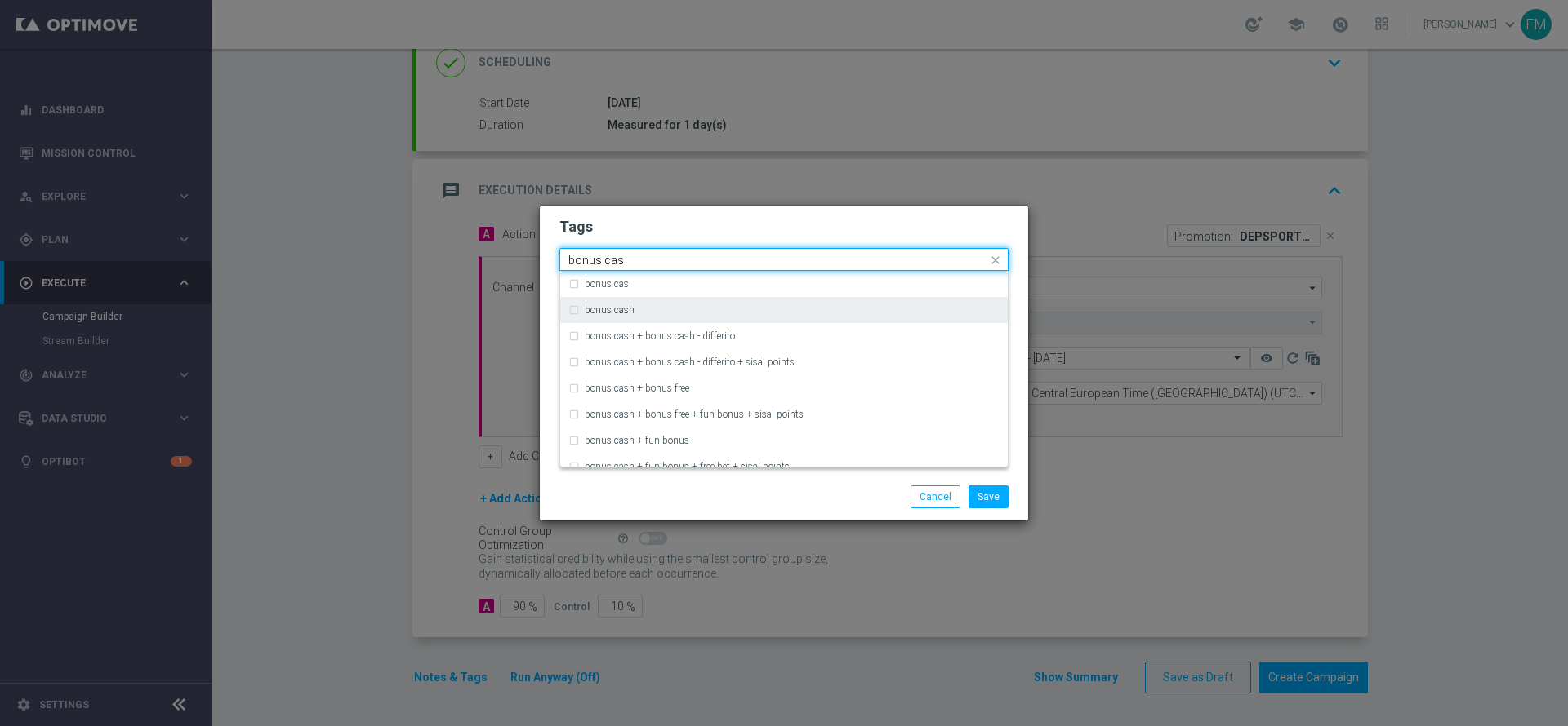
click at [707, 316] on div "bonus cash" at bounding box center [784, 309] width 431 height 26
type input "bonus cas"
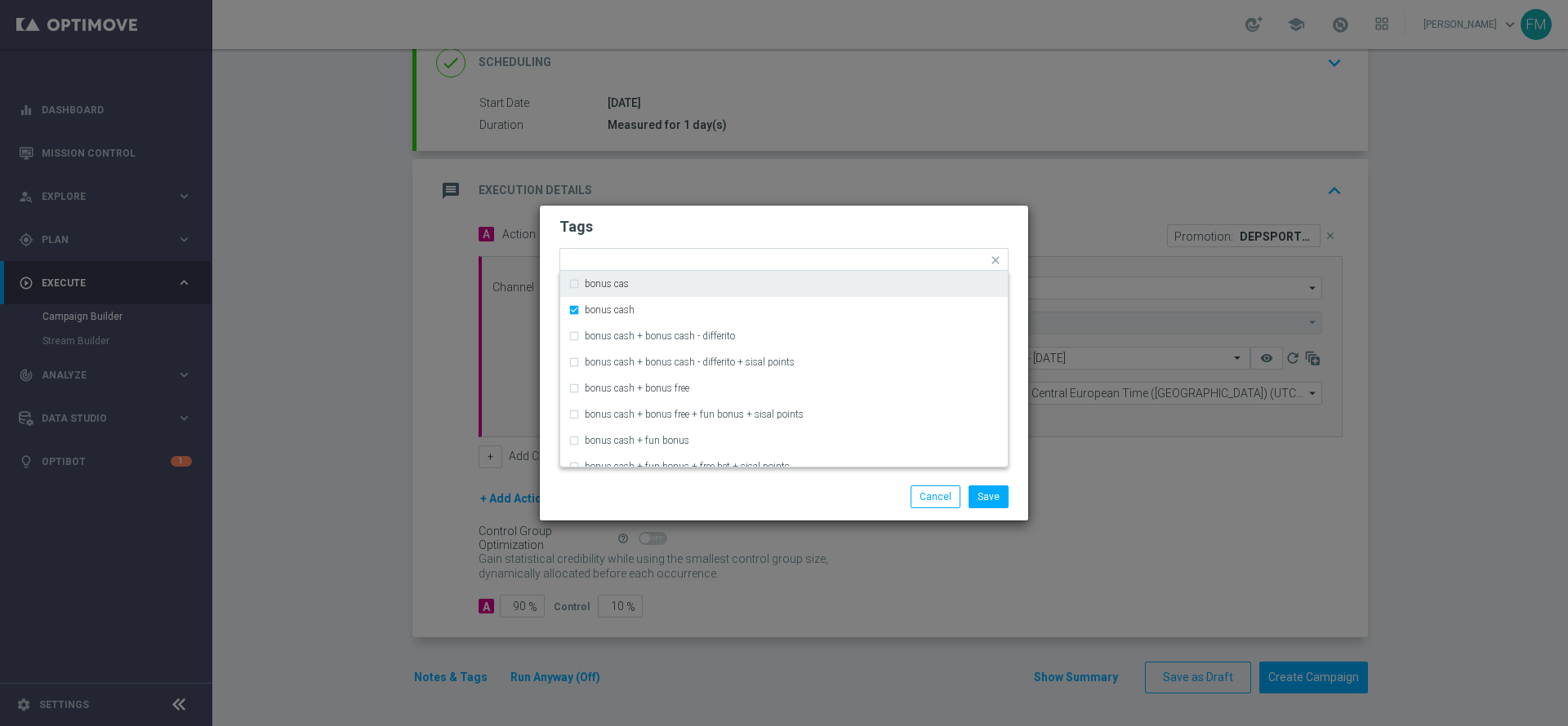
click at [845, 215] on form "Tags Quick find × master low × cross-selling × cb ricarica × betting × bonus ca…" at bounding box center [784, 308] width 449 height 189
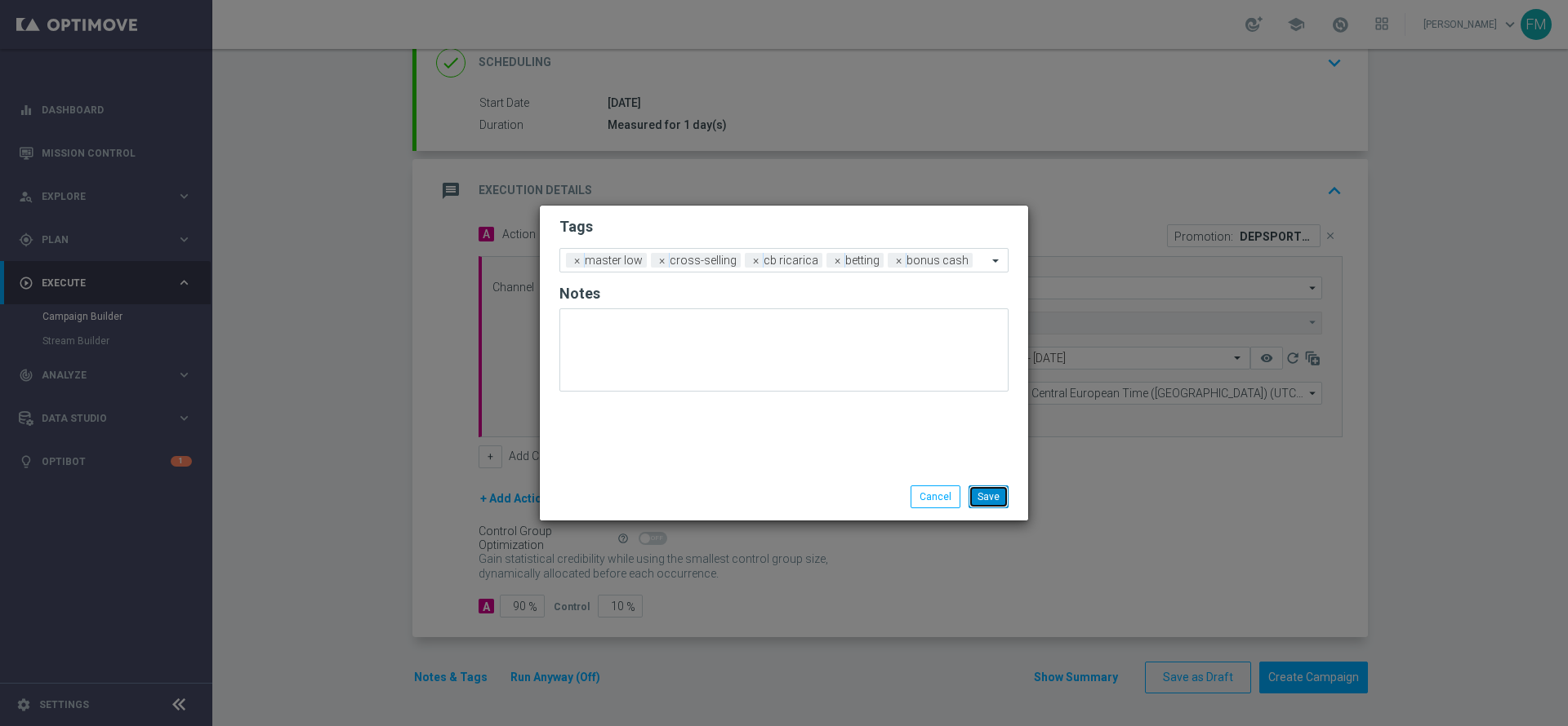
click at [992, 499] on button "Save" at bounding box center [988, 497] width 40 height 23
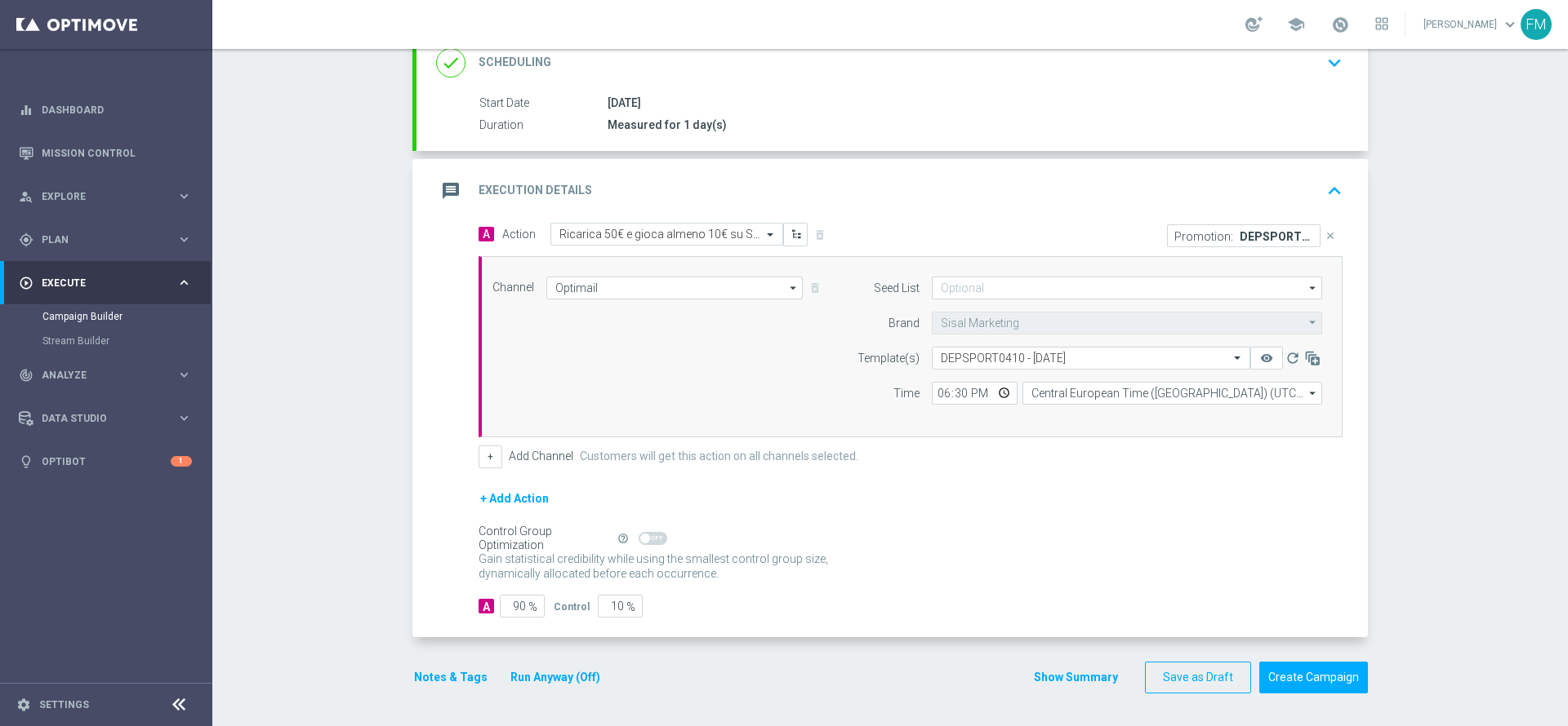
scroll to position [136, 0]
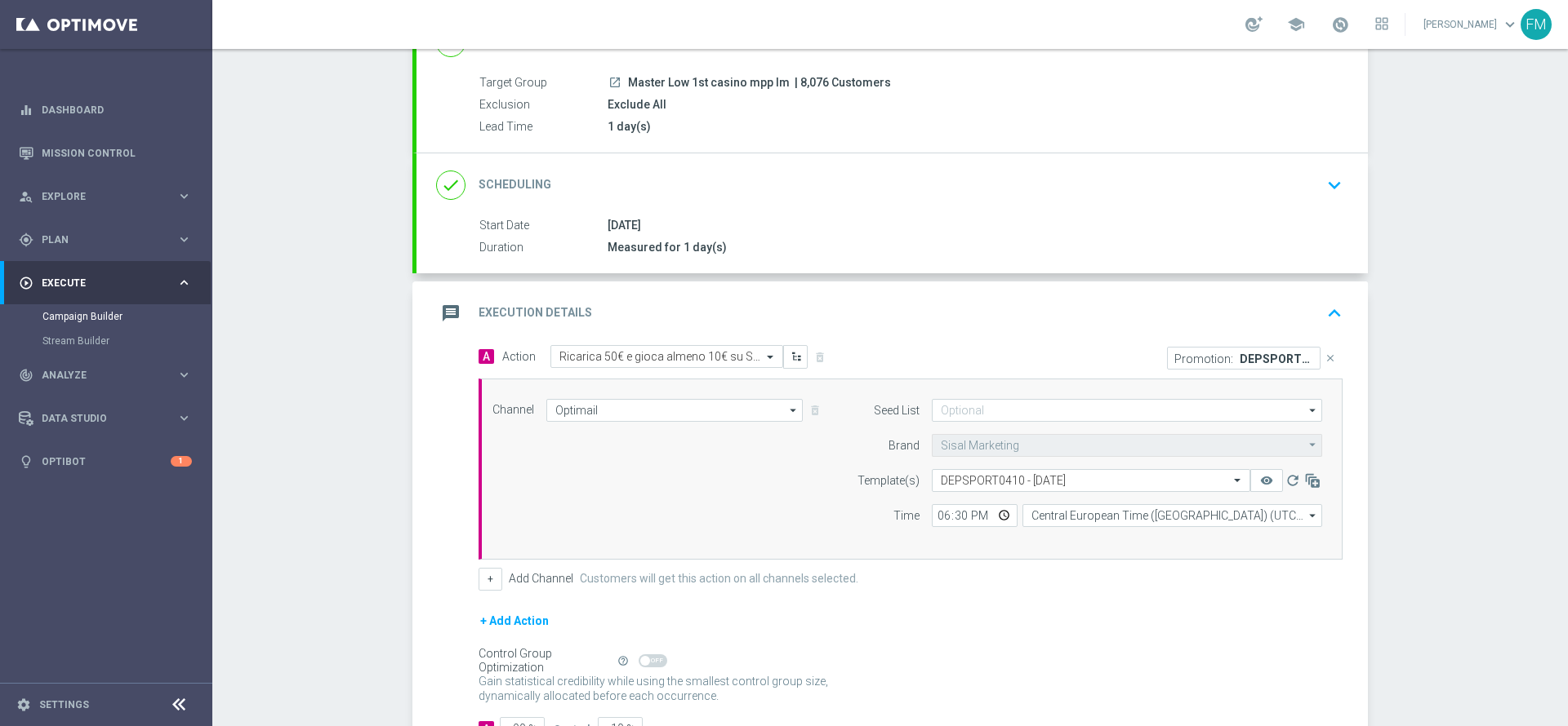
click at [1253, 163] on div "done Scheduling keyboard_arrow_down" at bounding box center [892, 185] width 951 height 63
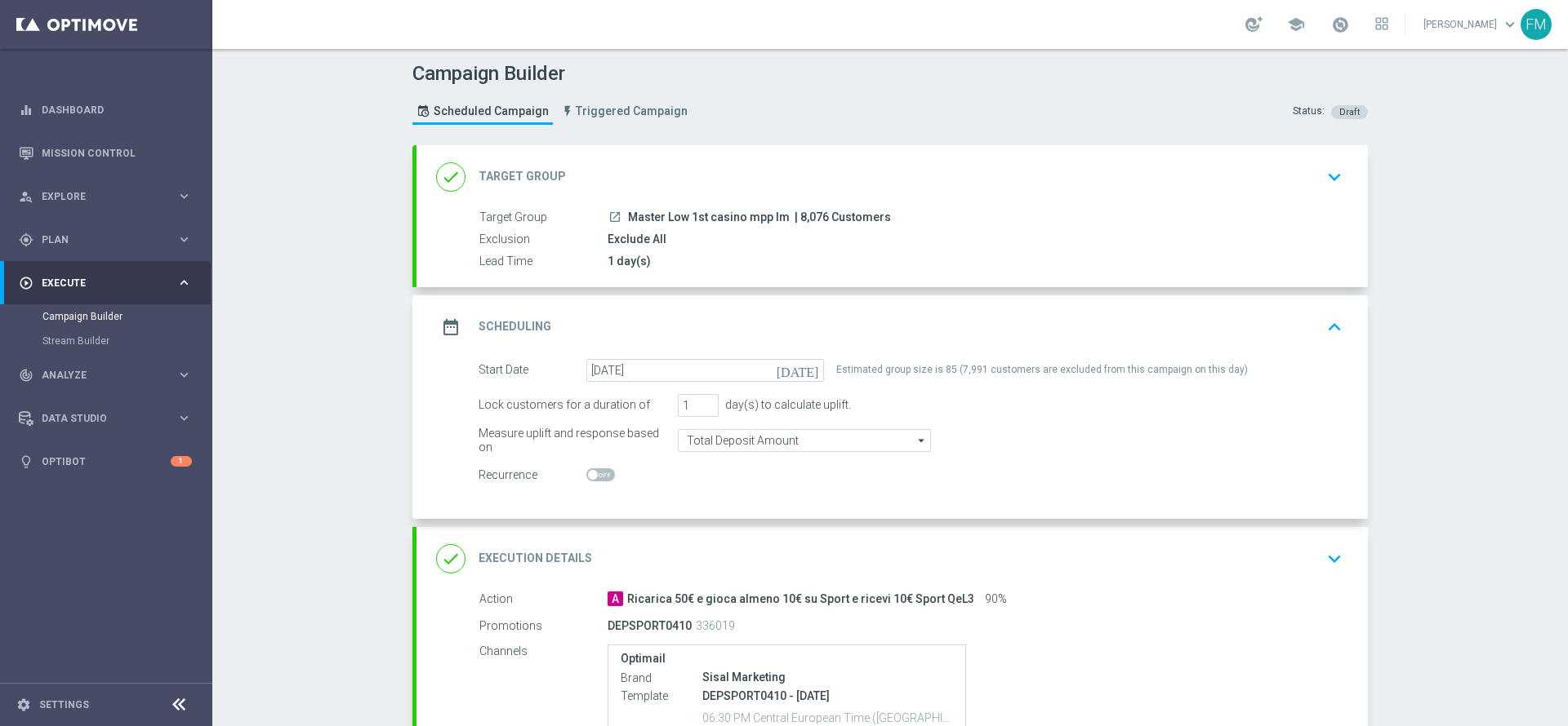
scroll to position [0, 0]
click at [1288, 198] on div "done Target Group keyboard_arrow_down" at bounding box center [892, 177] width 951 height 63
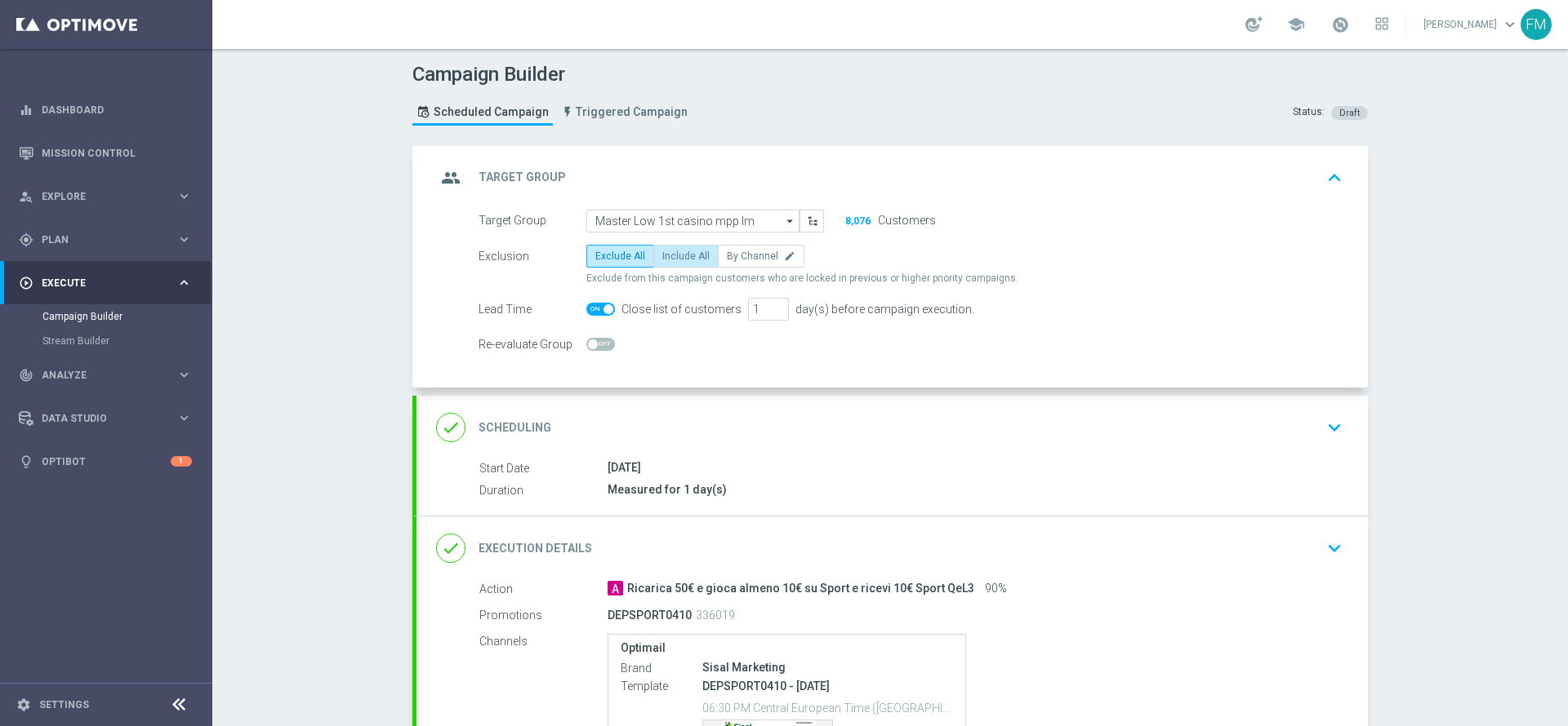
click at [676, 252] on span "Include All" at bounding box center [685, 256] width 47 height 12
click at [673, 254] on input "Include All" at bounding box center [668, 260] width 11 height 11
radio input "true"
click at [1164, 455] on div "done Scheduling keyboard_arrow_down" at bounding box center [892, 427] width 951 height 63
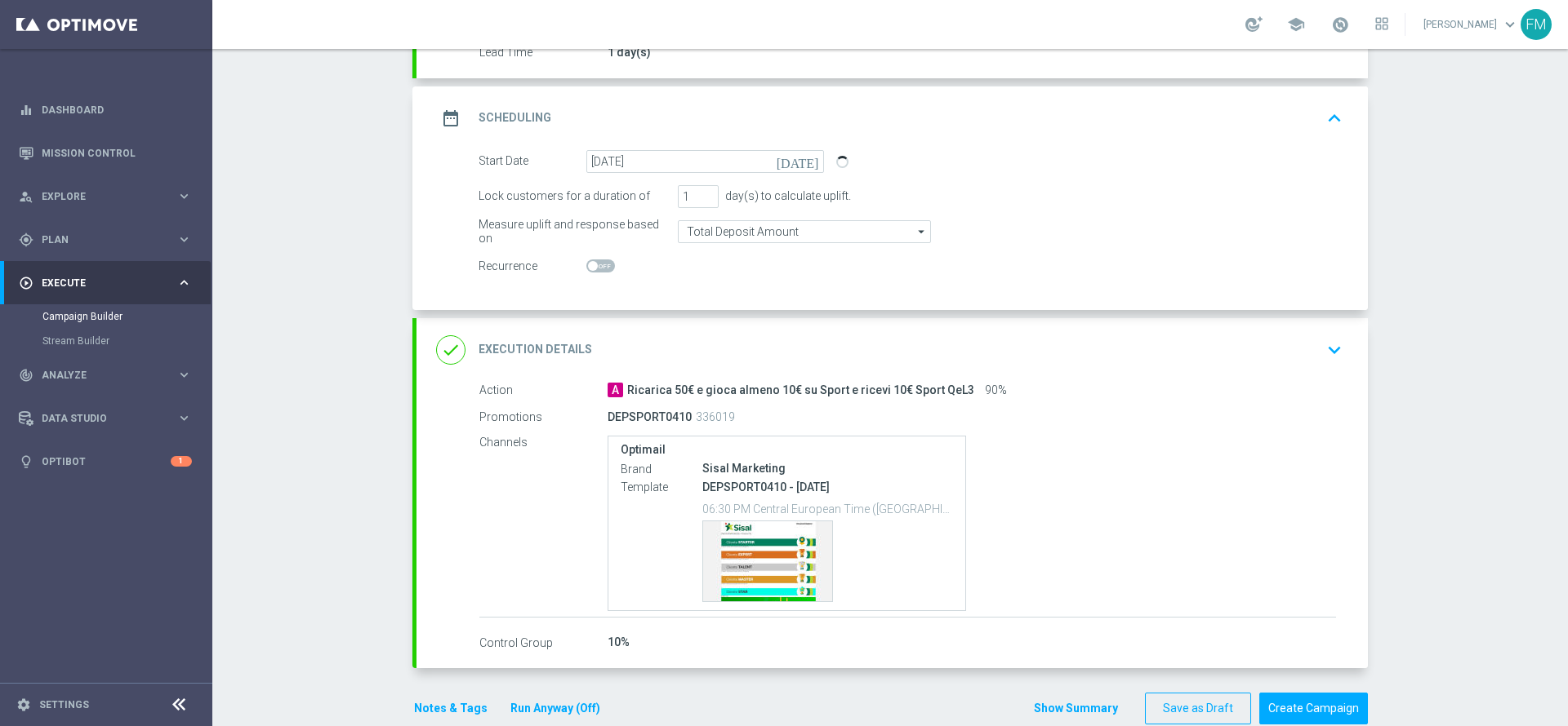
scroll to position [241, 0]
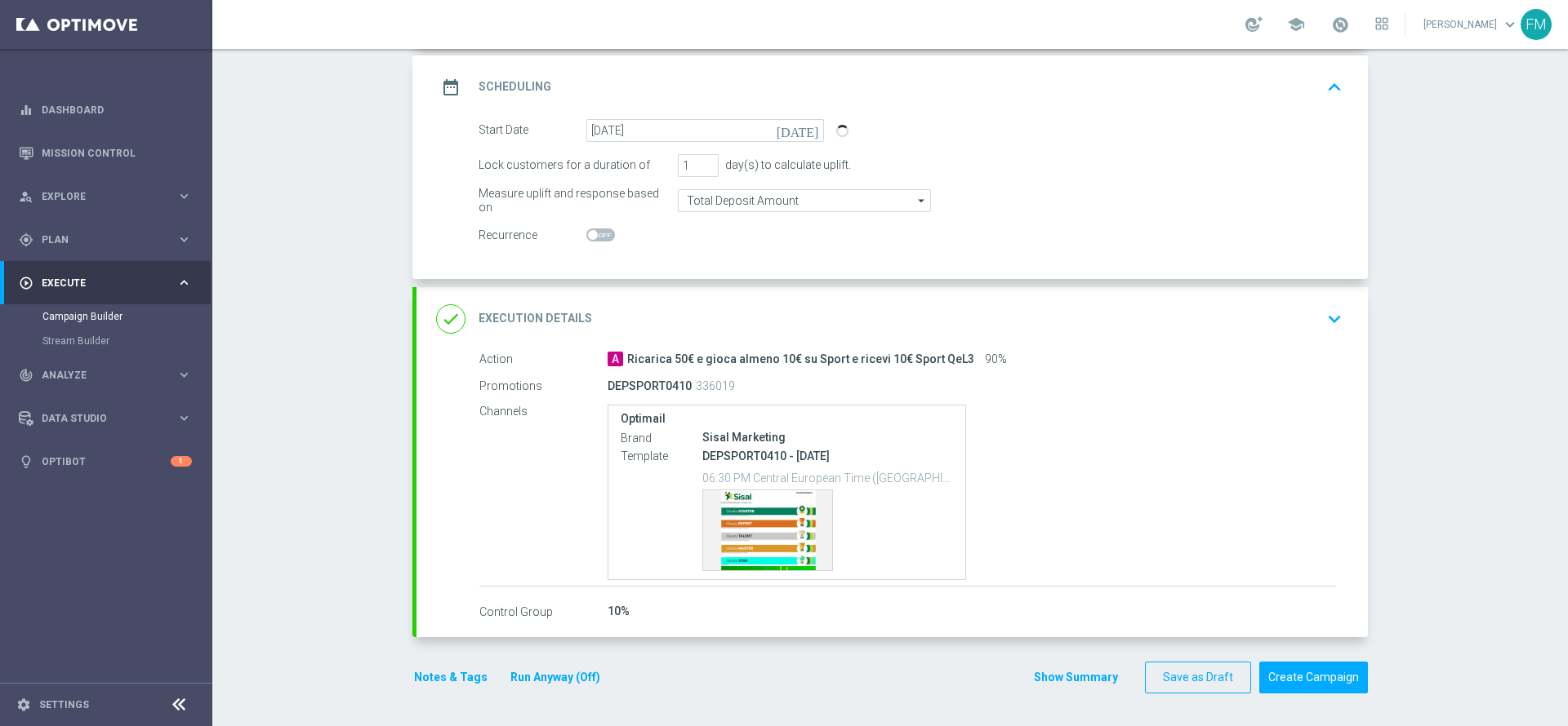
click at [1248, 334] on div "done Execution Details keyboard_arrow_down" at bounding box center [892, 318] width 912 height 31
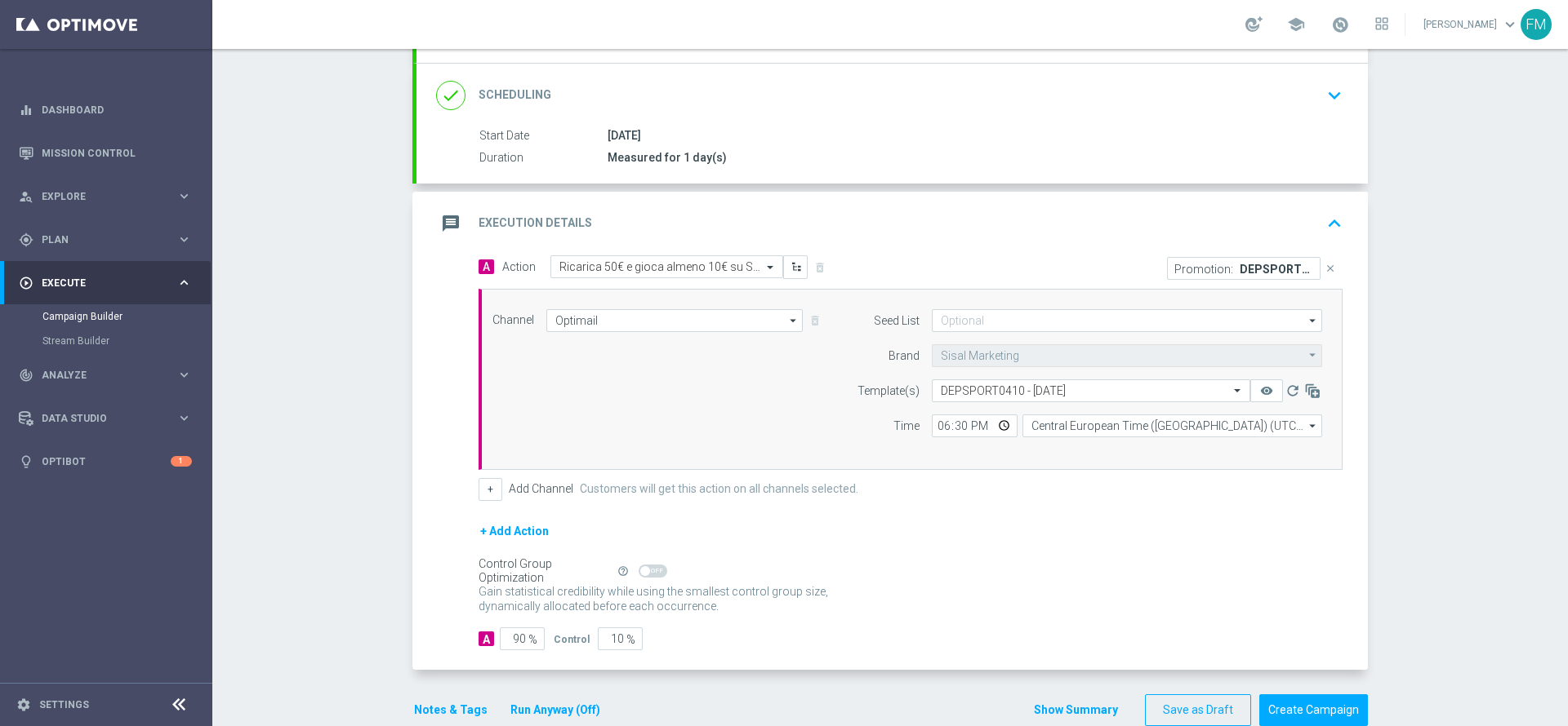
scroll to position [258, 0]
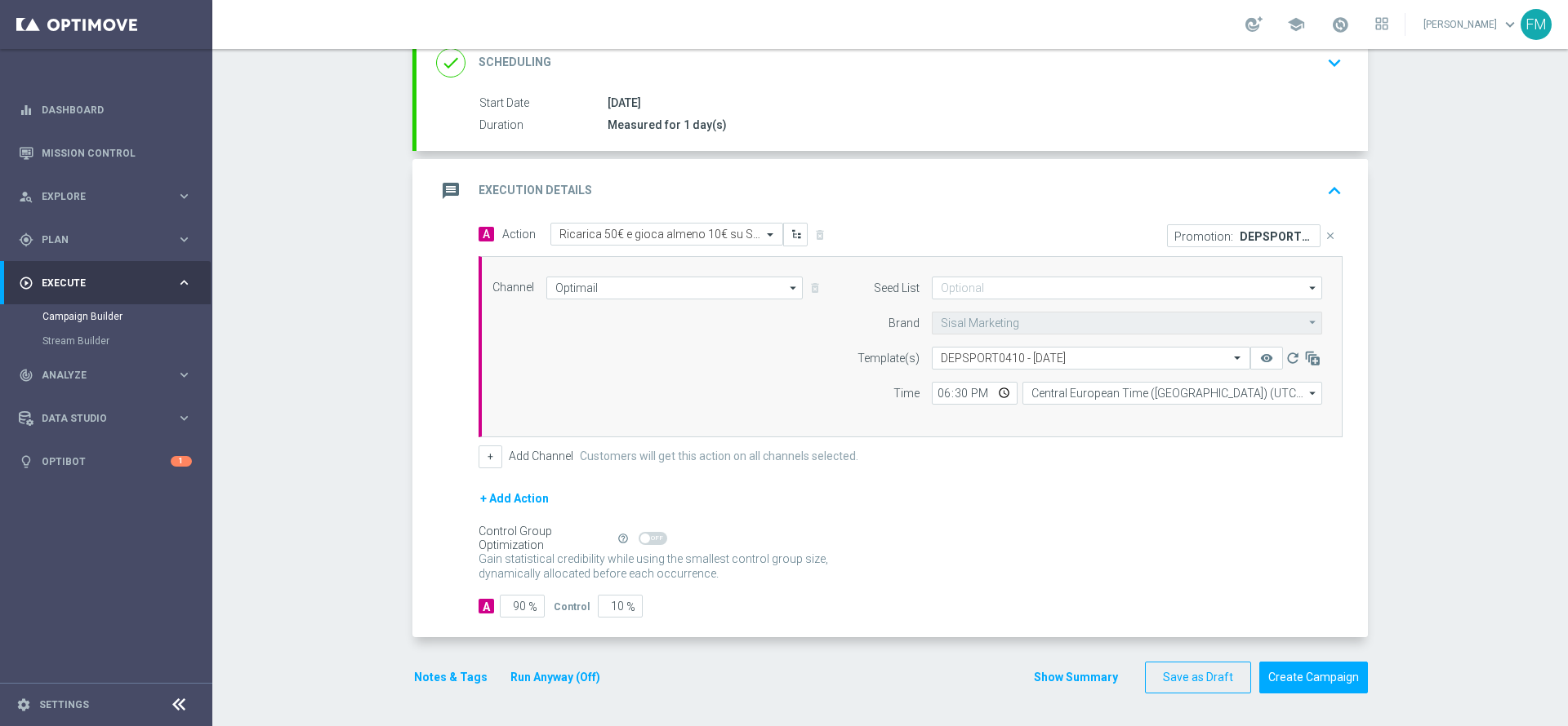
click at [423, 676] on button "Notes & Tags" at bounding box center [451, 677] width 77 height 21
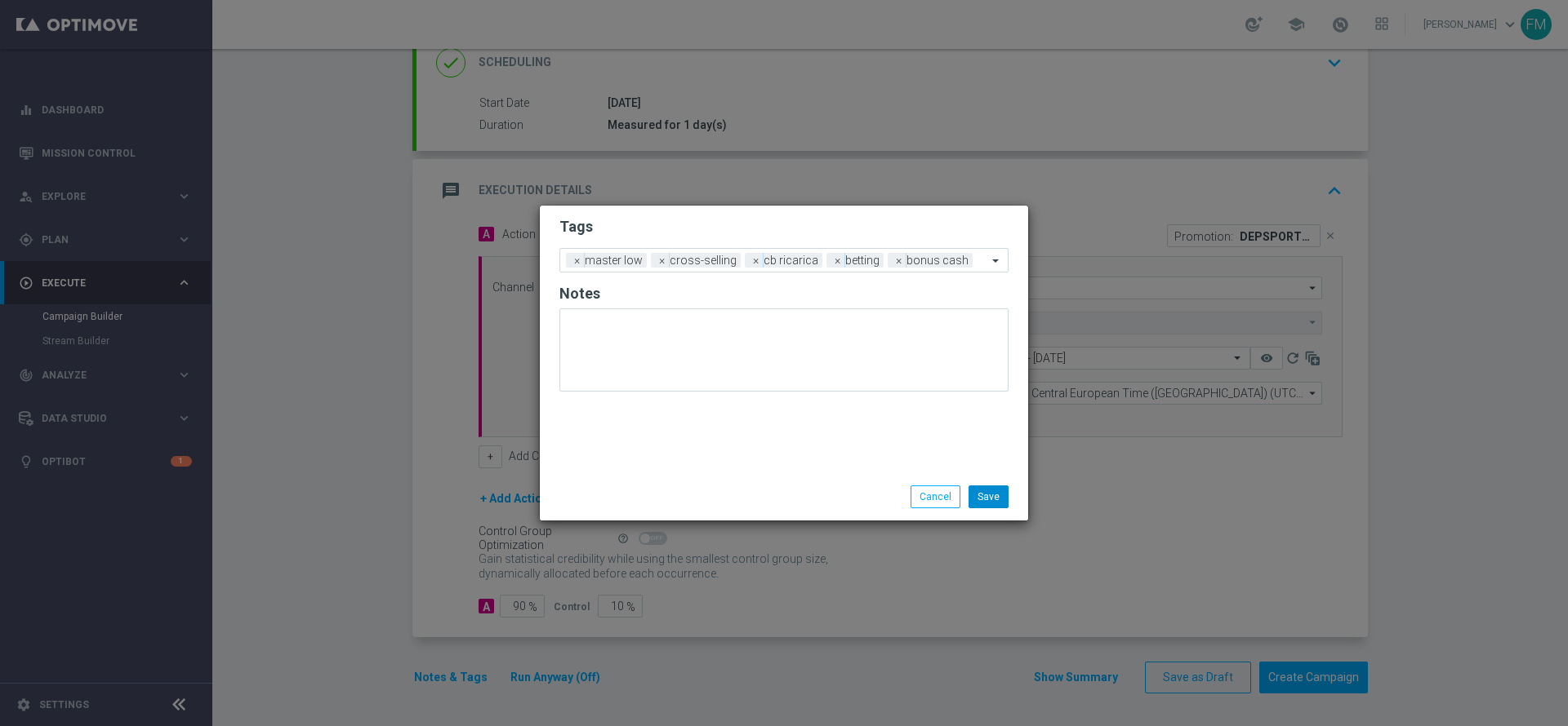
drag, startPoint x: 1004, startPoint y: 480, endPoint x: 999, endPoint y: 487, distance: 8.6
click at [1003, 482] on div "Save Cancel" at bounding box center [784, 497] width 488 height 47
click at [974, 516] on div "Save Cancel" at bounding box center [784, 497] width 488 height 47
click at [994, 503] on button "Save" at bounding box center [988, 497] width 40 height 23
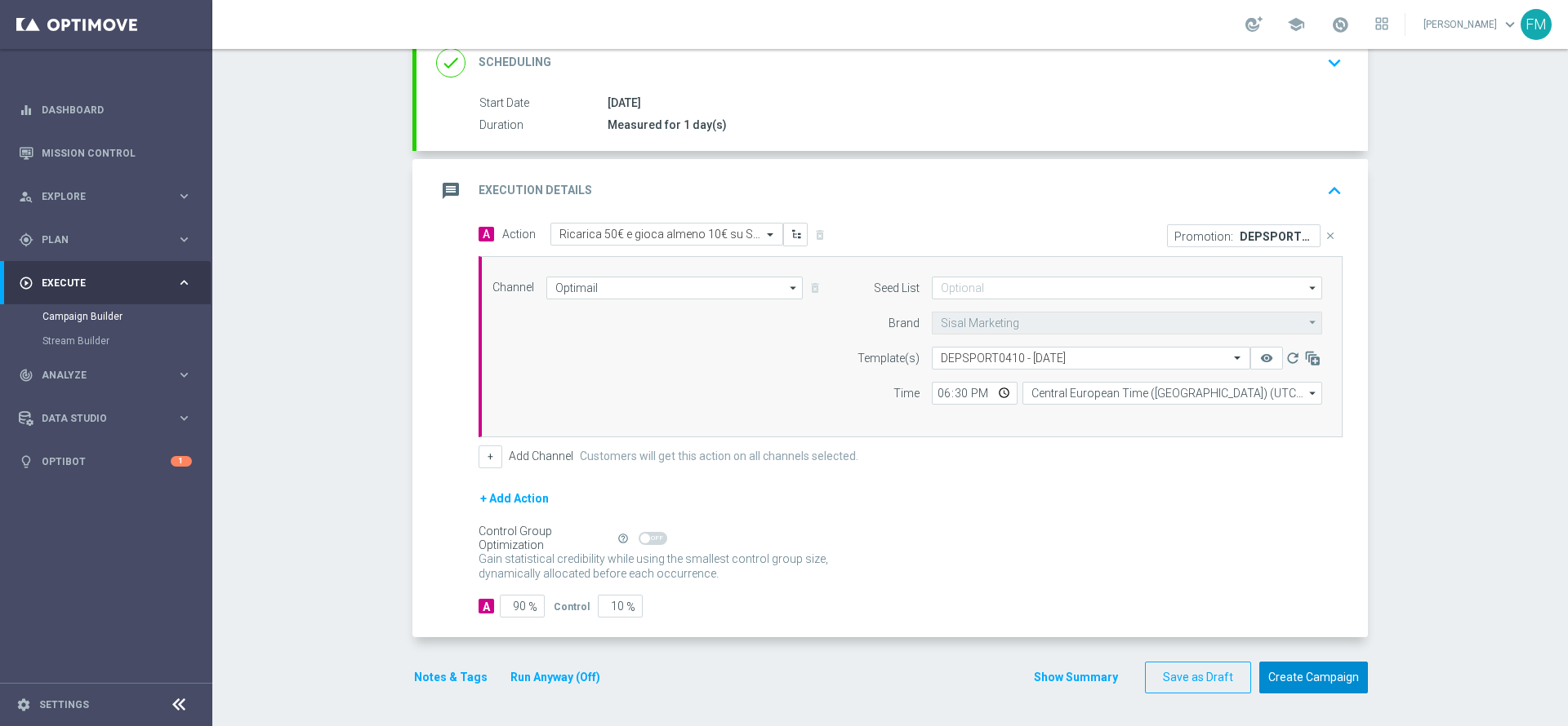
click at [1343, 678] on button "Create Campaign" at bounding box center [1314, 678] width 109 height 32
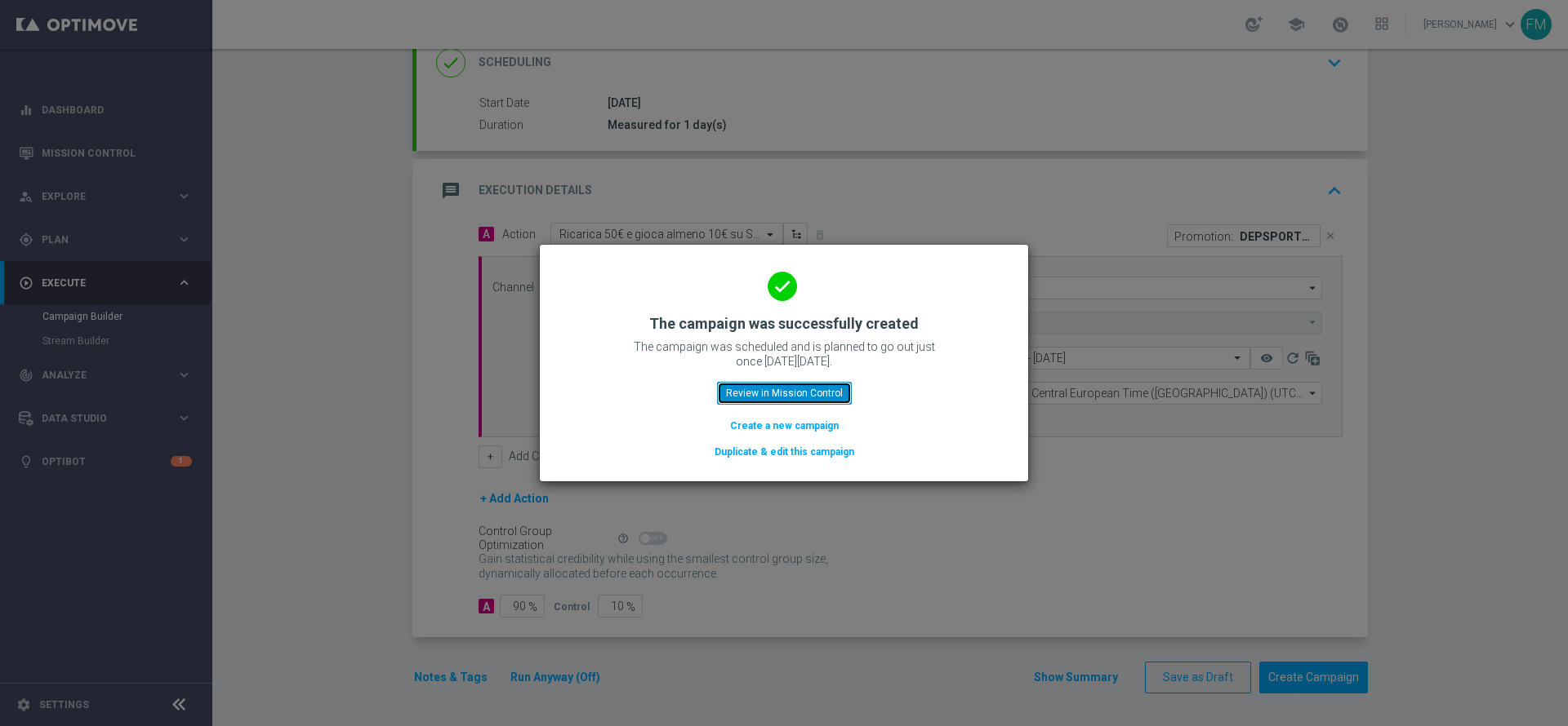
click at [800, 403] on button "Review in Mission Control" at bounding box center [784, 393] width 135 height 23
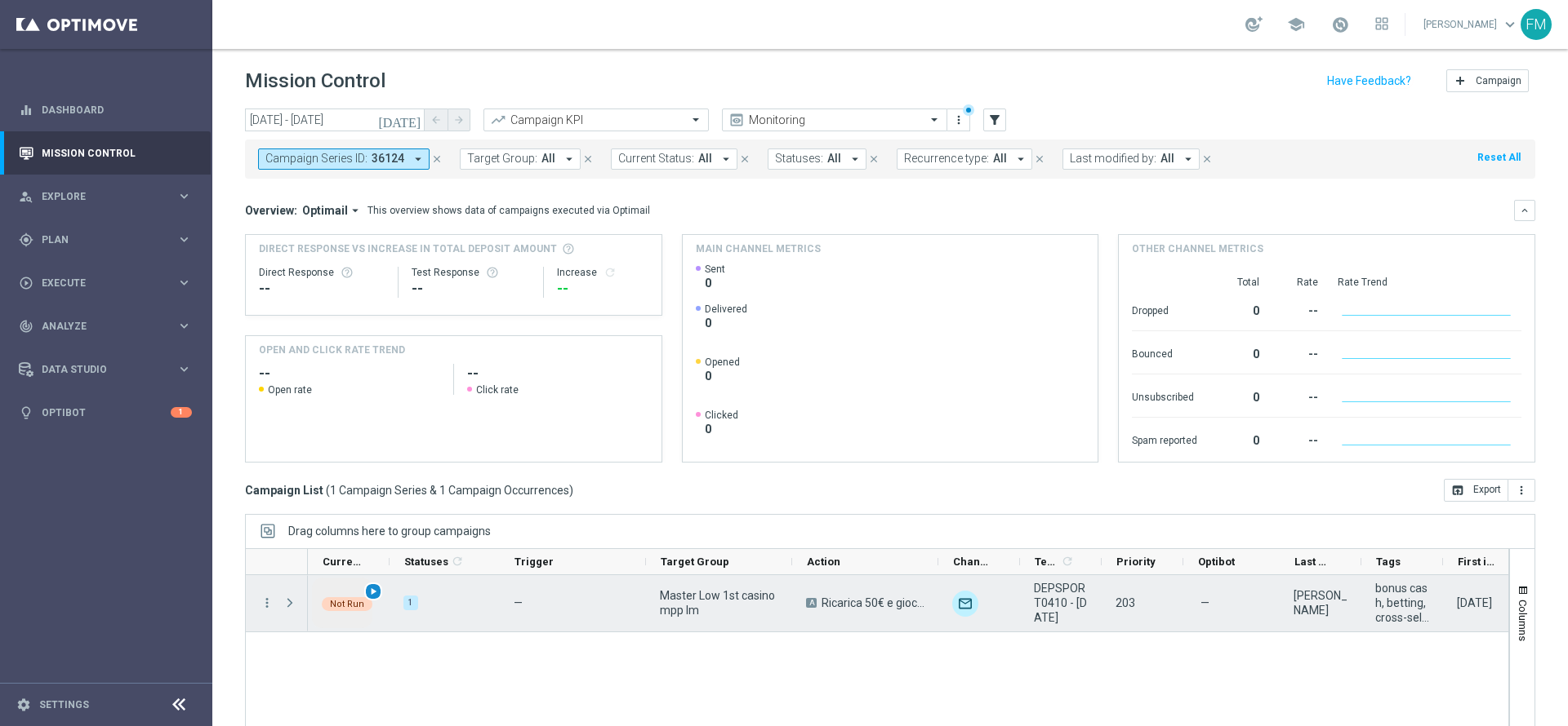
click at [369, 591] on span "play_arrow" at bounding box center [373, 591] width 12 height 12
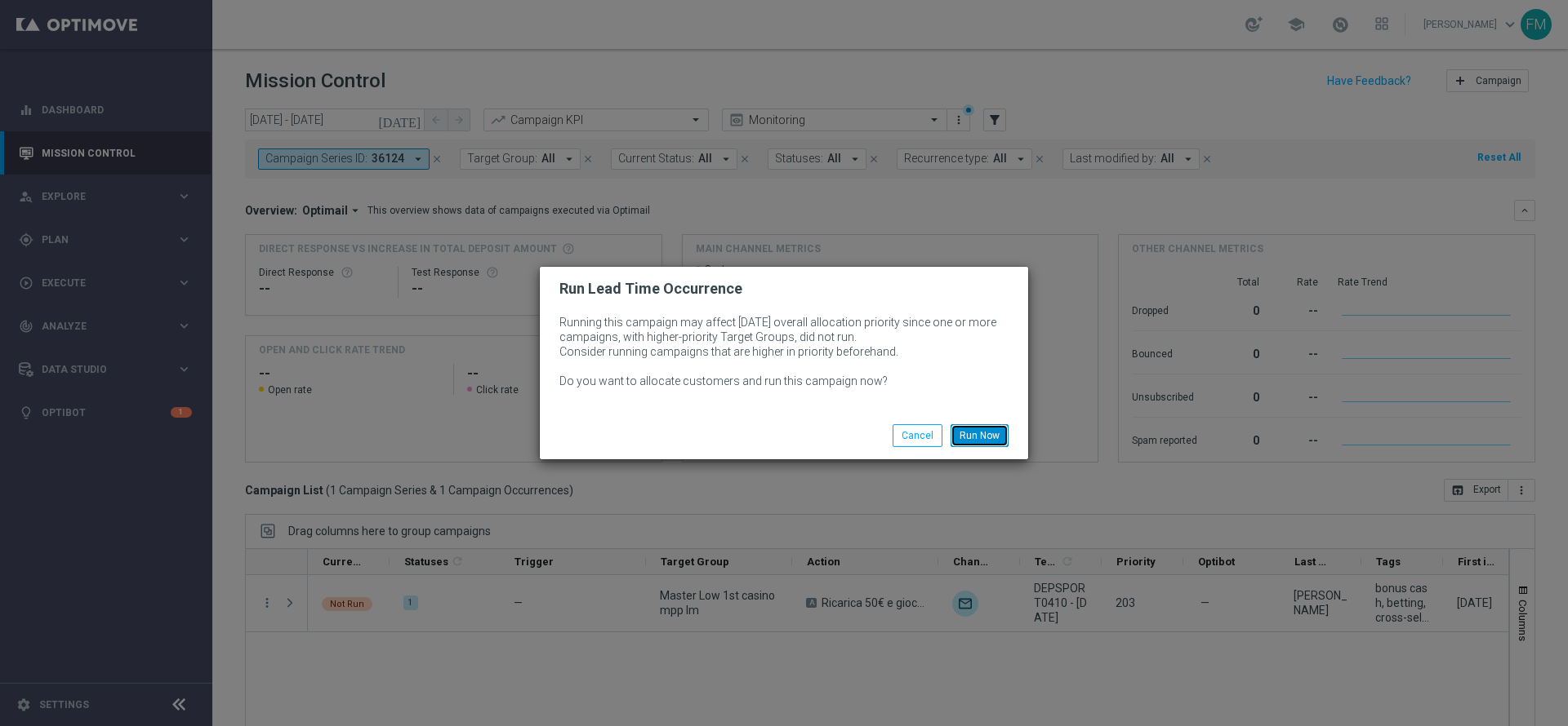
click at [976, 440] on button "Run Now" at bounding box center [979, 436] width 58 height 23
click at [983, 433] on button "Run Now" at bounding box center [979, 436] width 58 height 23
